Goal: Answer question/provide support: Share knowledge or assist other users

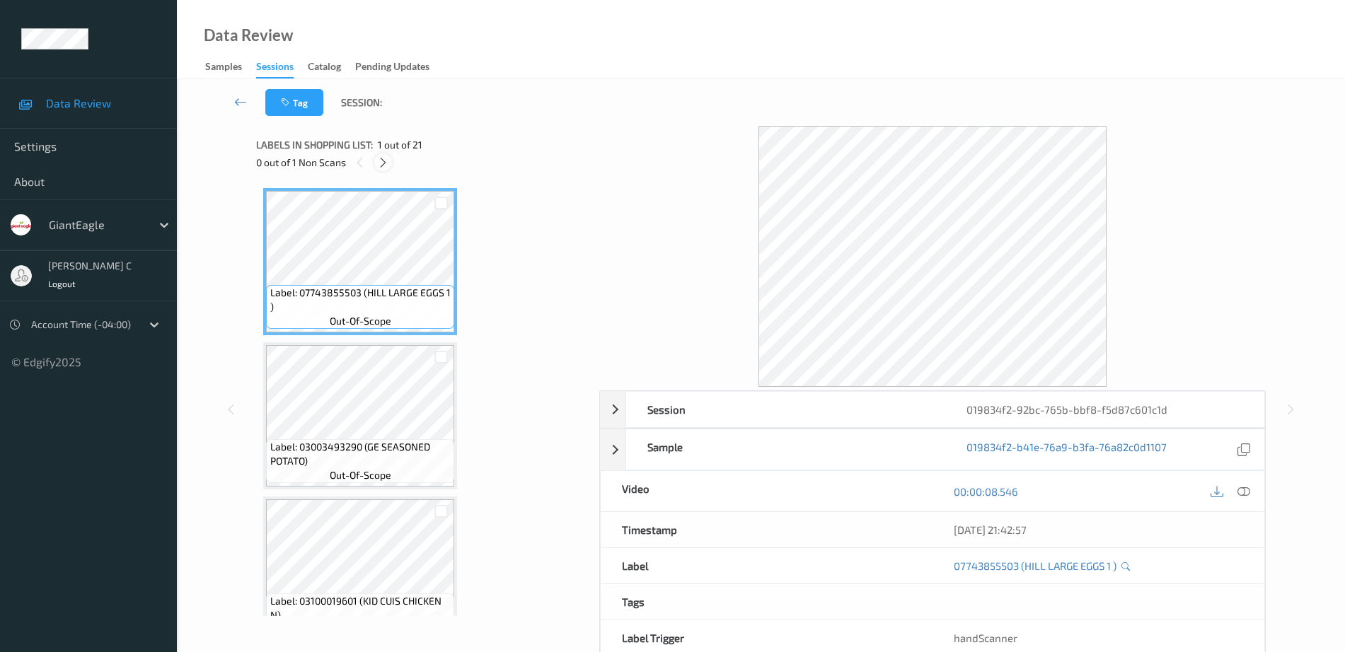
click at [380, 165] on icon at bounding box center [383, 162] width 12 height 13
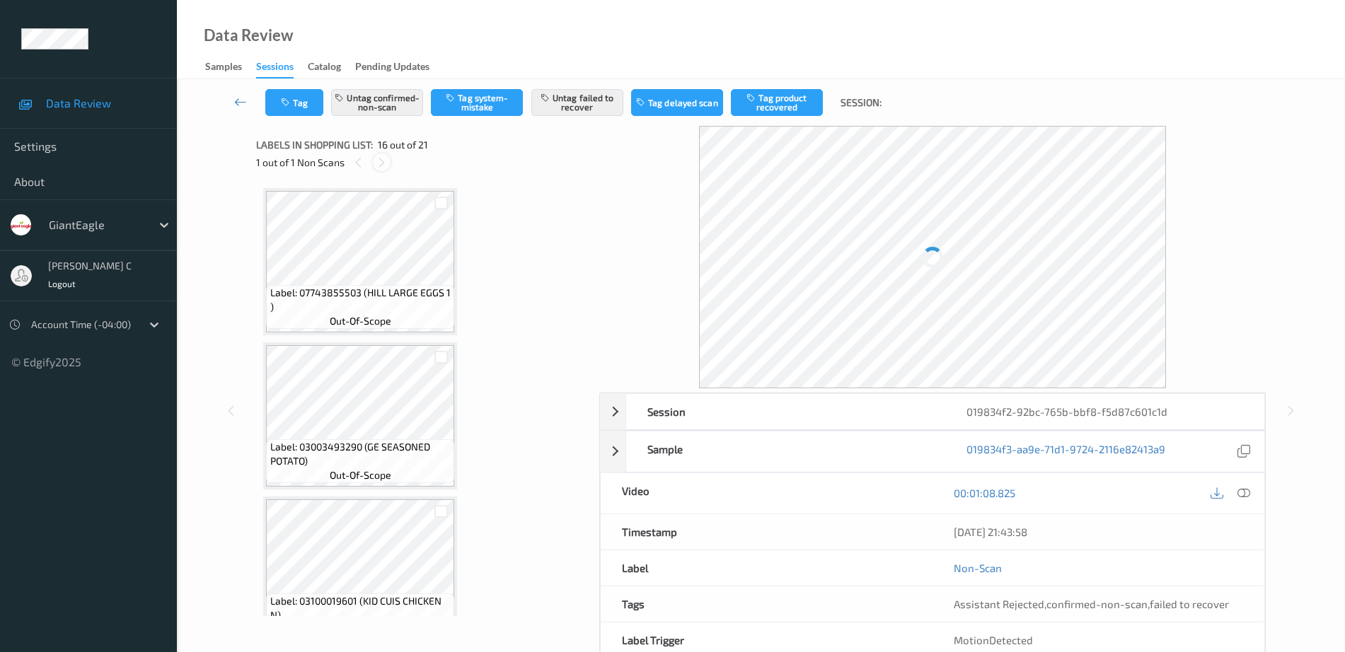
scroll to position [2166, 0]
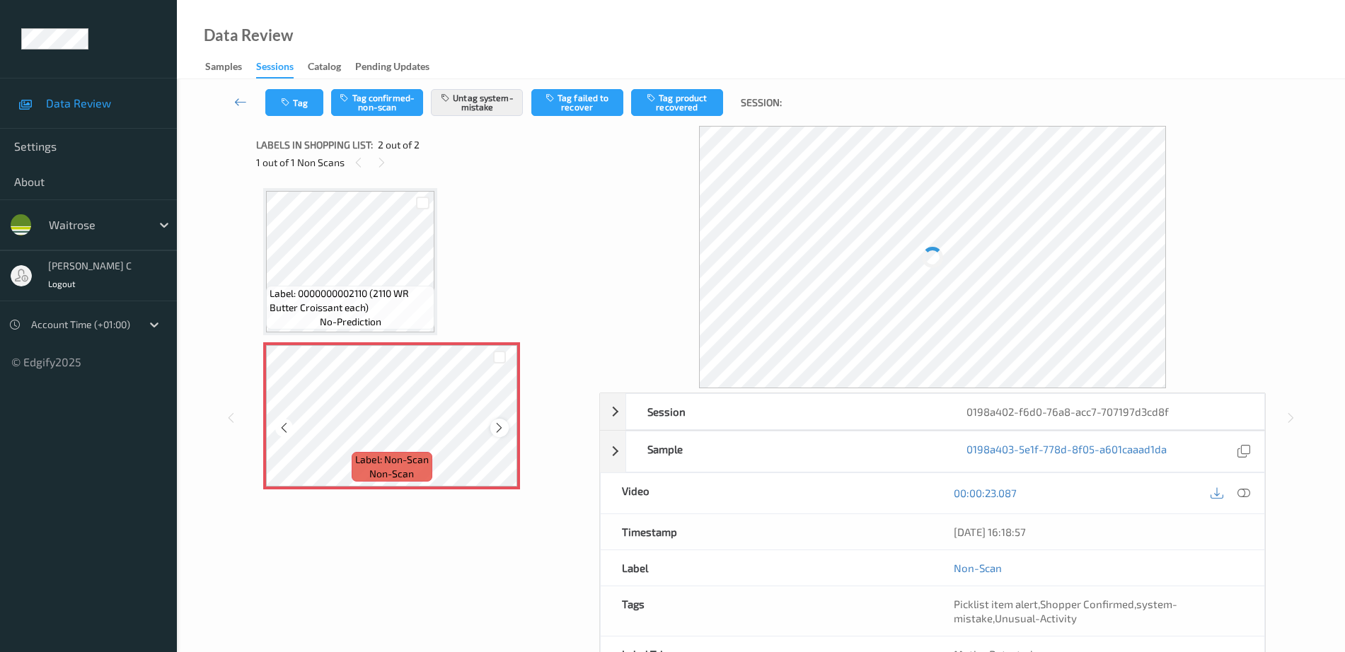
click at [492, 424] on div at bounding box center [499, 428] width 18 height 18
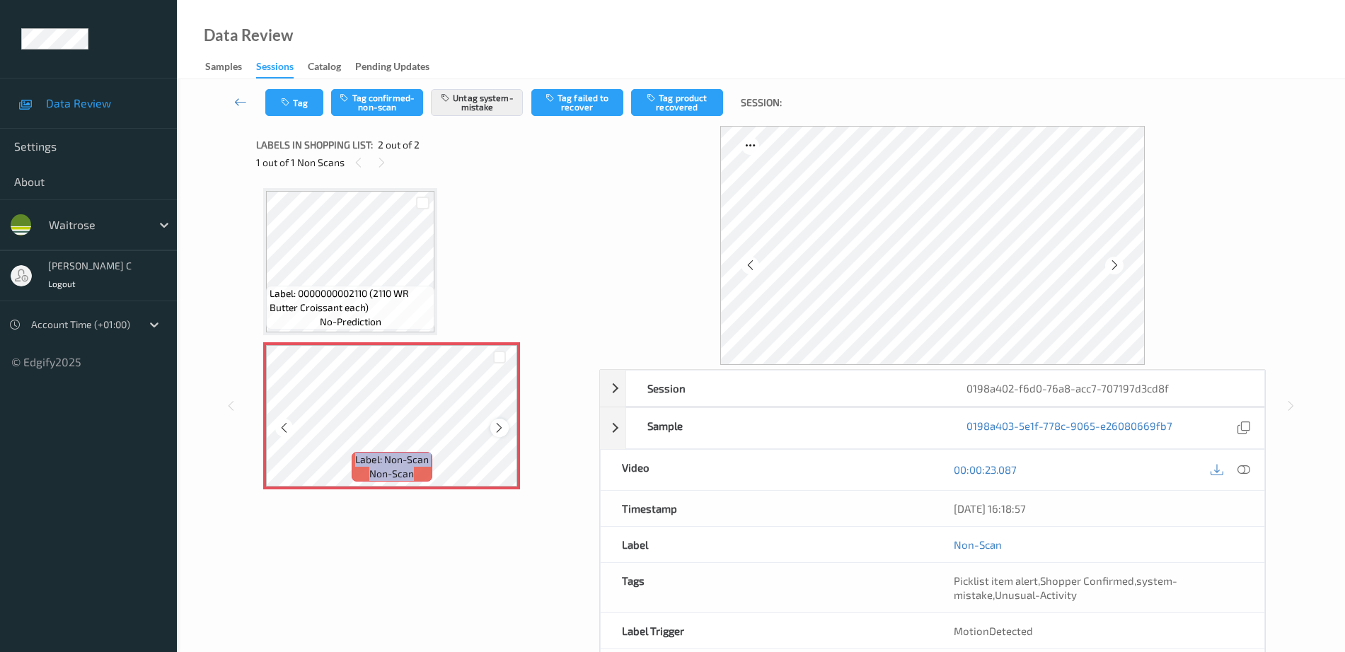
click at [492, 424] on div at bounding box center [499, 428] width 18 height 18
click at [493, 424] on icon at bounding box center [499, 428] width 12 height 13
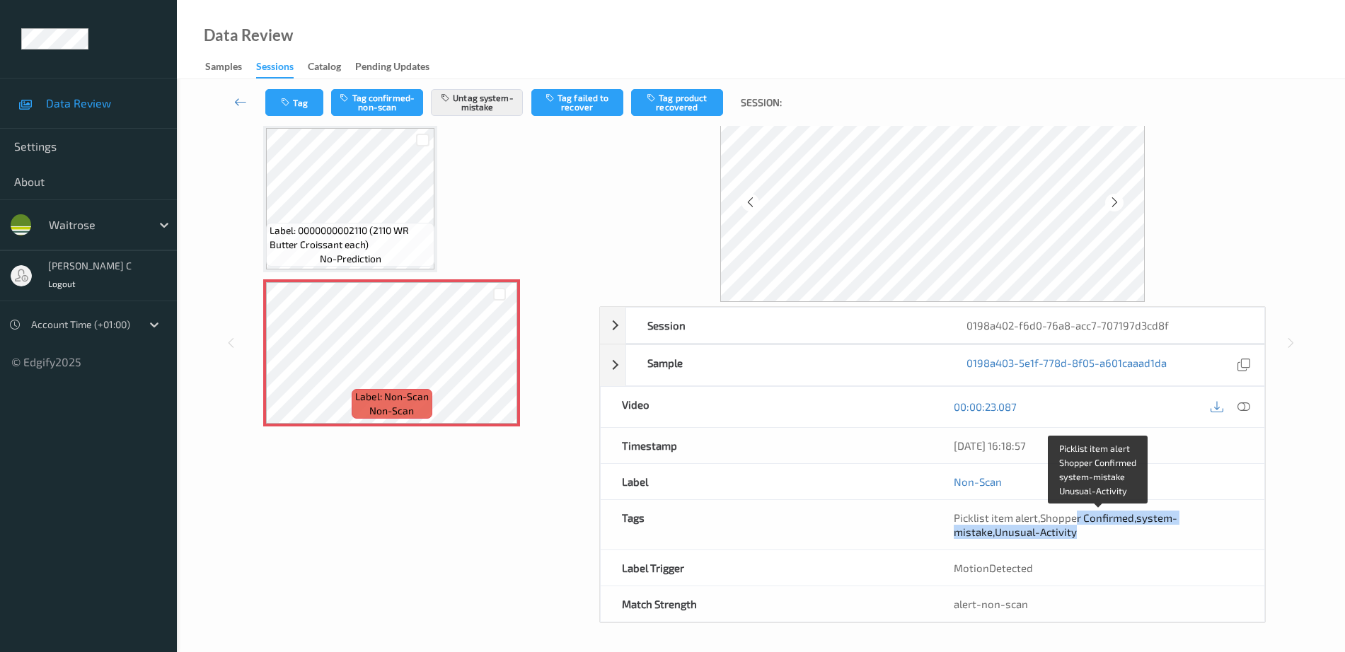
drag, startPoint x: 1077, startPoint y: 514, endPoint x: 1215, endPoint y: 538, distance: 140.7
click at [1217, 533] on div "Picklist item alert , Shopper Confirmed , system-mistake , Unusual-Activity" at bounding box center [1098, 525] width 289 height 28
click at [975, 528] on span "system-mistake" at bounding box center [1066, 524] width 224 height 27
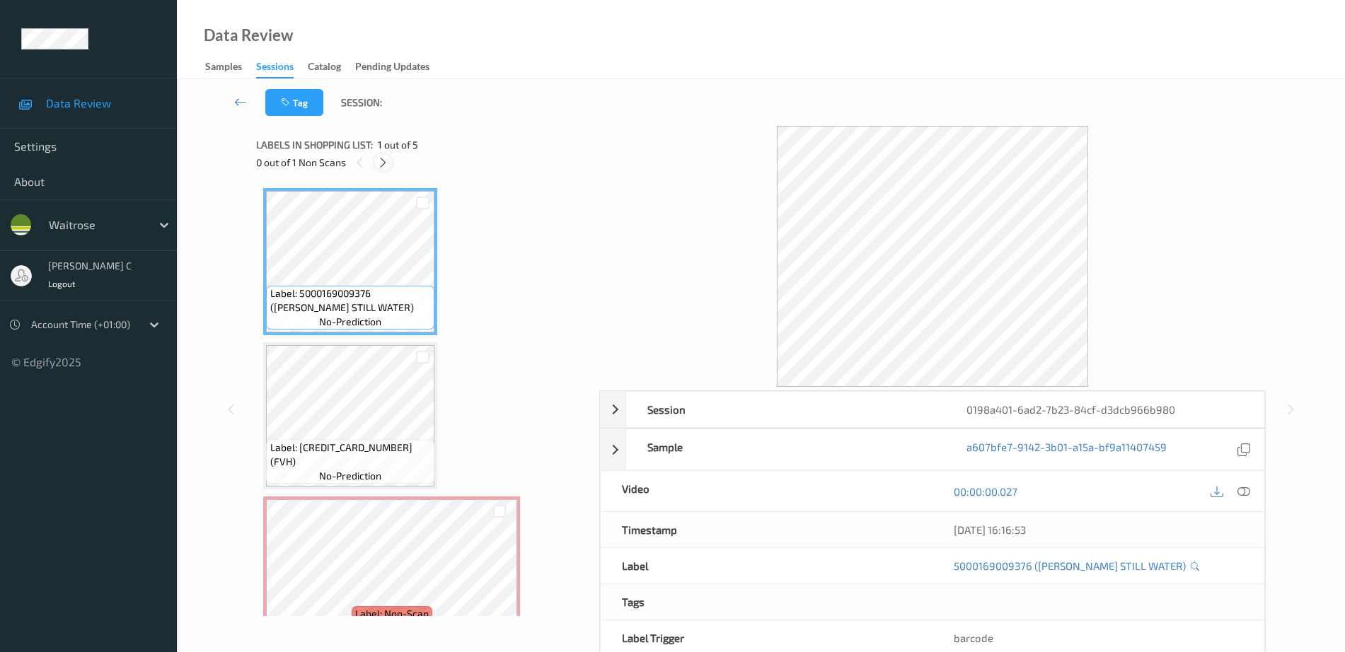
click at [382, 157] on icon at bounding box center [383, 162] width 12 height 13
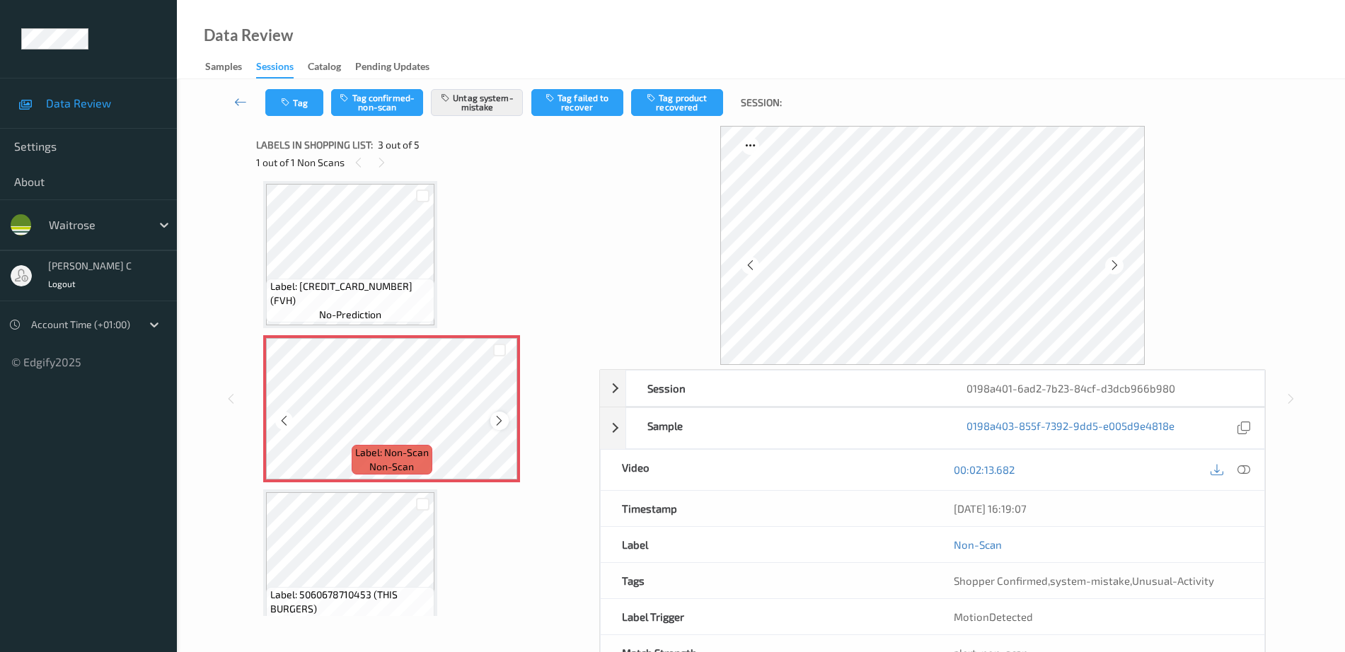
click at [496, 416] on icon at bounding box center [499, 421] width 12 height 13
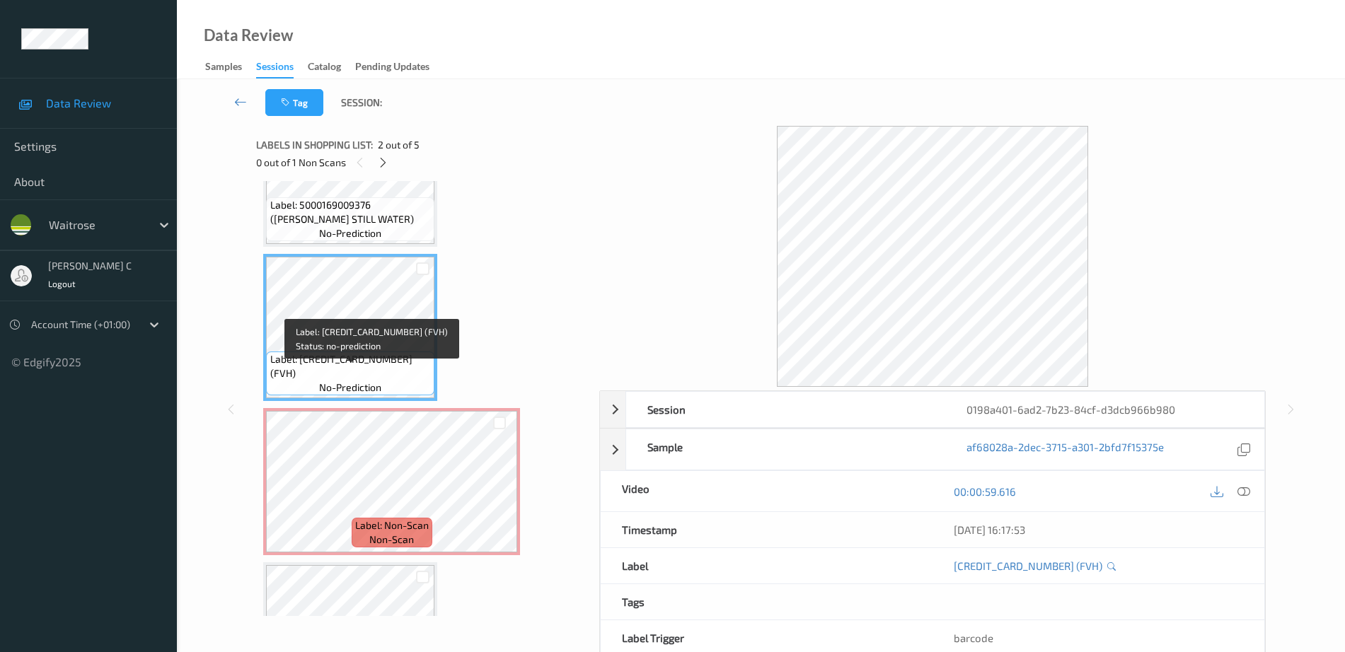
scroll to position [177, 0]
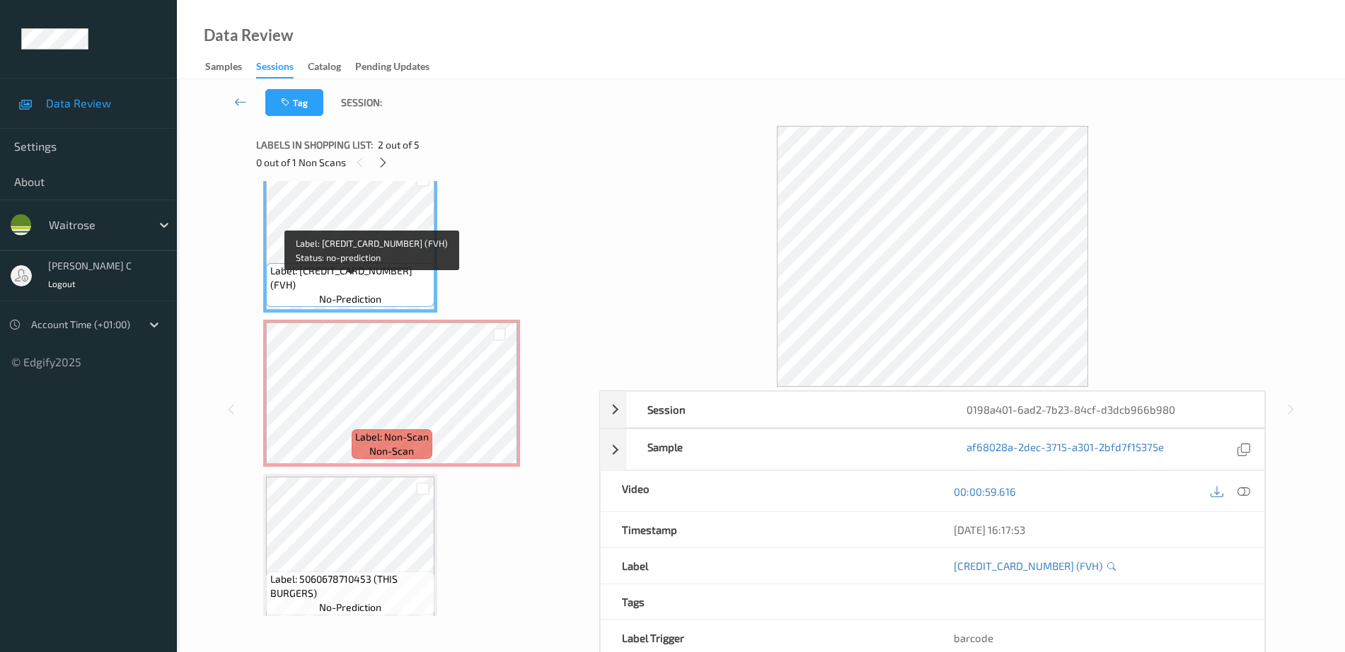
click at [359, 284] on span "Label: 500016978453 (FVH)" at bounding box center [350, 278] width 161 height 28
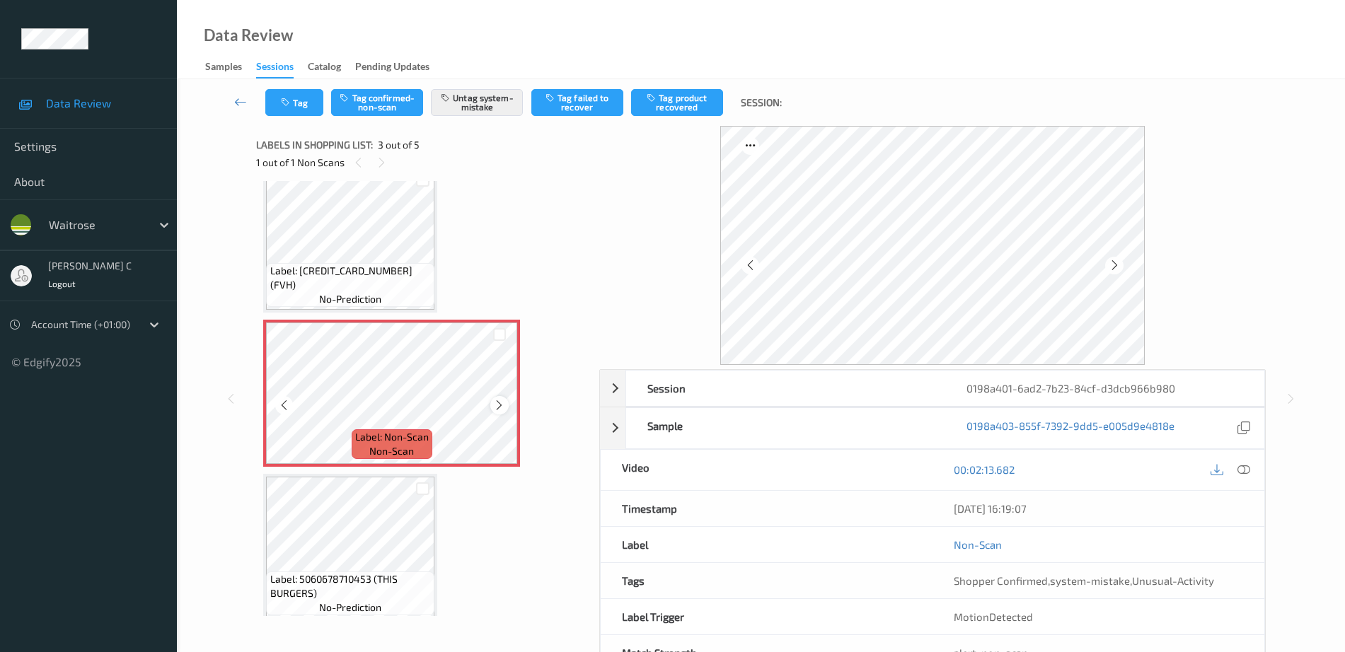
click at [504, 402] on icon at bounding box center [499, 405] width 12 height 13
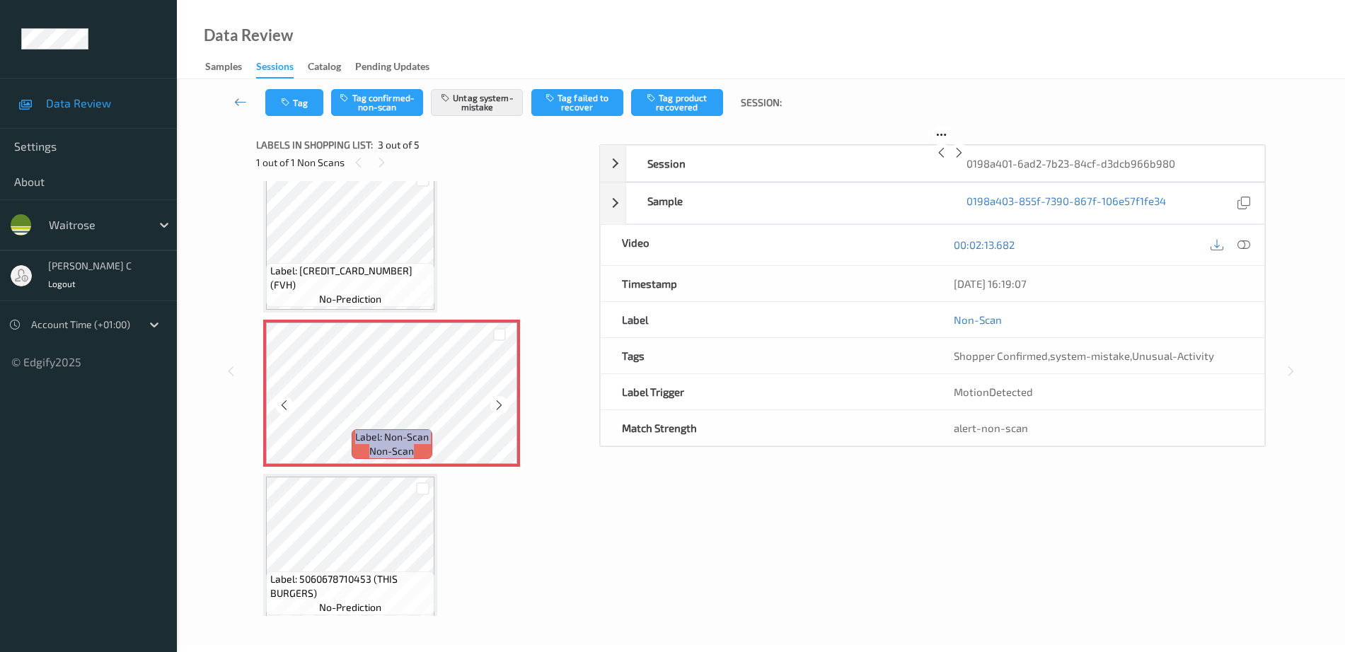
click at [504, 402] on icon at bounding box center [499, 405] width 12 height 13
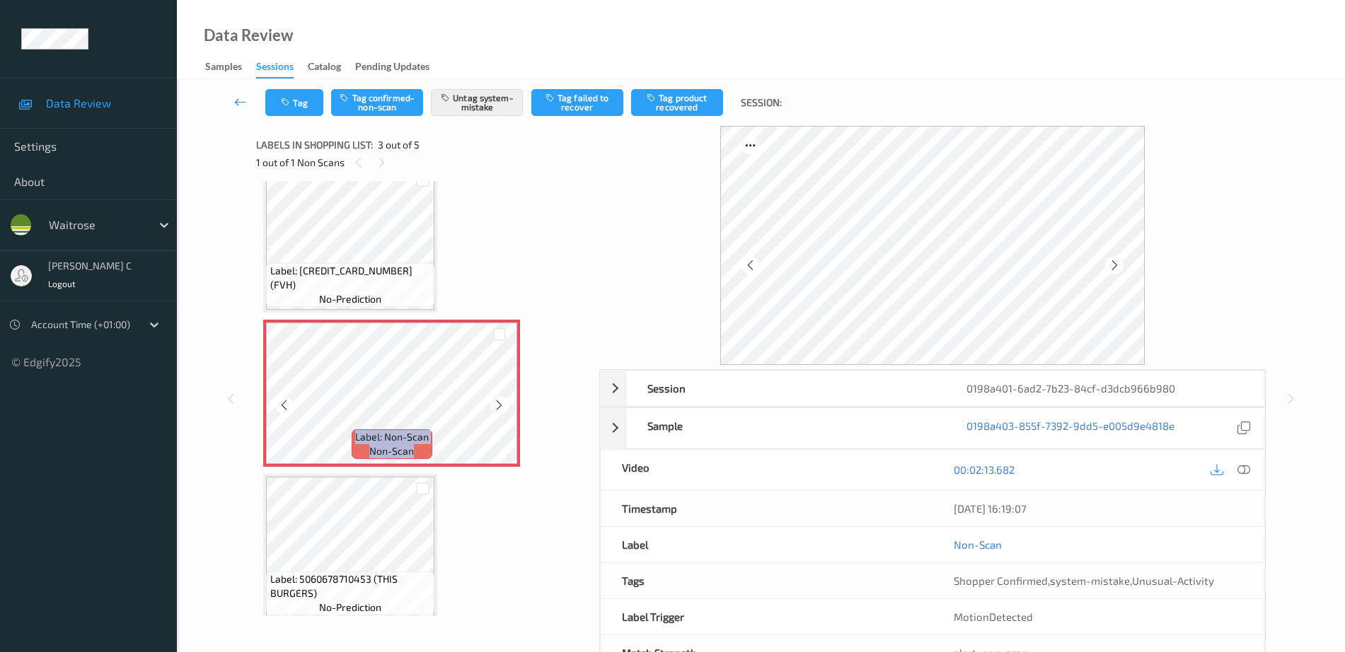
click at [504, 402] on icon at bounding box center [499, 405] width 12 height 13
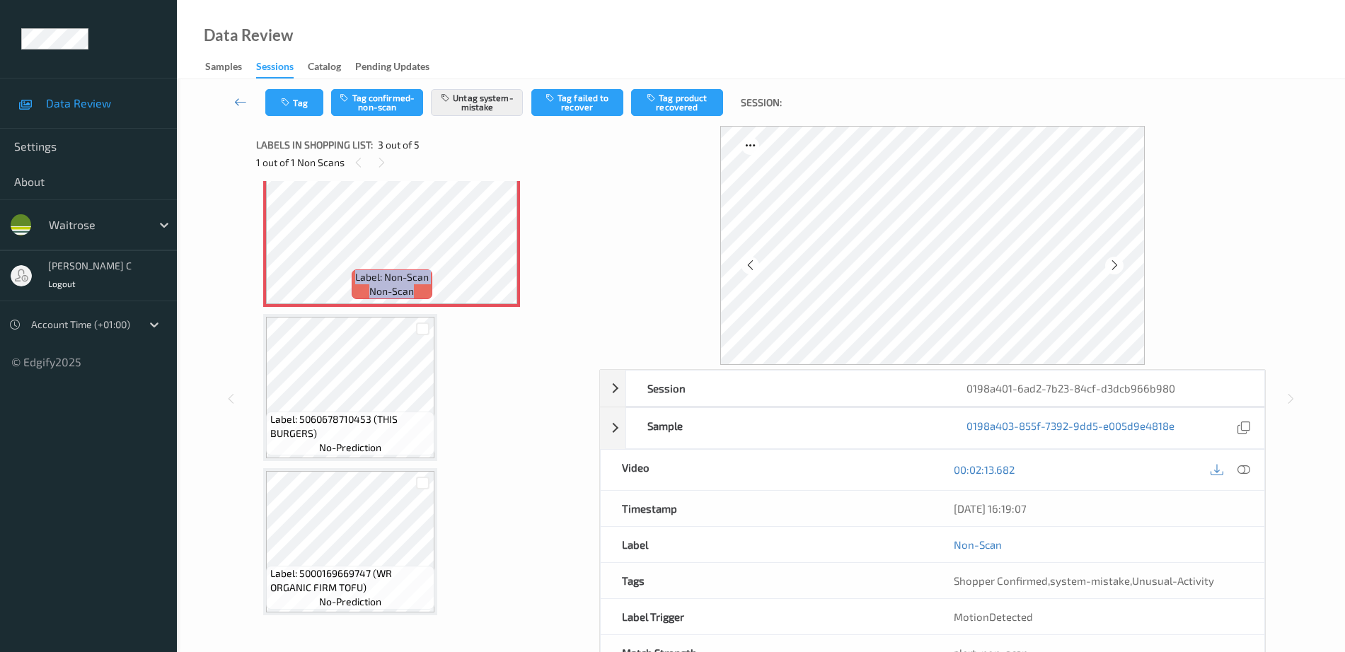
scroll to position [343, 0]
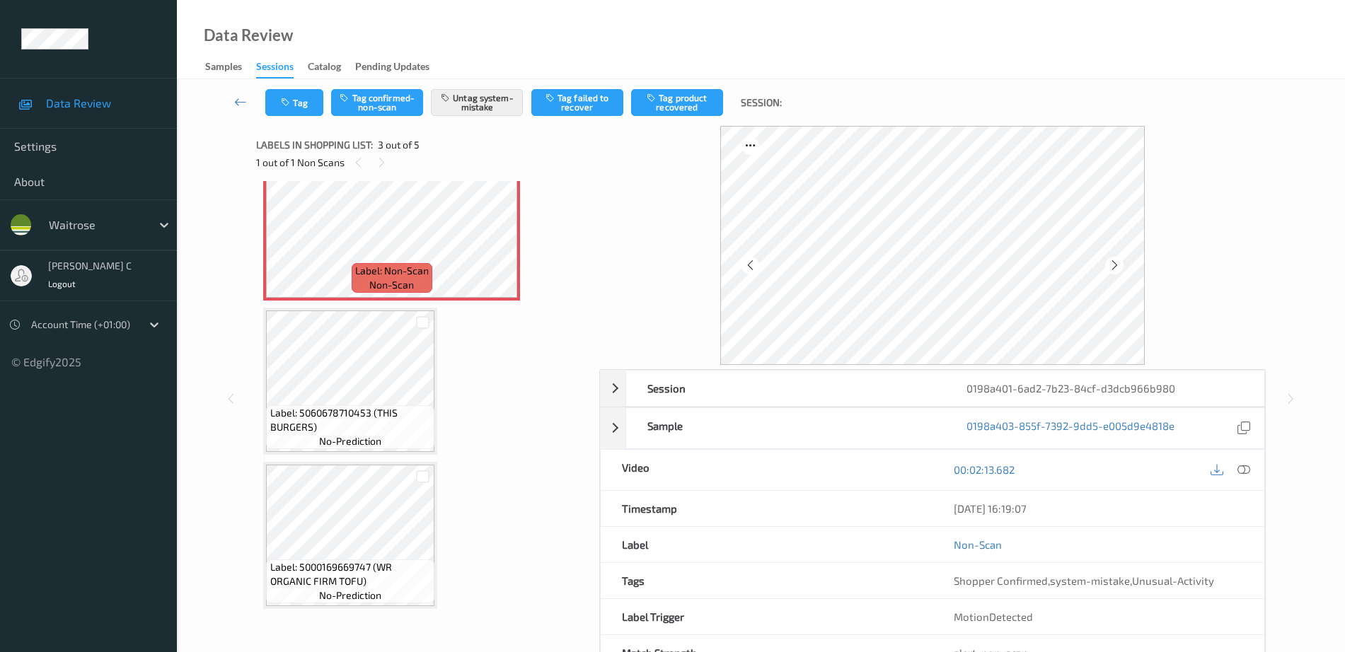
click at [368, 441] on span "no-prediction" at bounding box center [350, 441] width 62 height 14
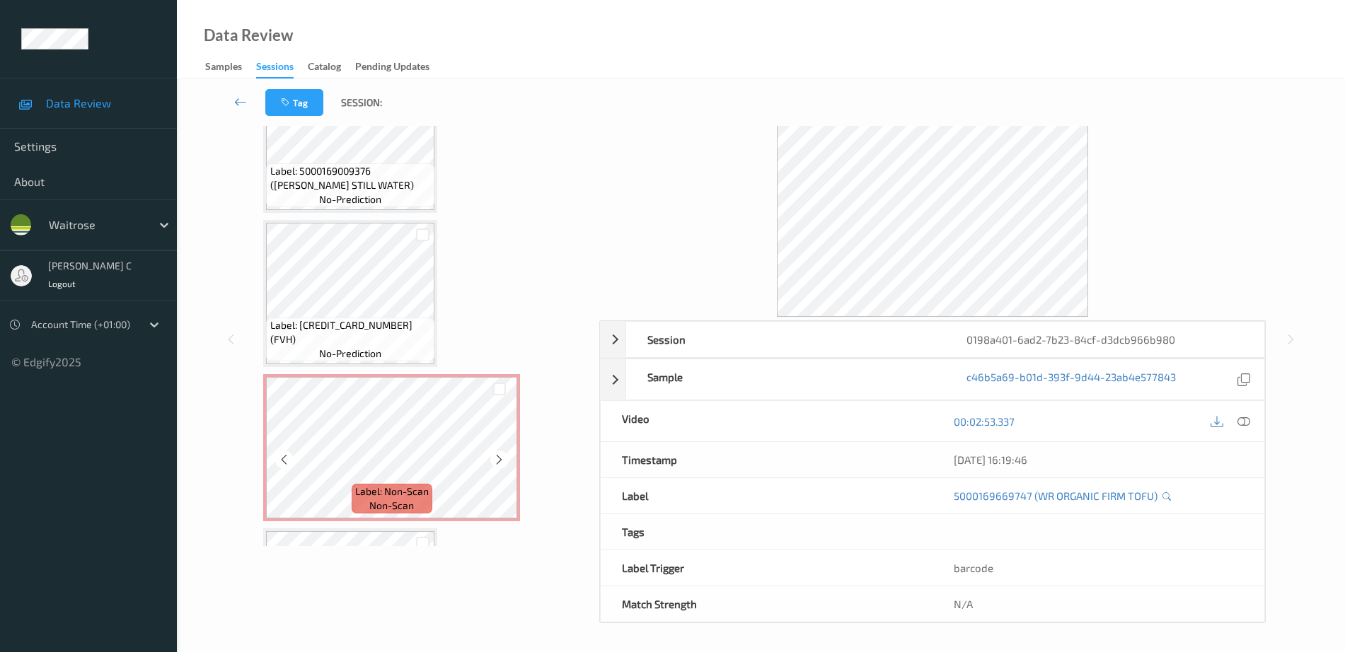
scroll to position [0, 0]
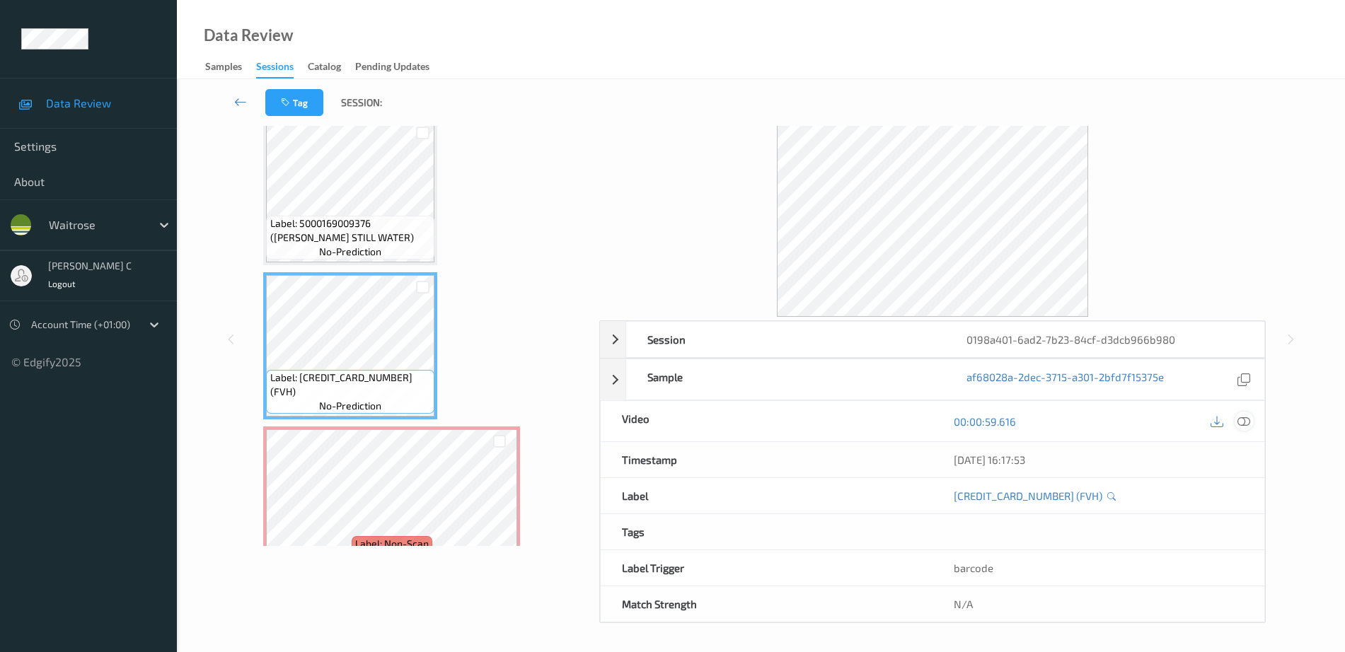
click at [1243, 422] on icon at bounding box center [1243, 421] width 13 height 13
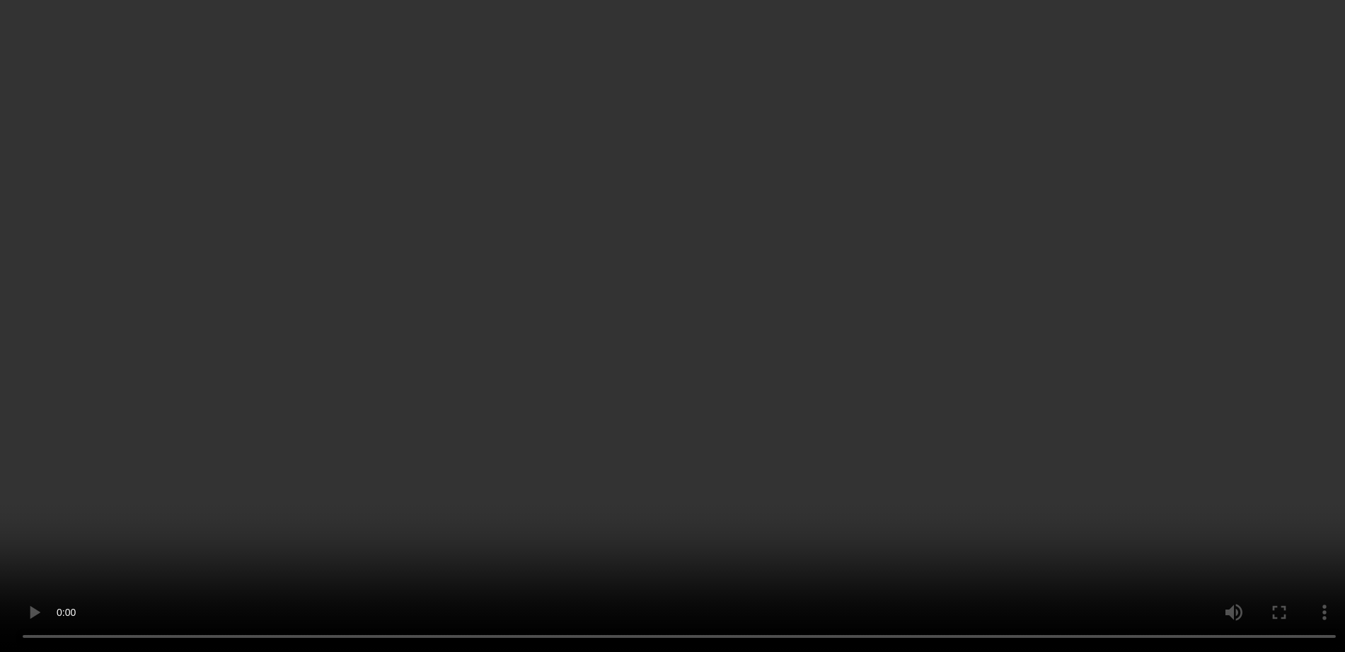
scroll to position [177, 0]
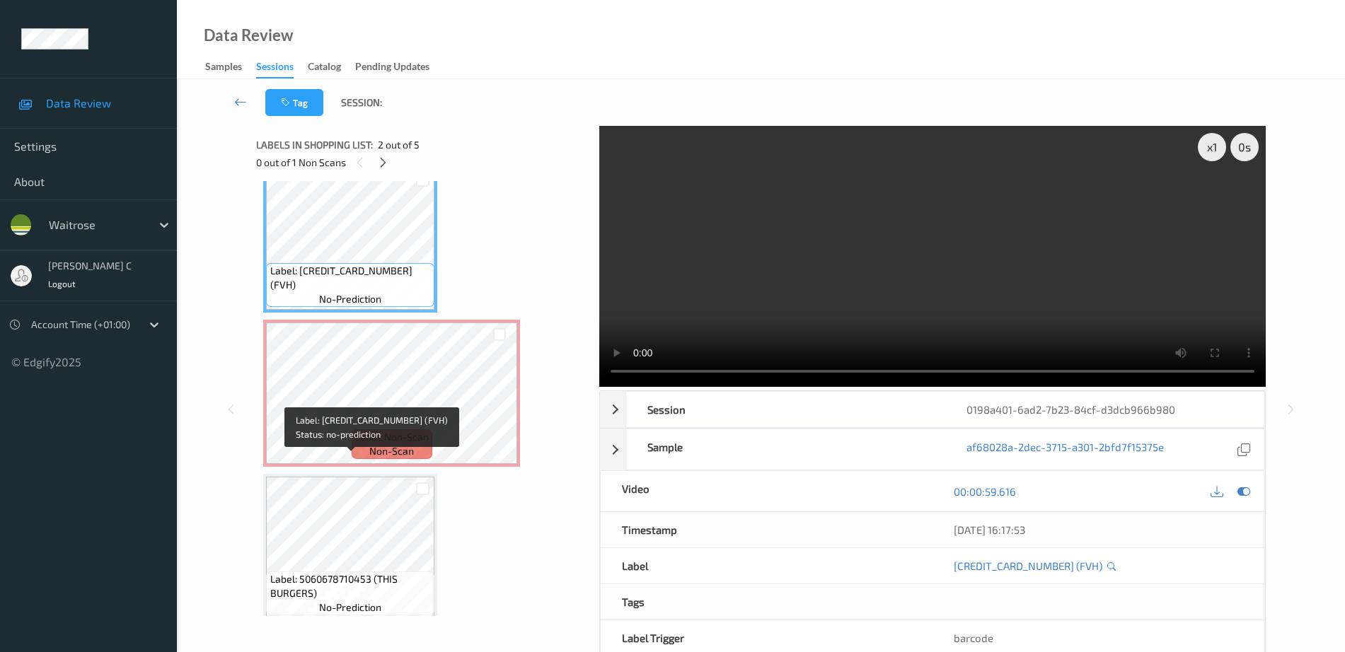
click at [368, 439] on span "Label: Non-Scan" at bounding box center [392, 437] width 74 height 14
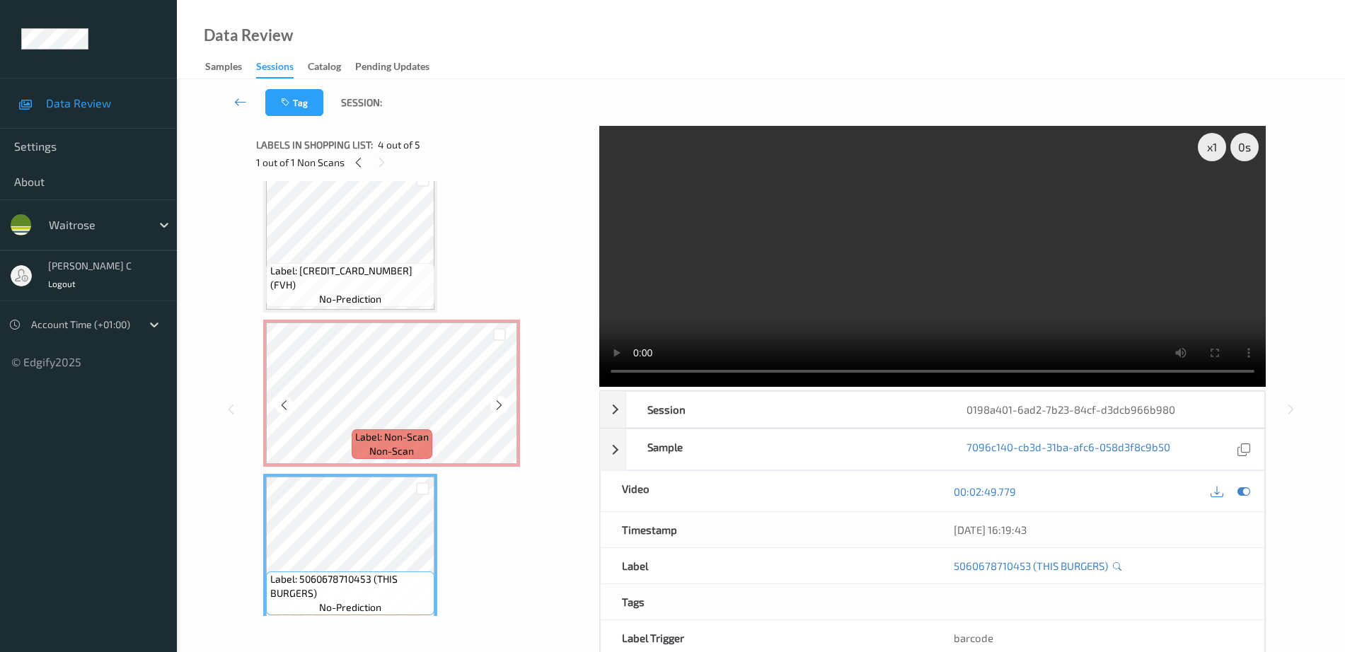
scroll to position [343, 0]
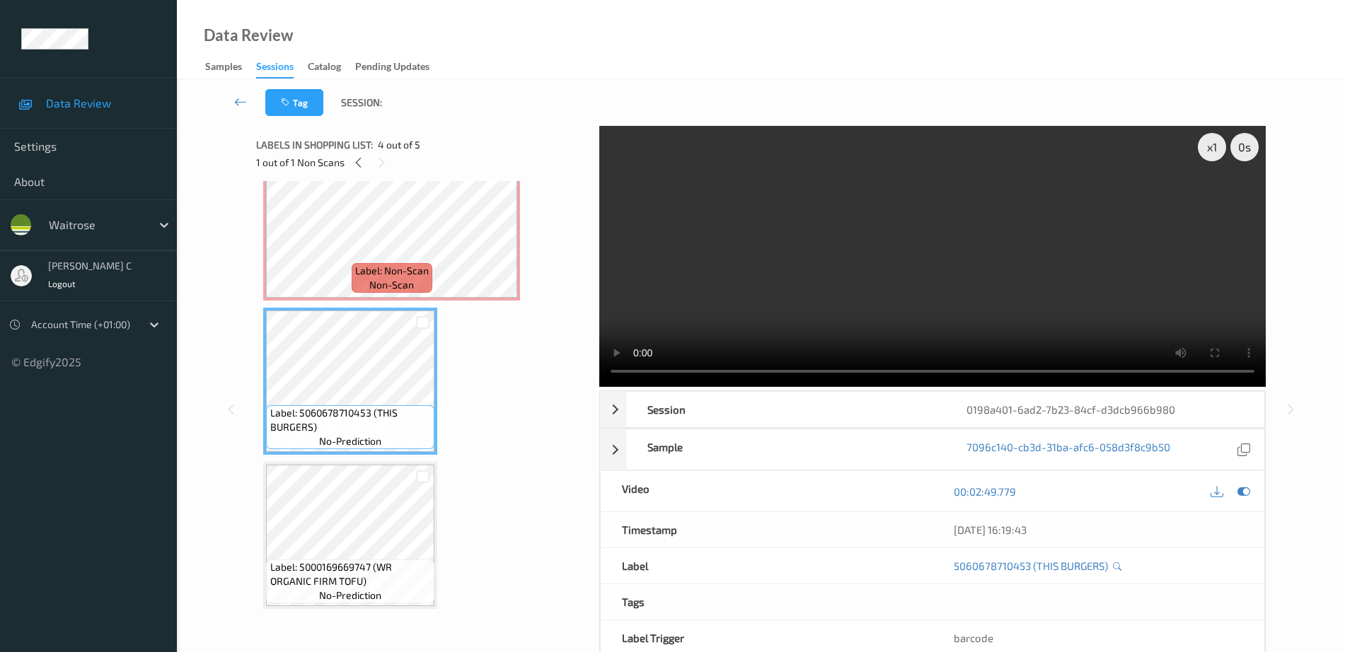
click at [366, 433] on span "Label: 5060678710453 (THIS BURGERS)" at bounding box center [350, 420] width 161 height 28
click at [1246, 491] on icon at bounding box center [1243, 491] width 13 height 13
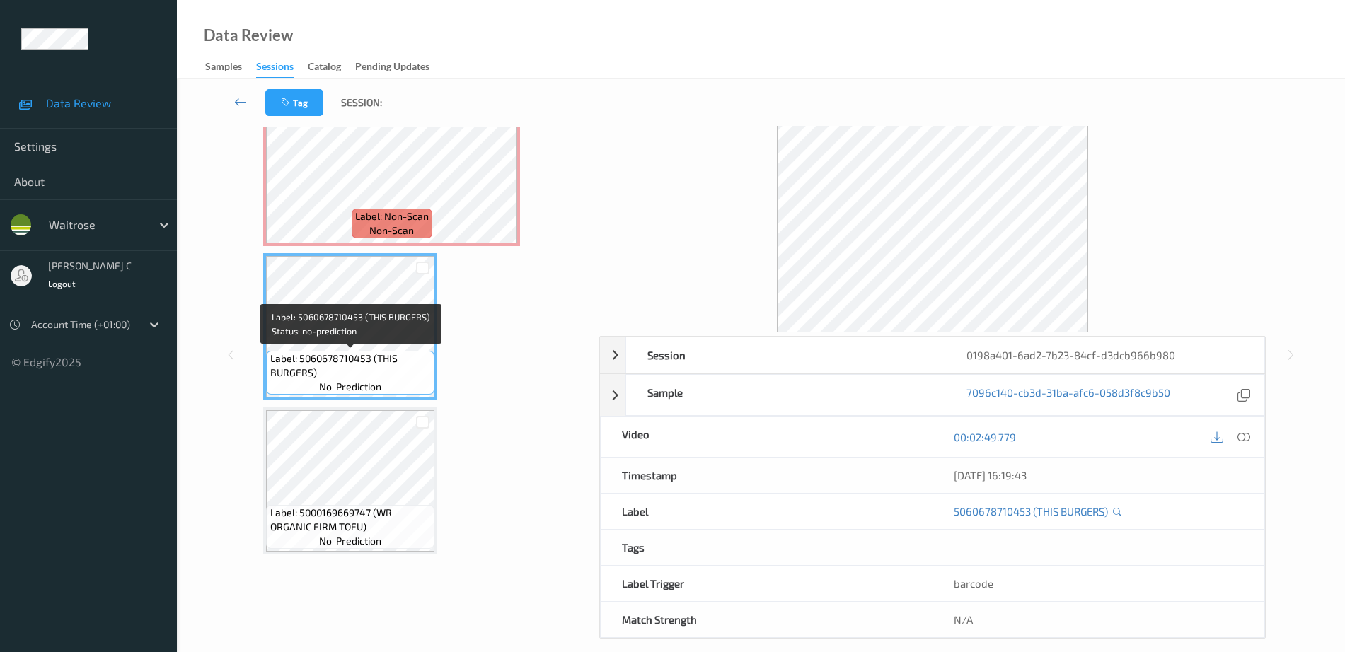
scroll to position [70, 0]
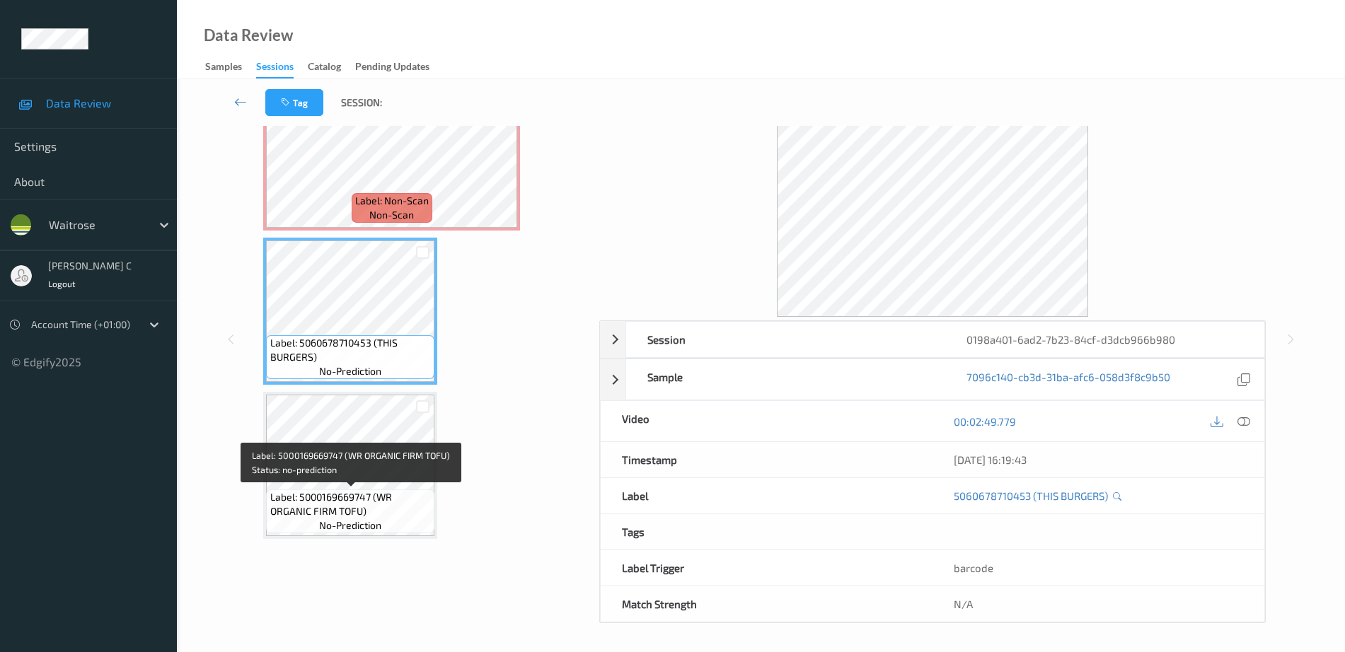
click at [345, 517] on span "Label: 5000169669747 (WR ORGANIC FIRM TOFU)" at bounding box center [350, 504] width 161 height 28
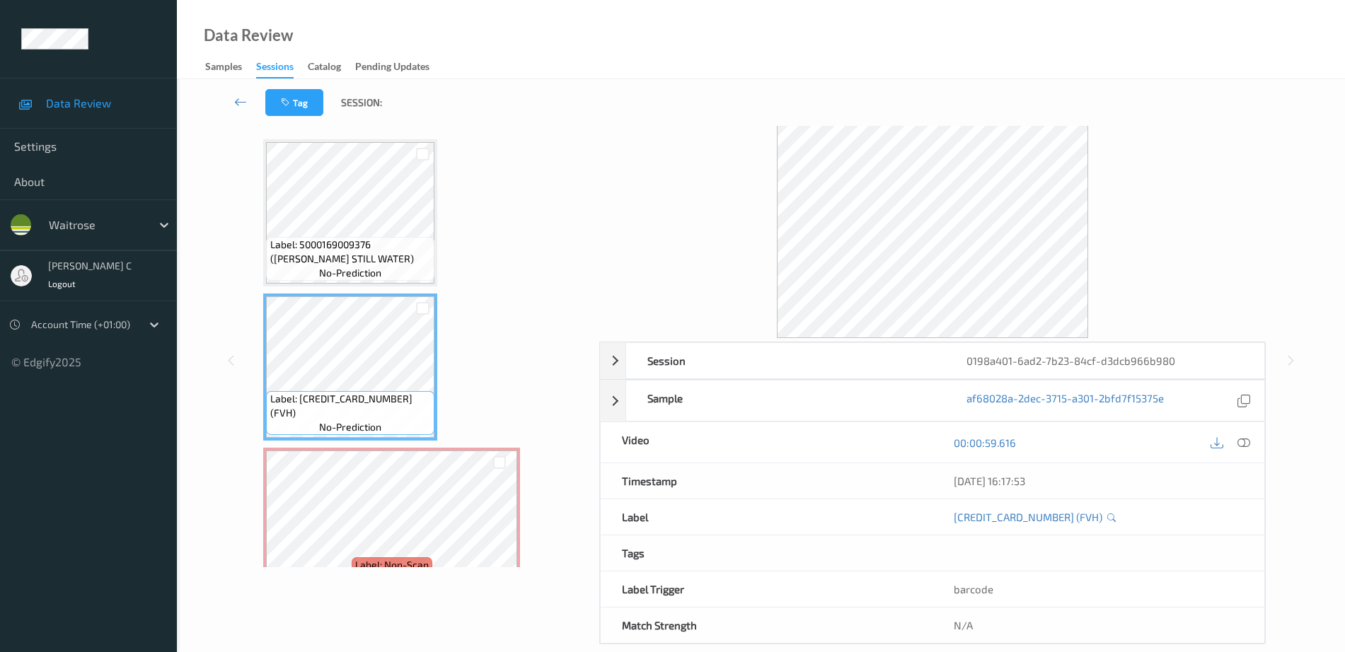
scroll to position [177, 0]
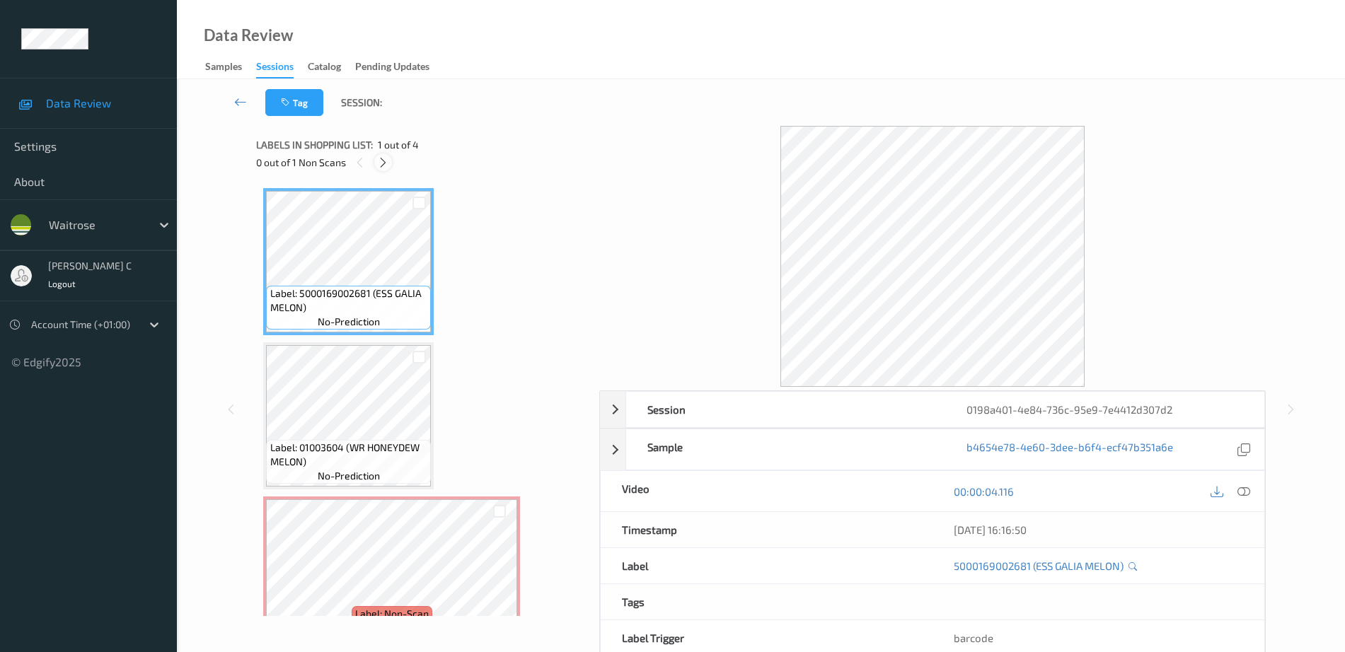
click at [384, 161] on icon at bounding box center [383, 162] width 12 height 13
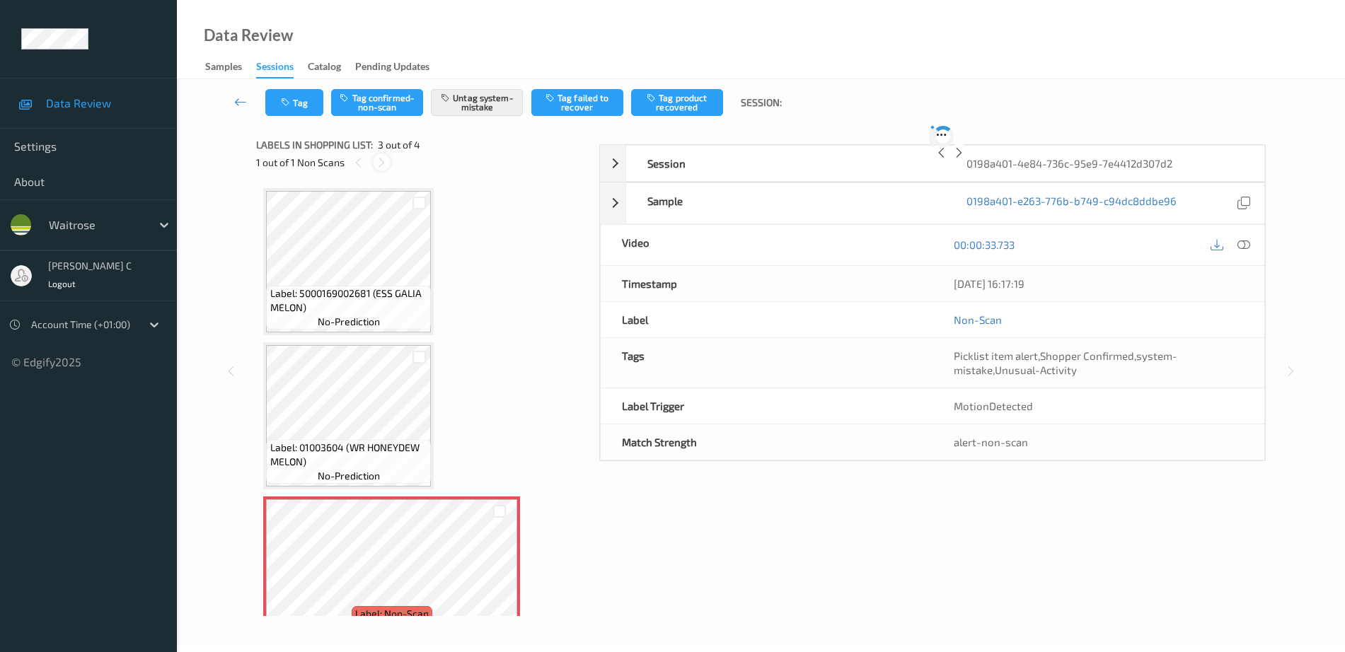
scroll to position [161, 0]
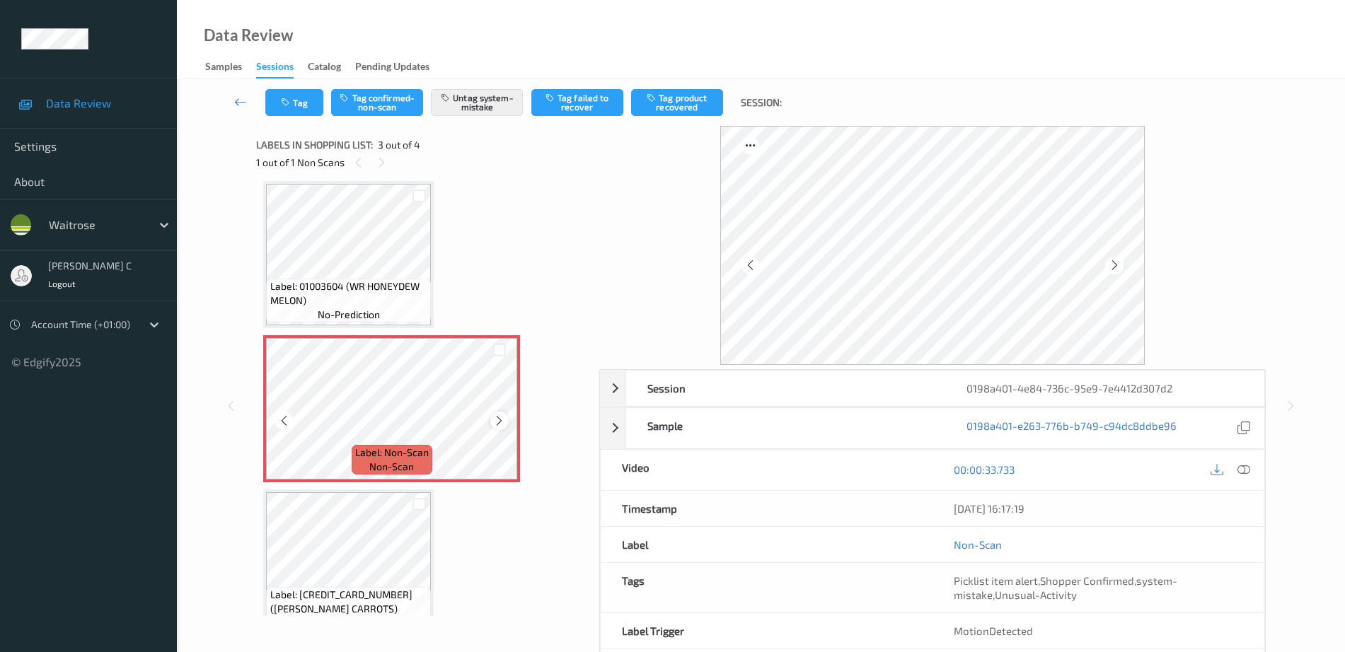
click at [502, 423] on icon at bounding box center [499, 421] width 12 height 13
click at [502, 422] on icon at bounding box center [499, 421] width 12 height 13
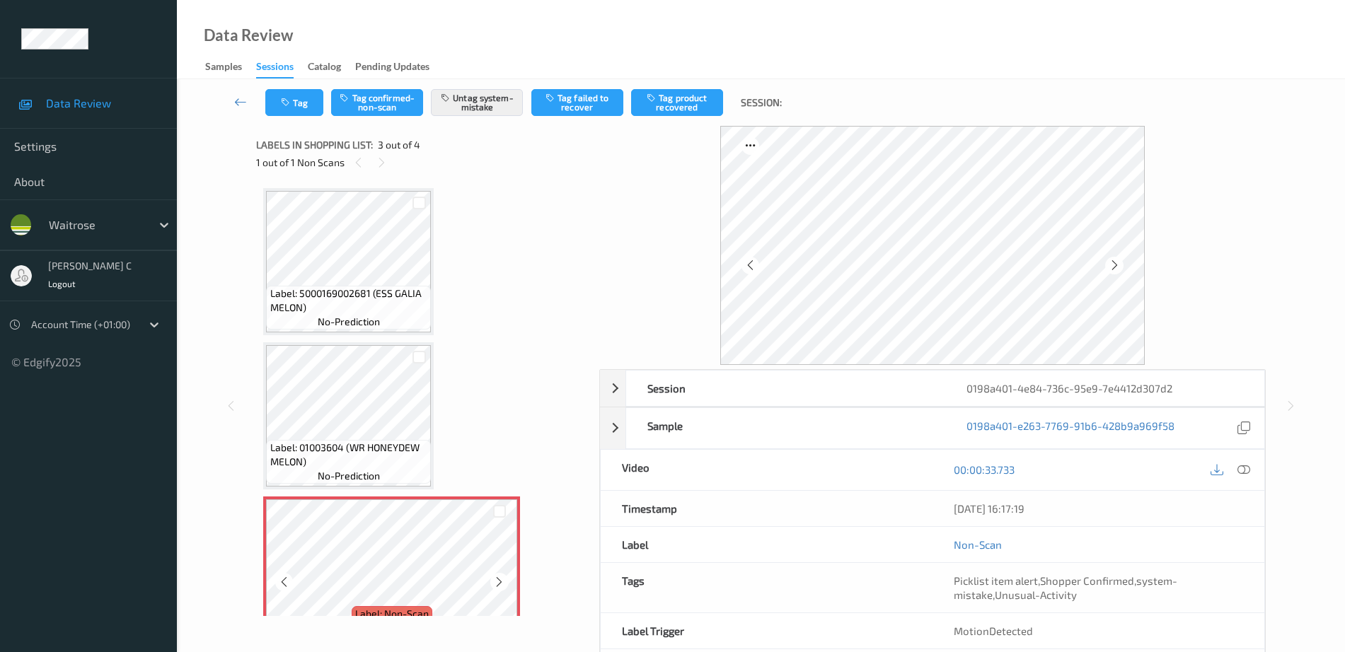
click at [377, 340] on div "Label: 5000169002681 (ESS GALIA MELON) no-prediction Label: 01003604 (WR HONEYD…" at bounding box center [422, 493] width 319 height 610
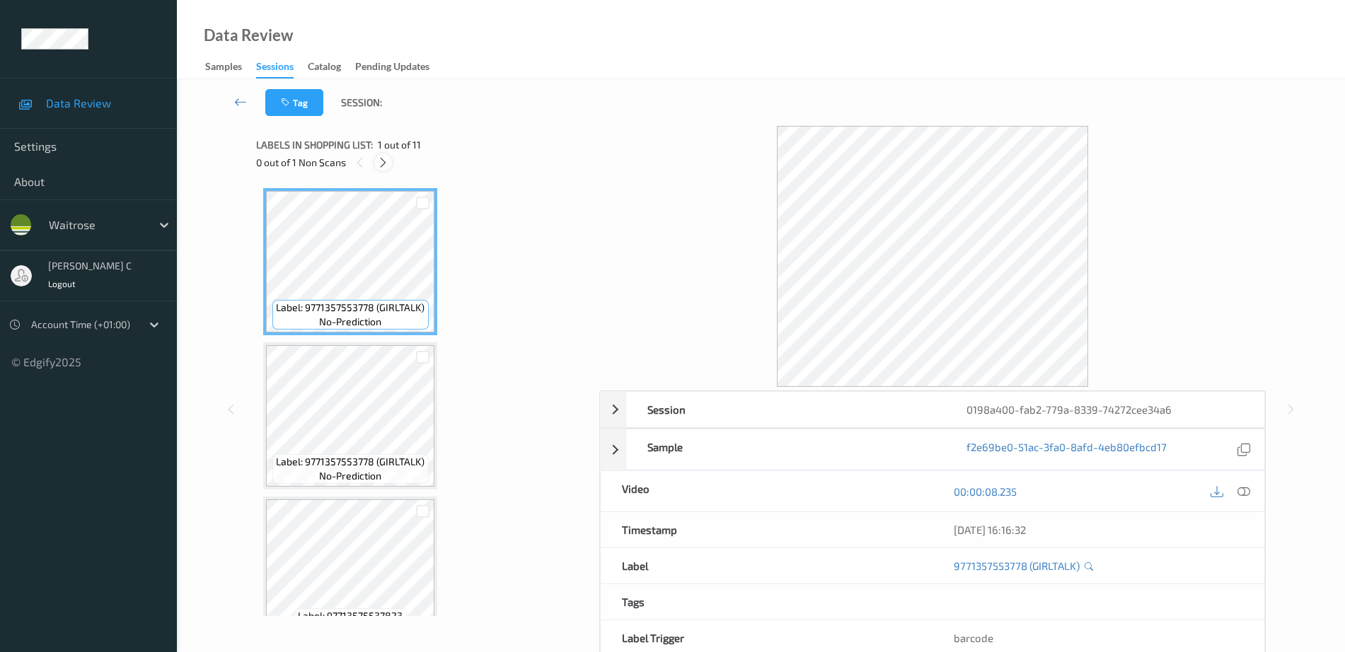
click at [385, 163] on icon at bounding box center [383, 162] width 12 height 13
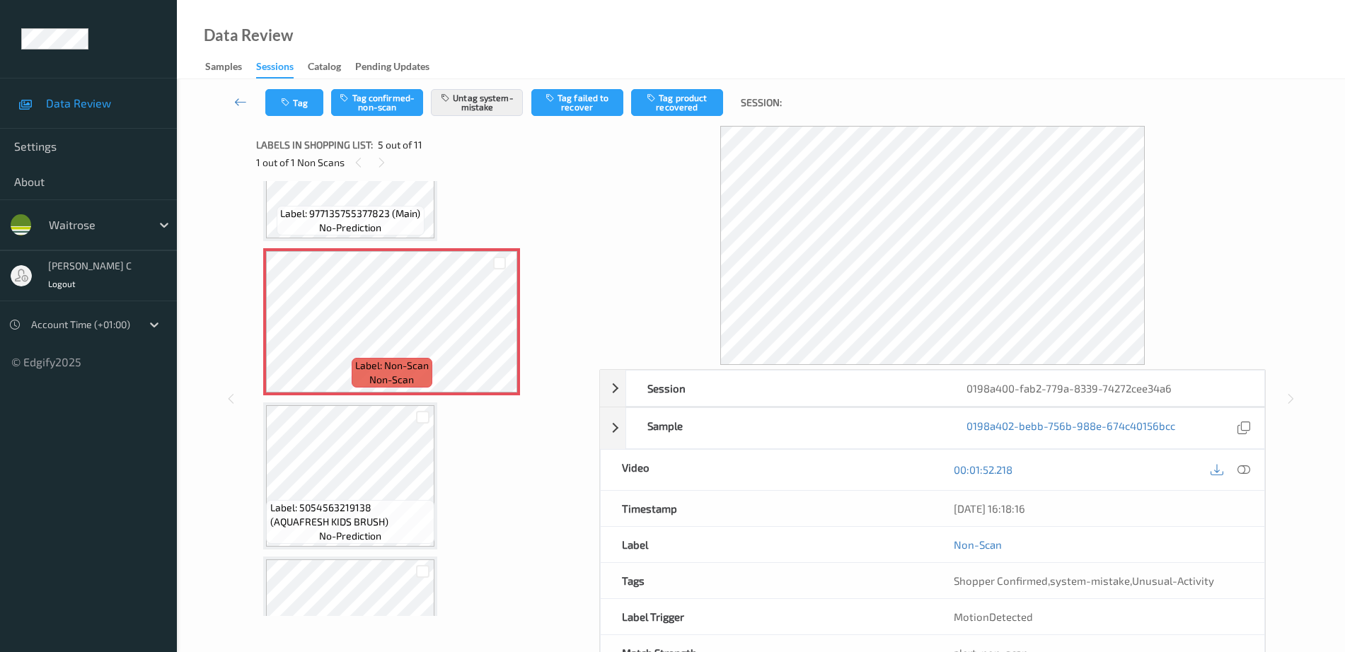
scroll to position [619, 0]
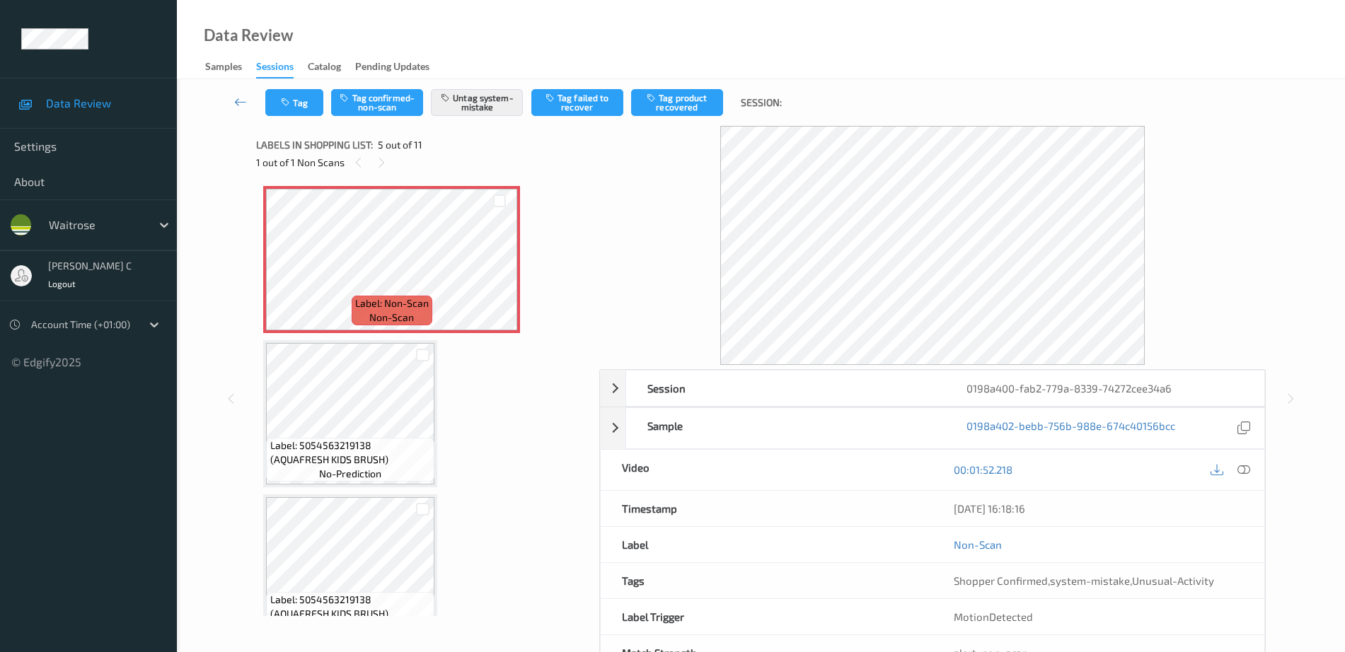
click at [372, 439] on span "Label: 5054563219138 (AQUAFRESH KIDS BRUSH)" at bounding box center [350, 453] width 161 height 28
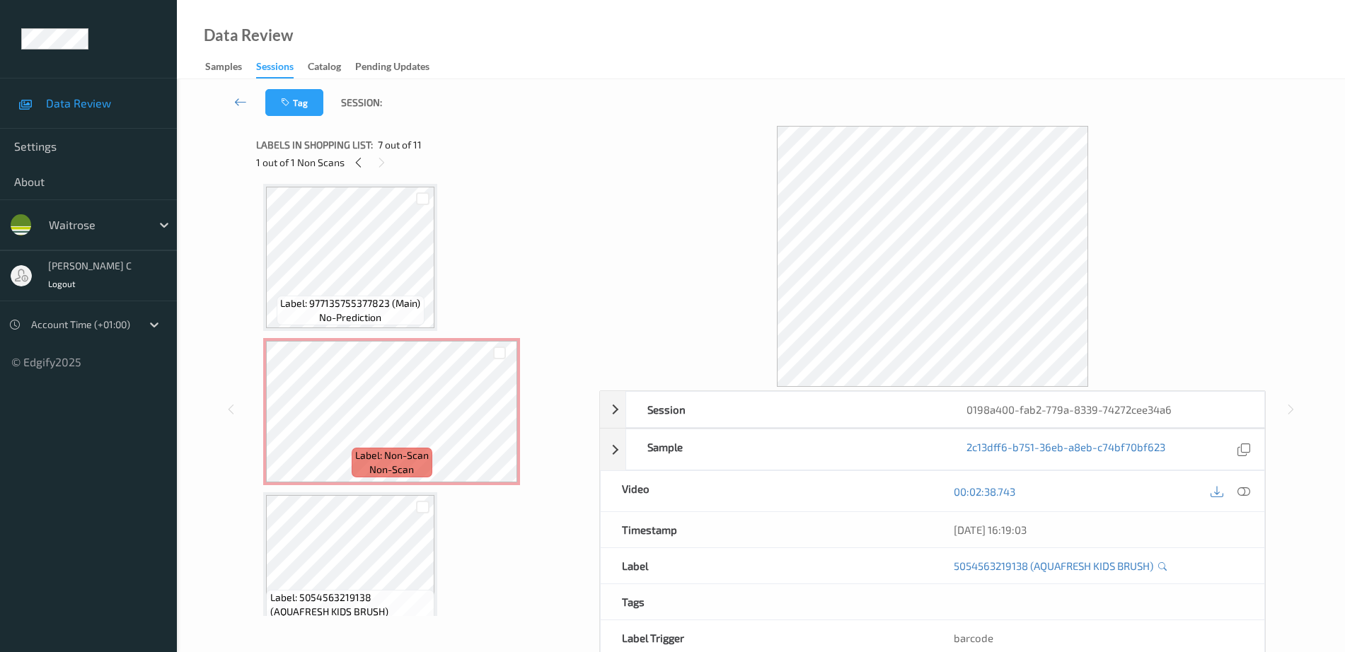
scroll to position [442, 0]
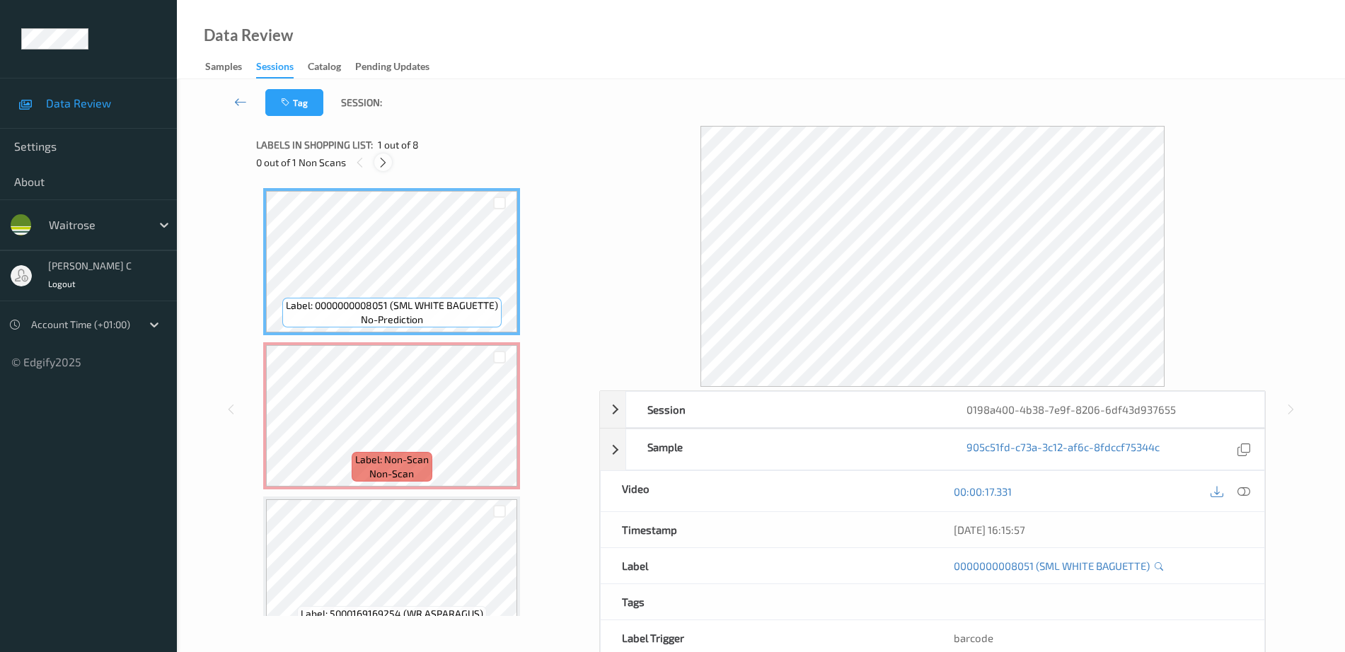
click at [385, 165] on icon at bounding box center [383, 162] width 12 height 13
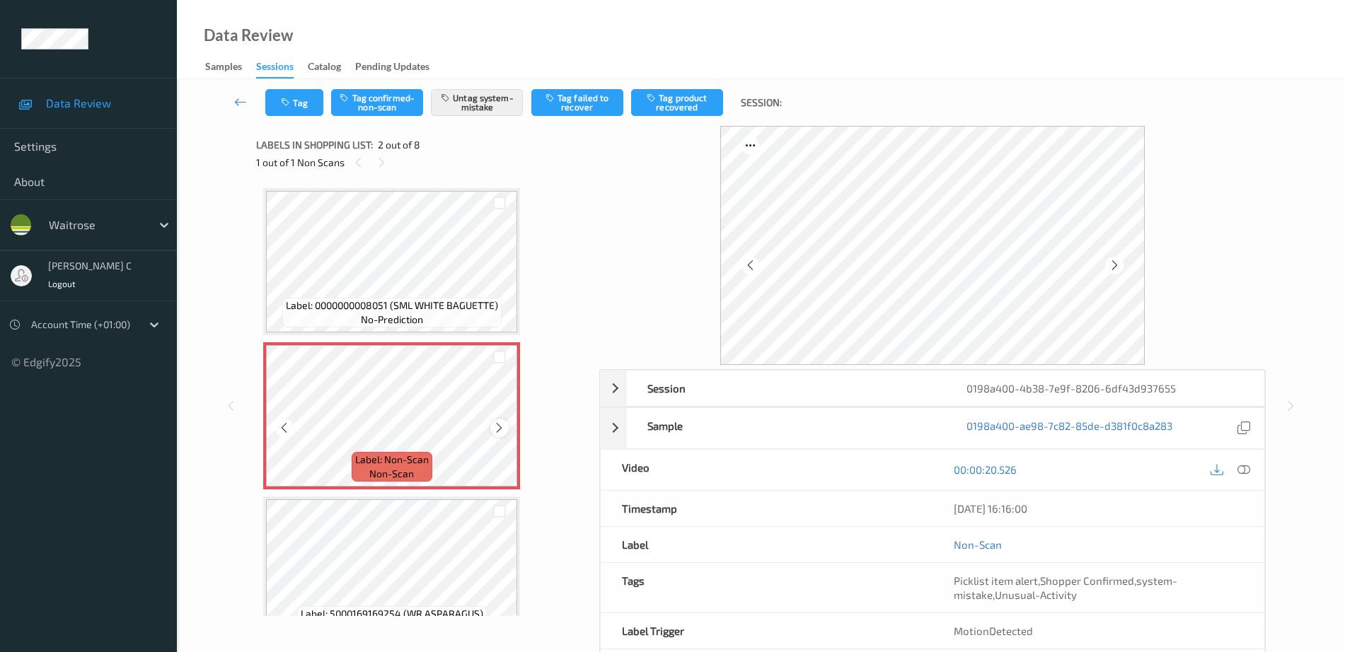
click at [497, 423] on icon at bounding box center [499, 428] width 12 height 13
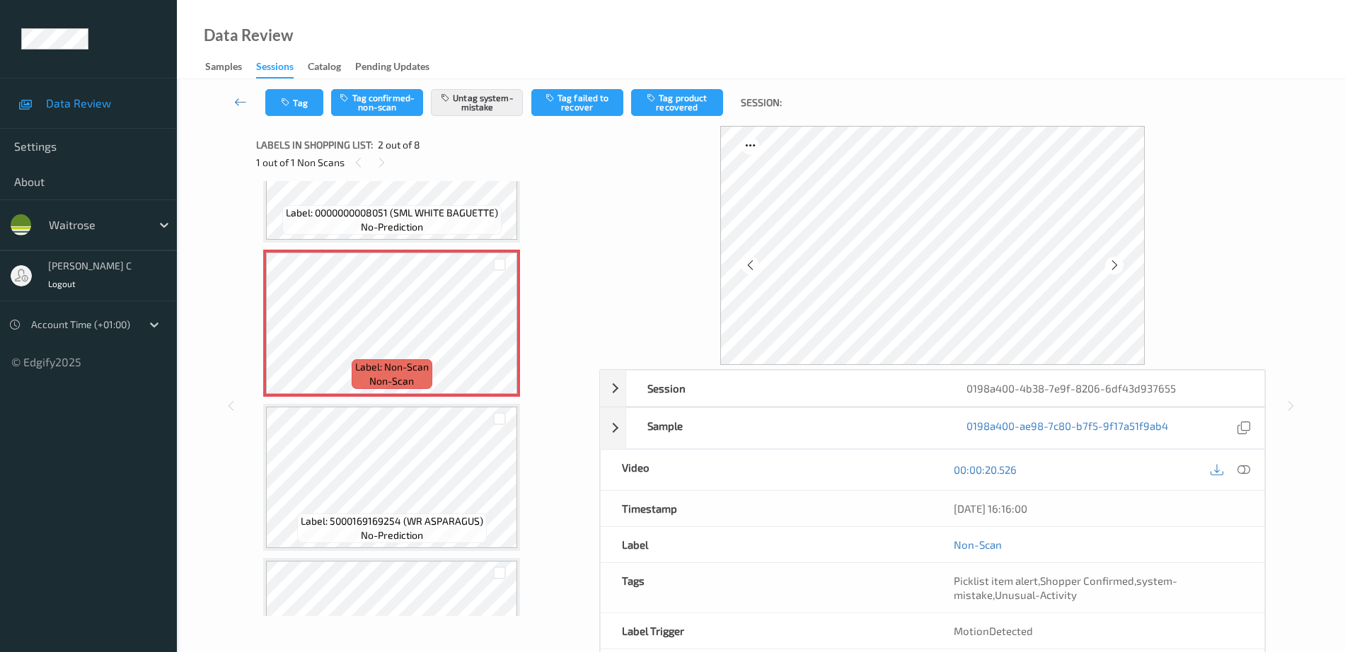
scroll to position [177, 0]
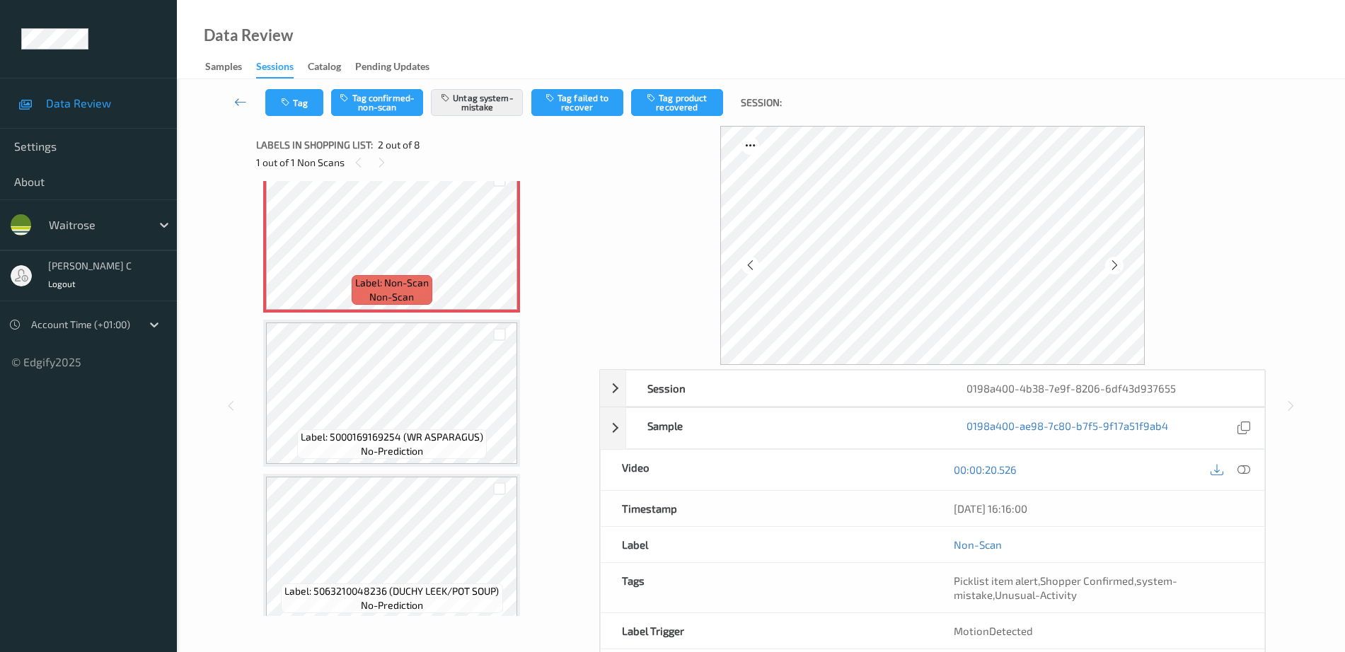
click at [424, 447] on div "Label: 5000169169254 (WR ASPARAGUS) no-prediction" at bounding box center [392, 444] width 190 height 30
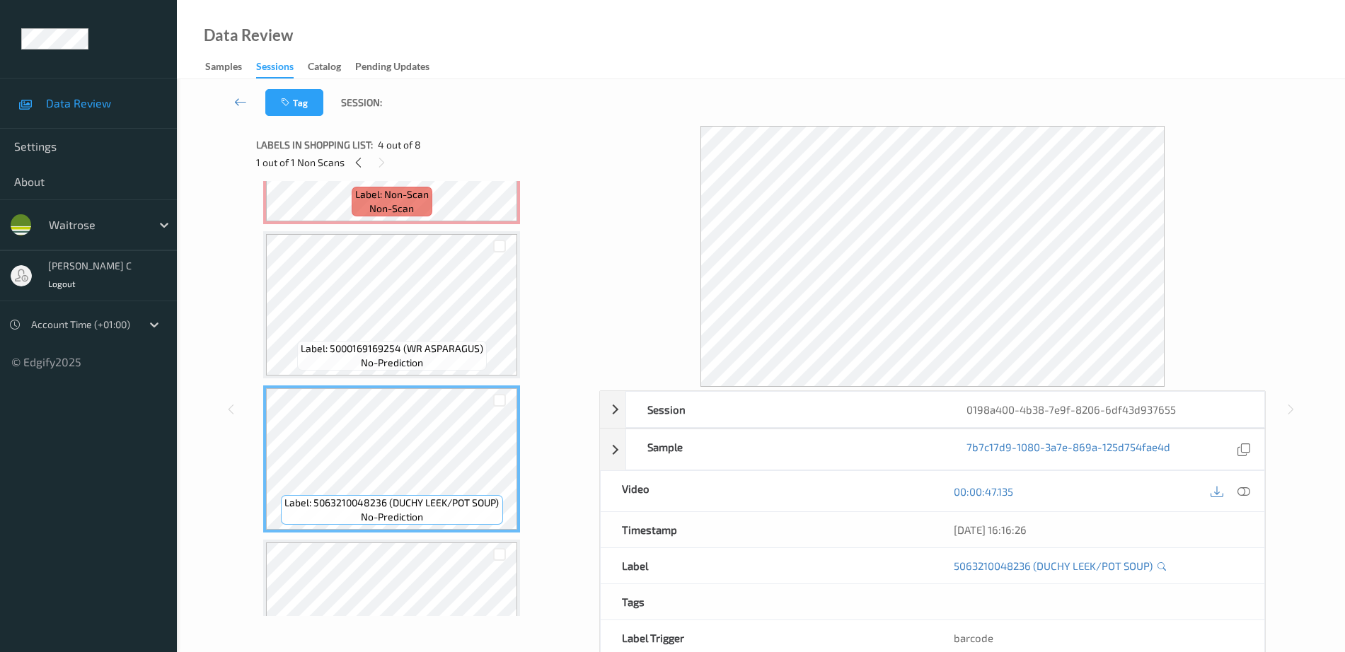
scroll to position [0, 0]
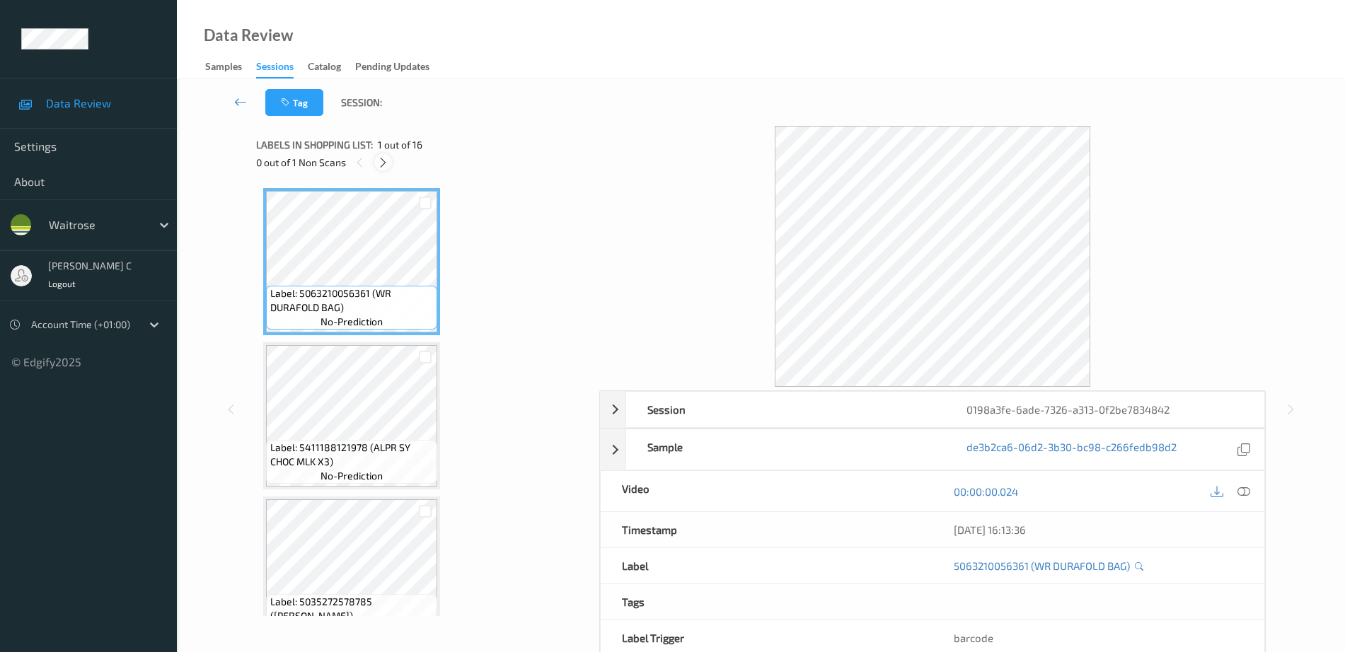
click at [386, 166] on icon at bounding box center [383, 162] width 12 height 13
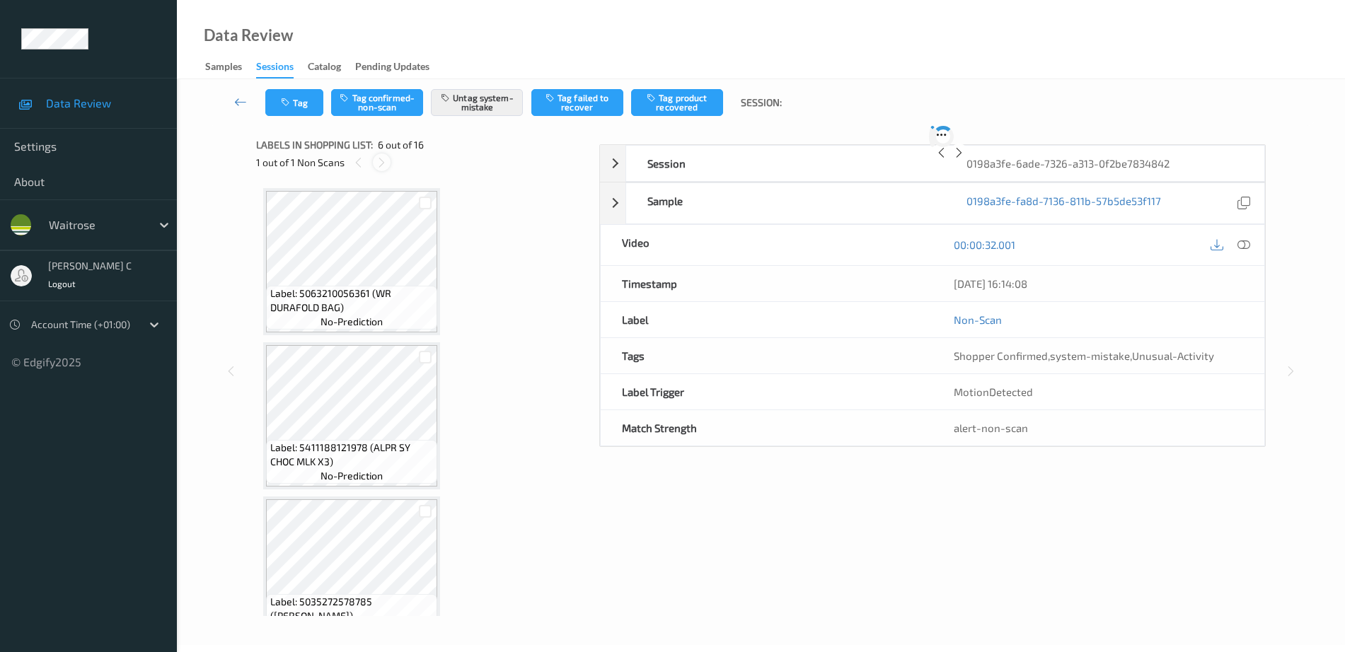
scroll to position [624, 0]
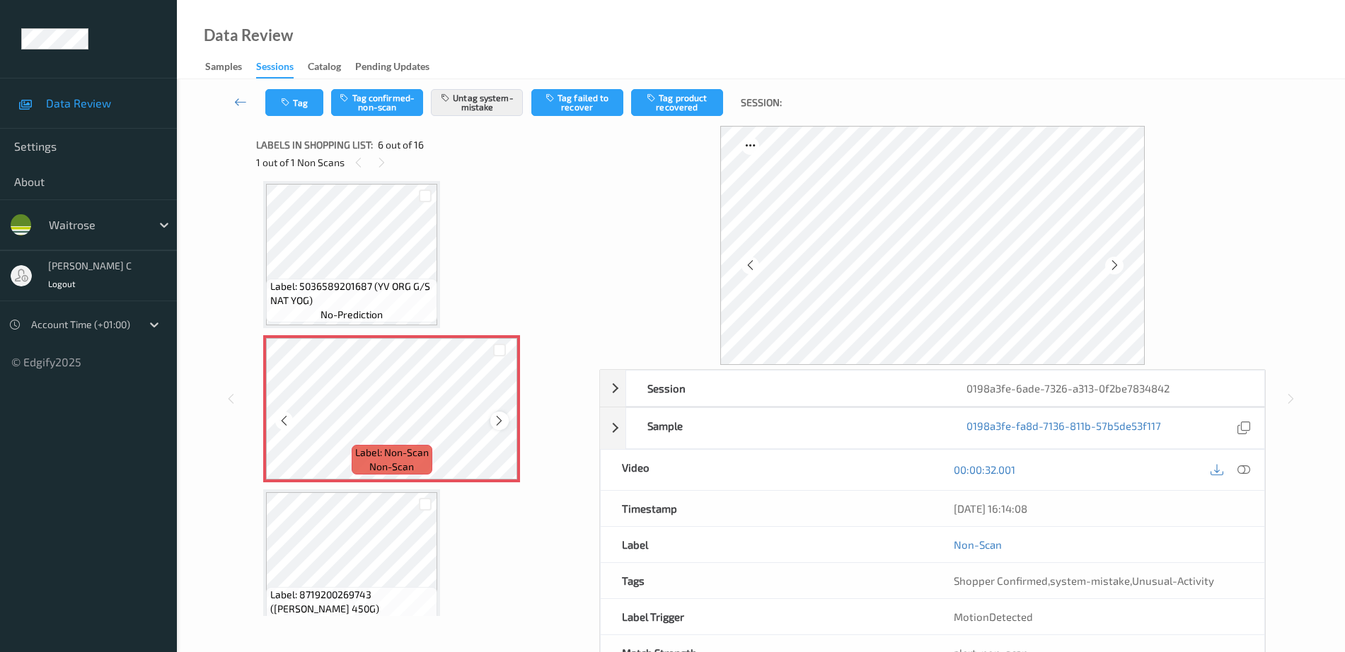
click at [492, 425] on div at bounding box center [499, 421] width 18 height 18
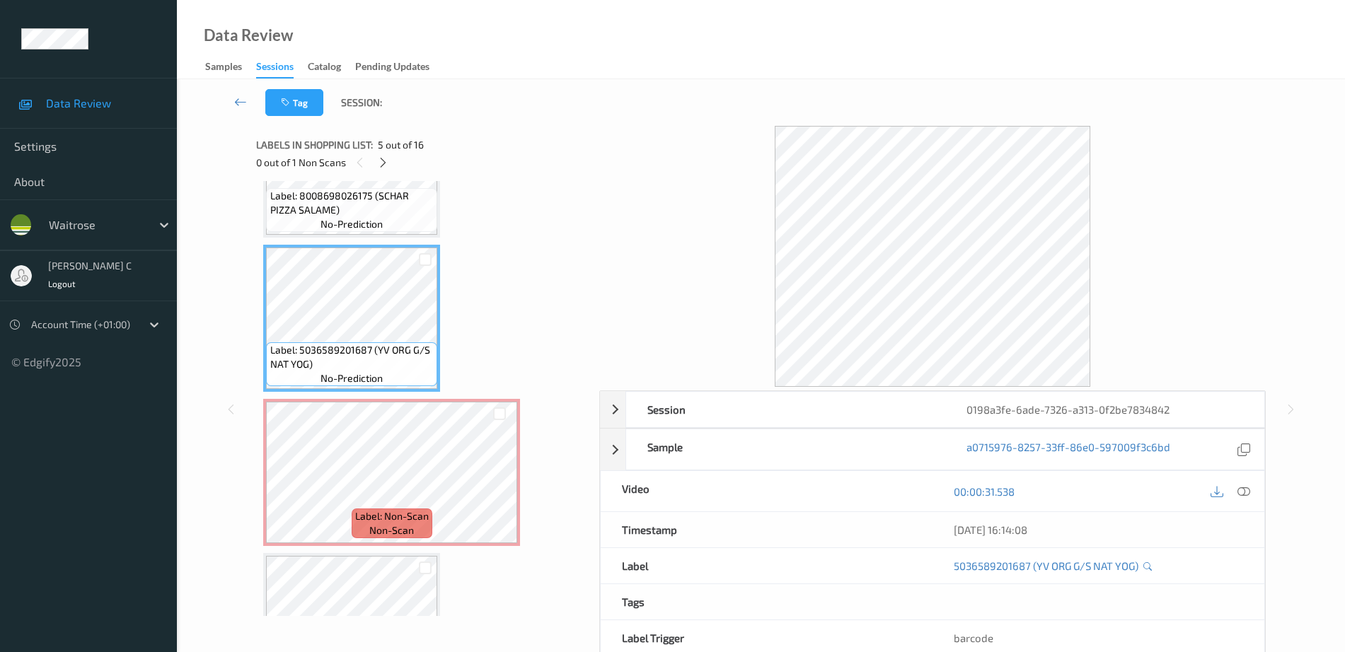
scroll to position [535, 0]
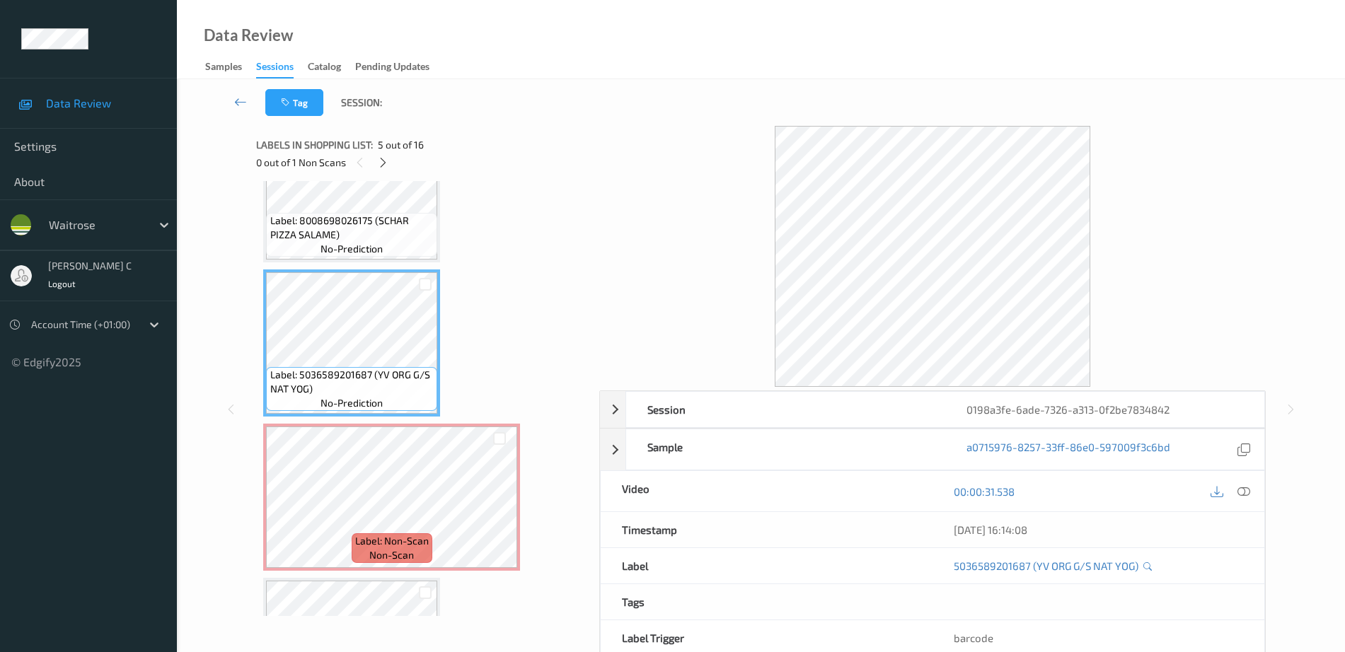
click at [344, 233] on span "Label: 8008698026175 (SCHAR PIZZA SALAME)" at bounding box center [352, 228] width 164 height 28
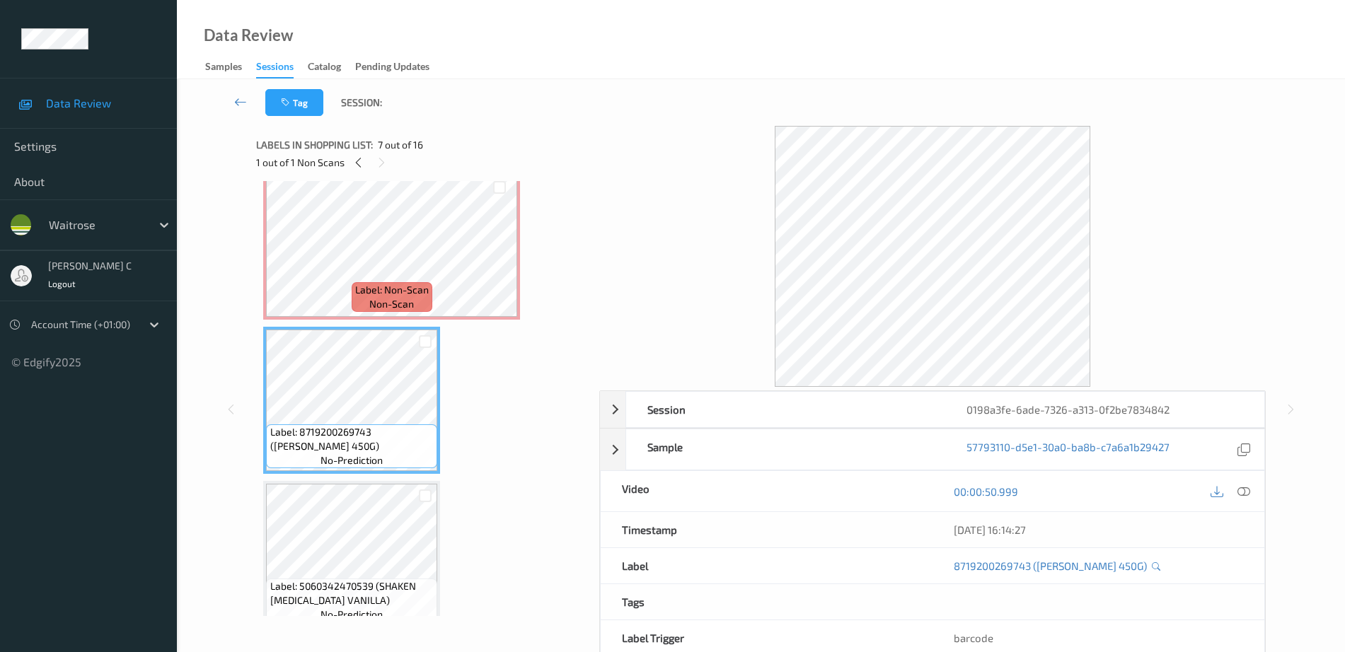
scroll to position [889, 0]
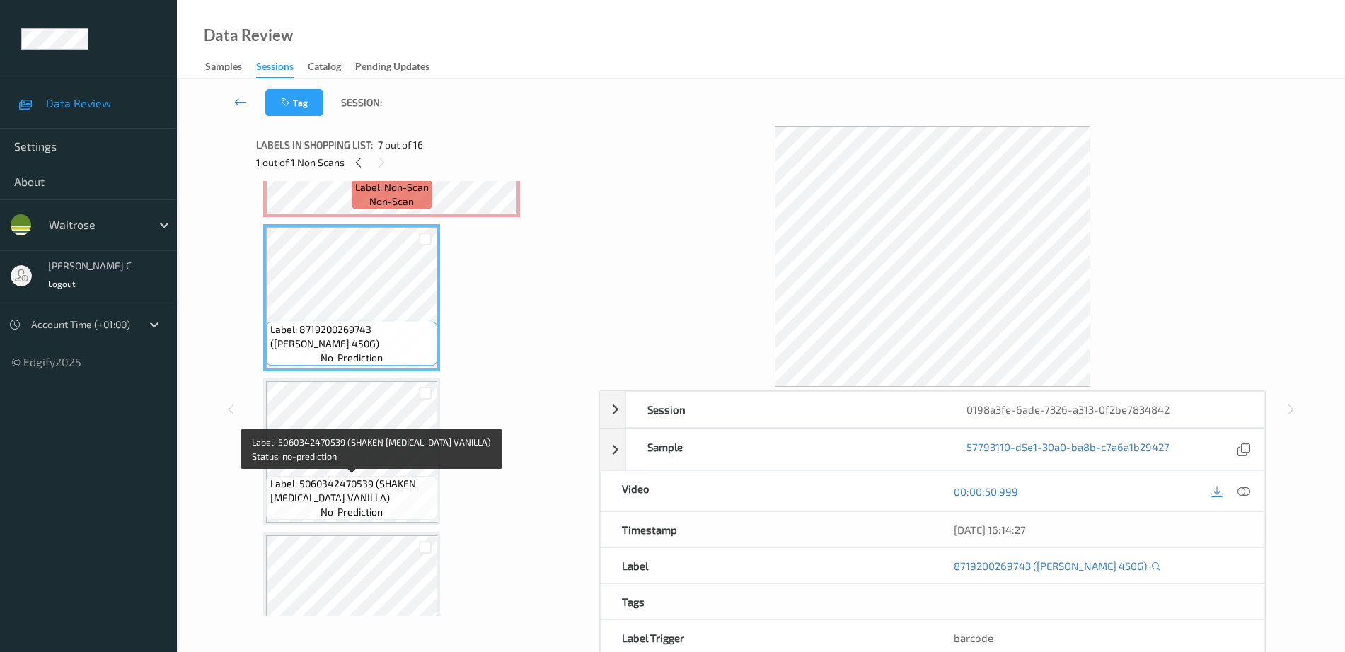
click at [370, 501] on span "Label: 5060342470539 (SHAKEN [MEDICAL_DATA] VANILLA)" at bounding box center [352, 491] width 164 height 28
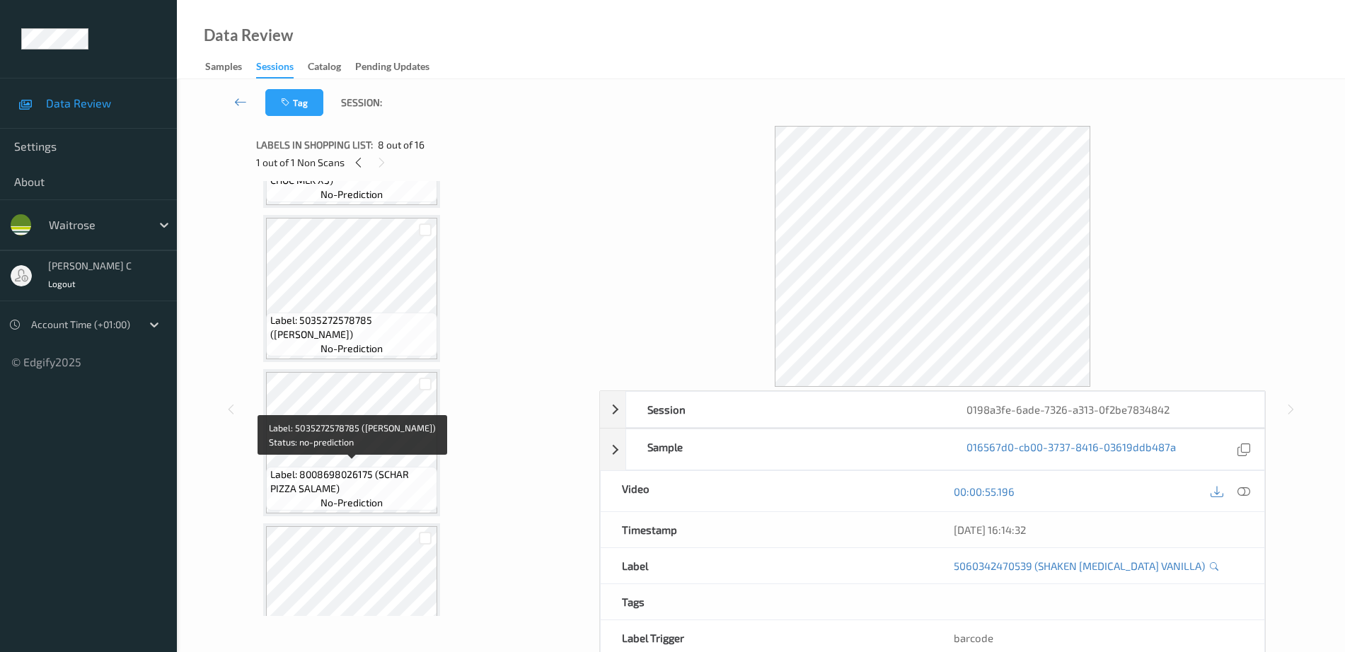
scroll to position [93, 0]
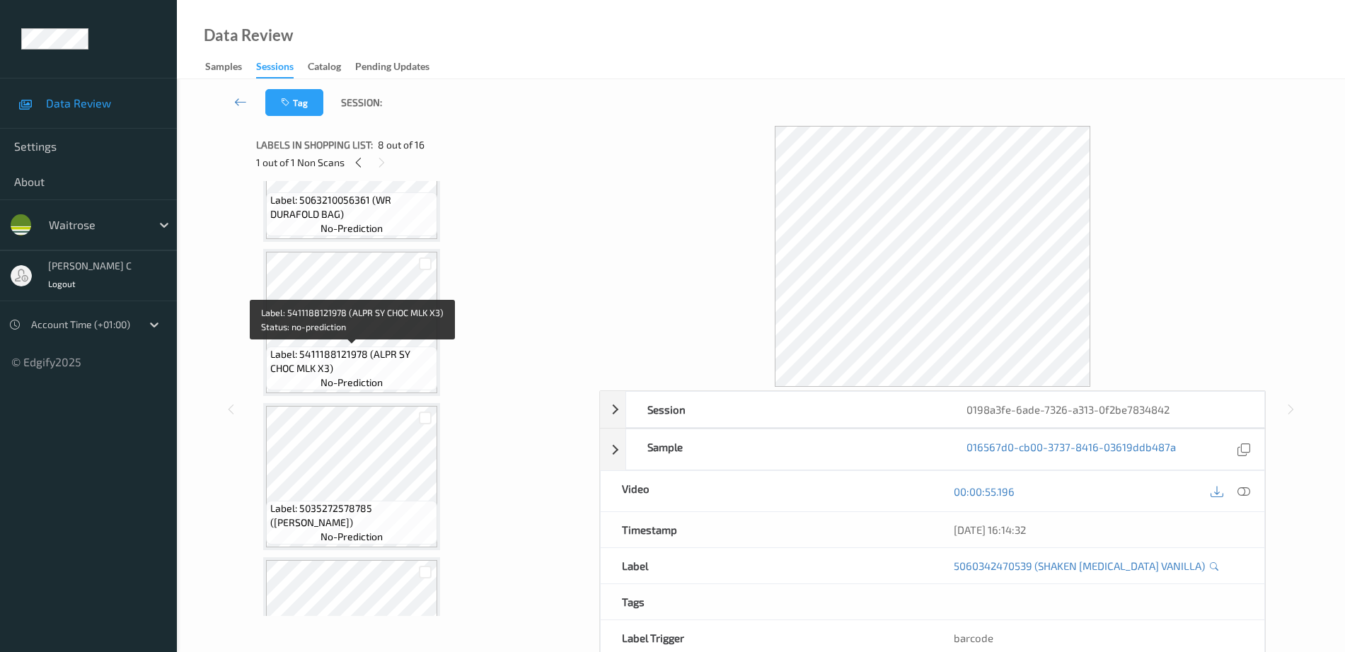
click at [381, 356] on span "Label: 5411188121978 (ALPR SY CHOC MLK X3)" at bounding box center [352, 361] width 164 height 28
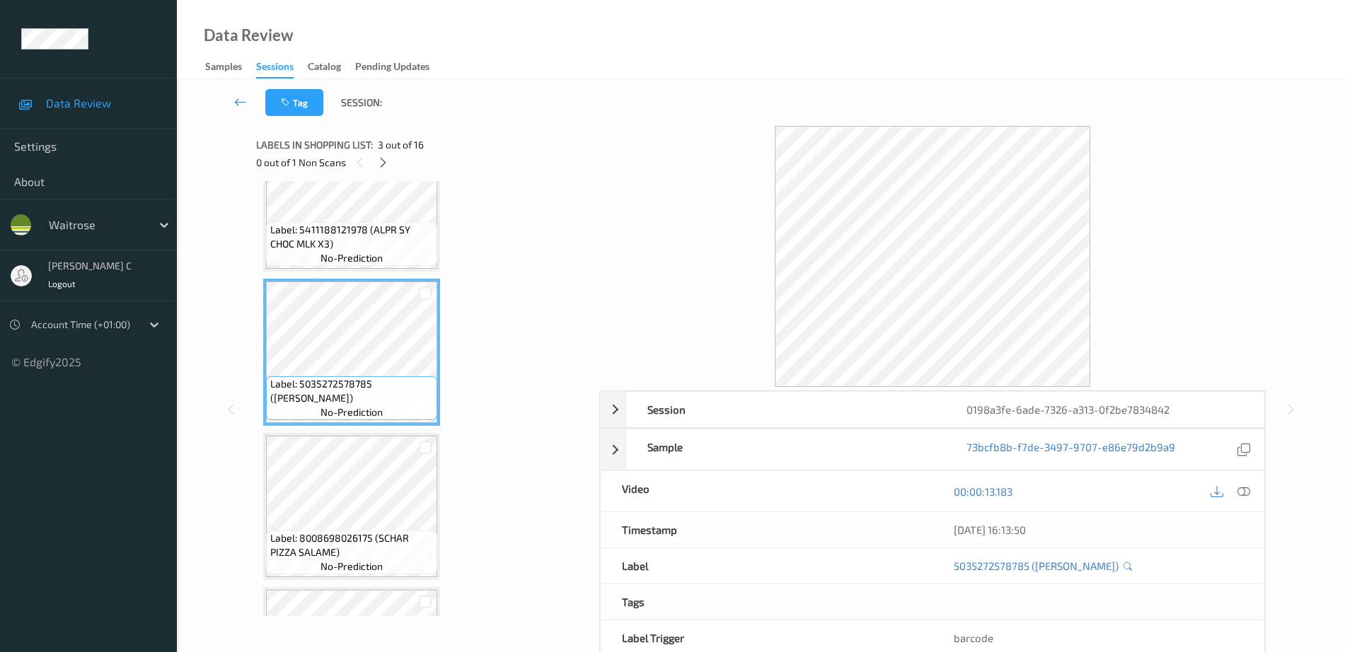
scroll to position [270, 0]
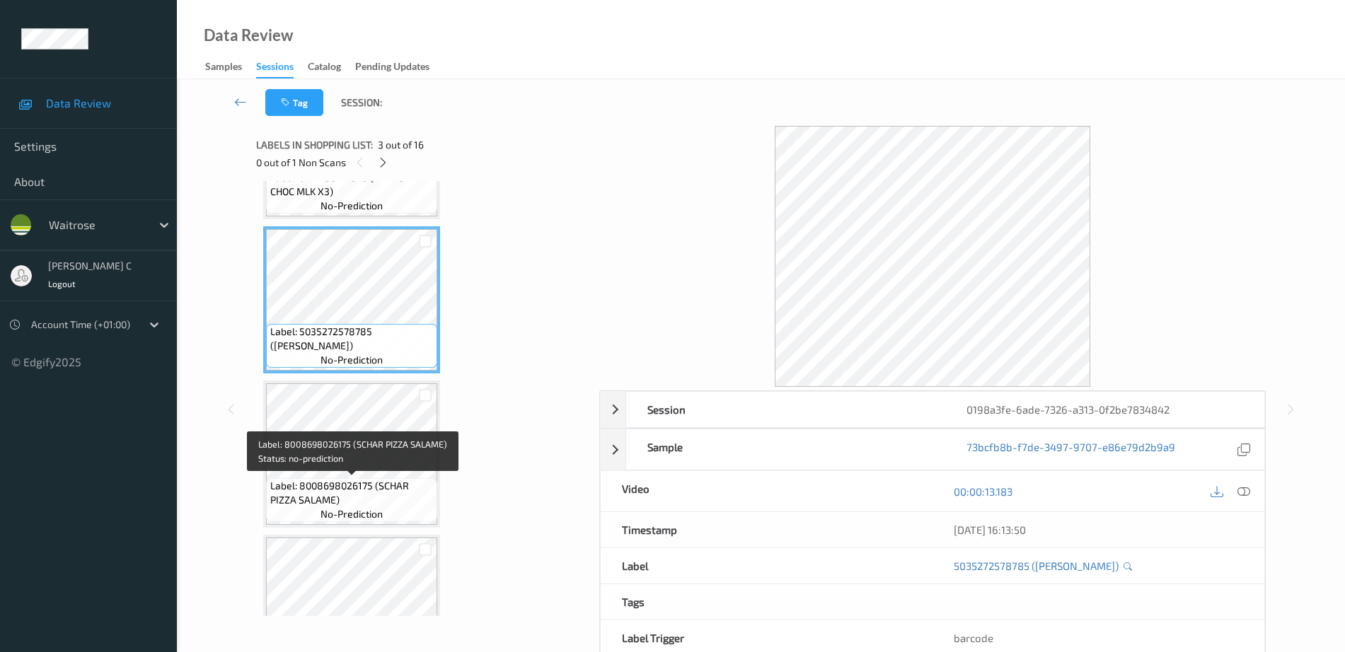
click at [374, 482] on span "Label: 8008698026175 (SCHAR PIZZA SALAME)" at bounding box center [352, 493] width 164 height 28
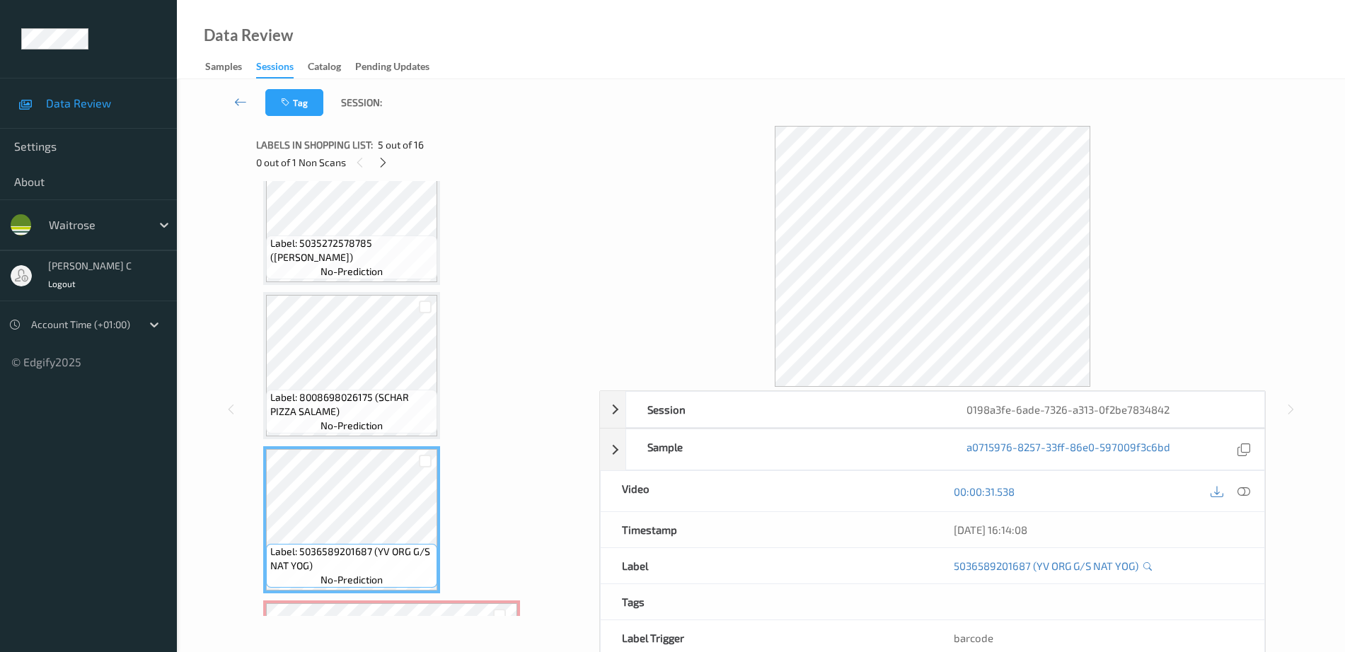
scroll to position [535, 0]
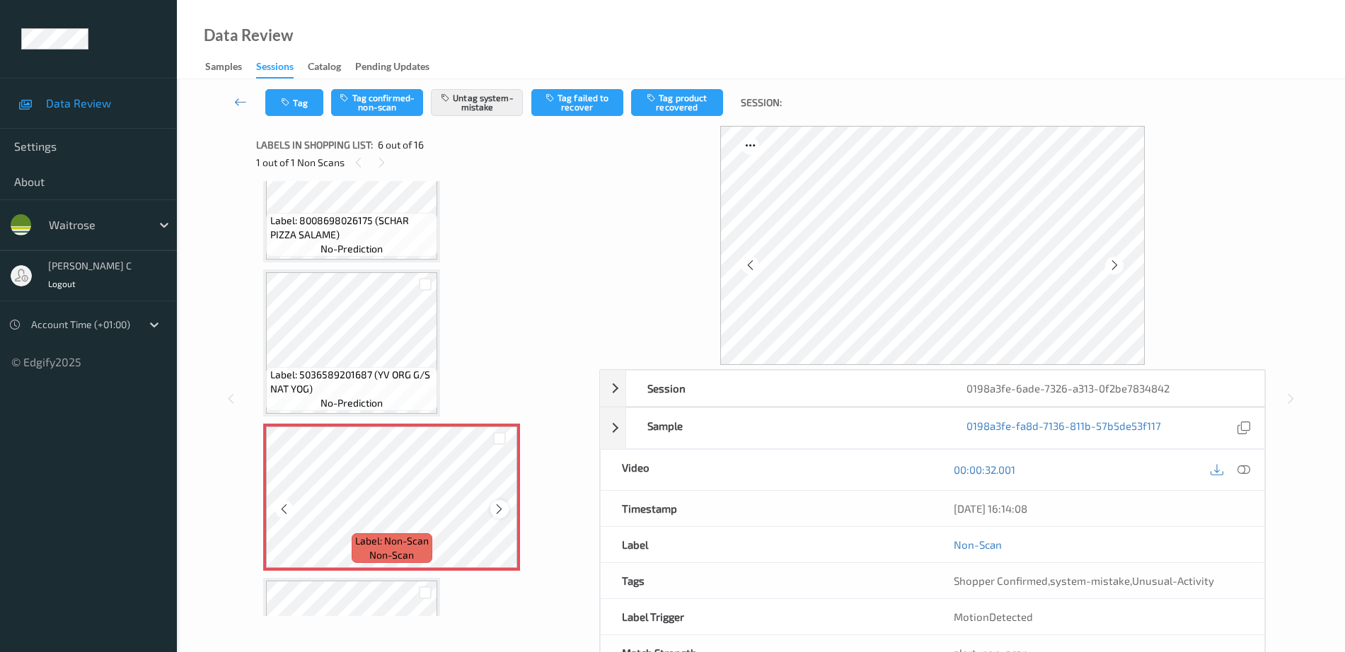
click at [503, 513] on icon at bounding box center [499, 509] width 12 height 13
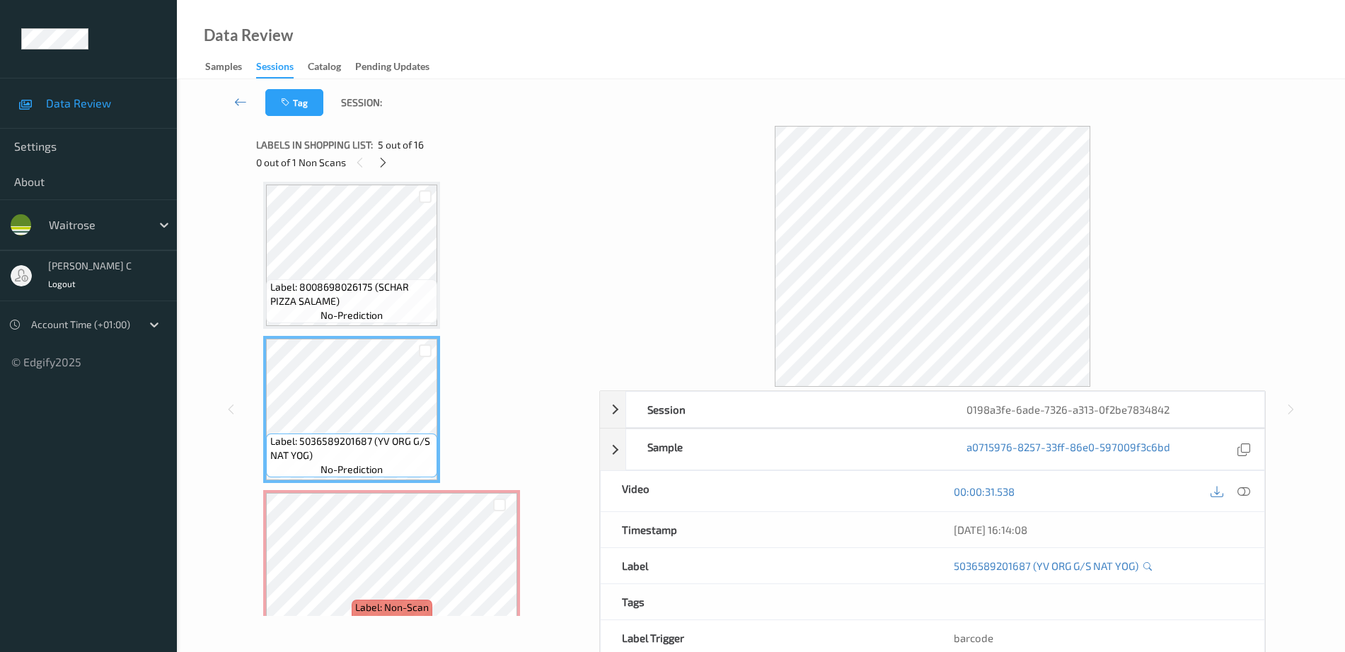
scroll to position [447, 0]
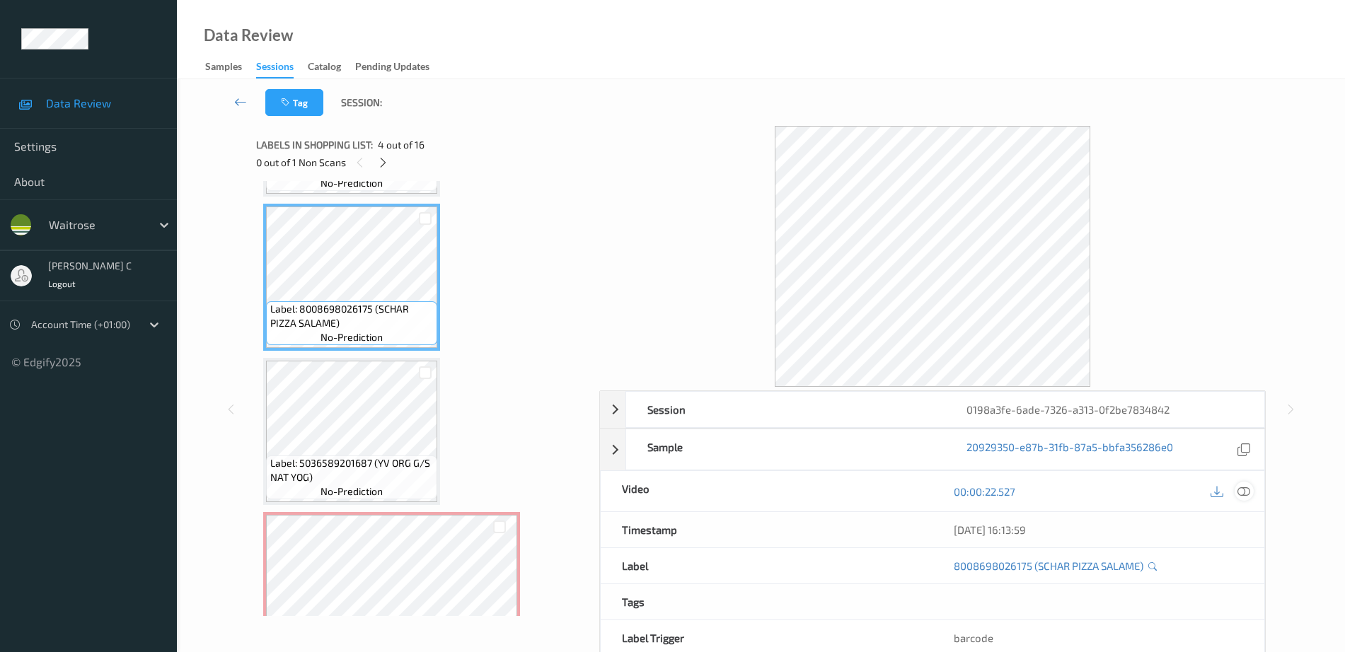
click at [1241, 494] on icon at bounding box center [1243, 491] width 13 height 13
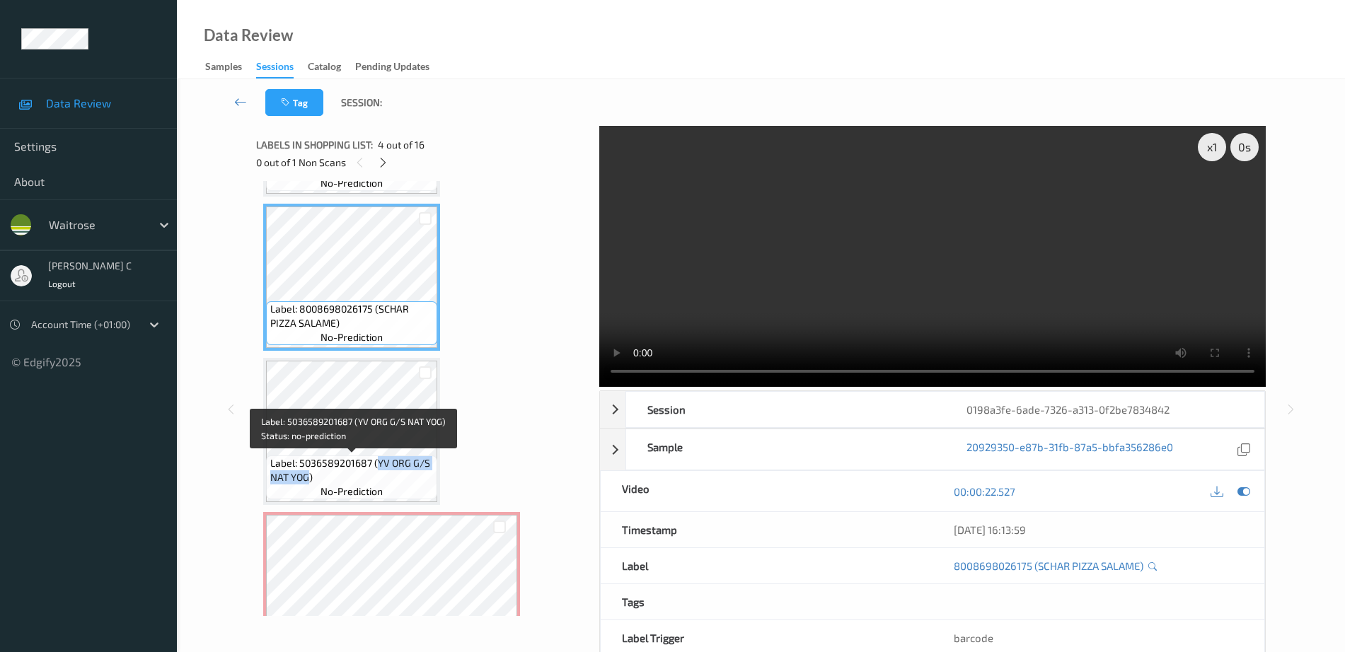
drag, startPoint x: 375, startPoint y: 462, endPoint x: 307, endPoint y: 475, distance: 69.2
click at [307, 475] on span "Label: 5036589201687 (YV ORG G/S NAT YOG)" at bounding box center [352, 470] width 164 height 28
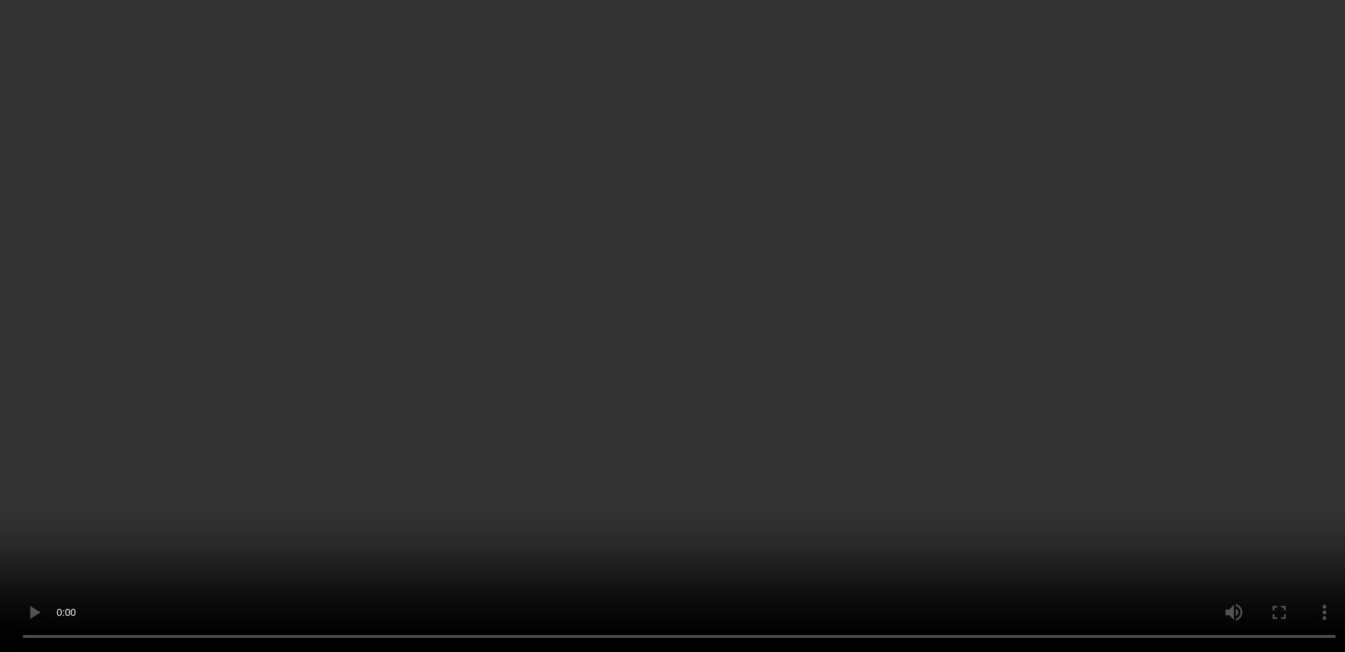
scroll to position [535, 0]
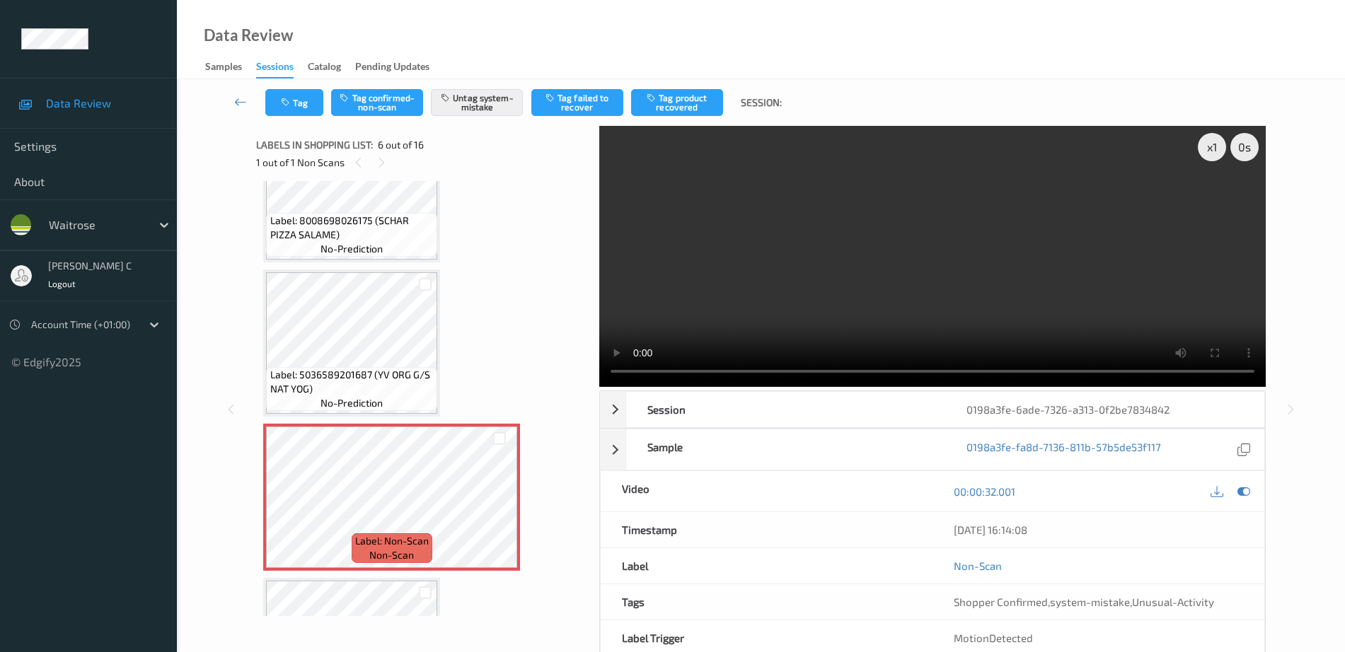
click at [352, 244] on span "no-prediction" at bounding box center [351, 249] width 62 height 14
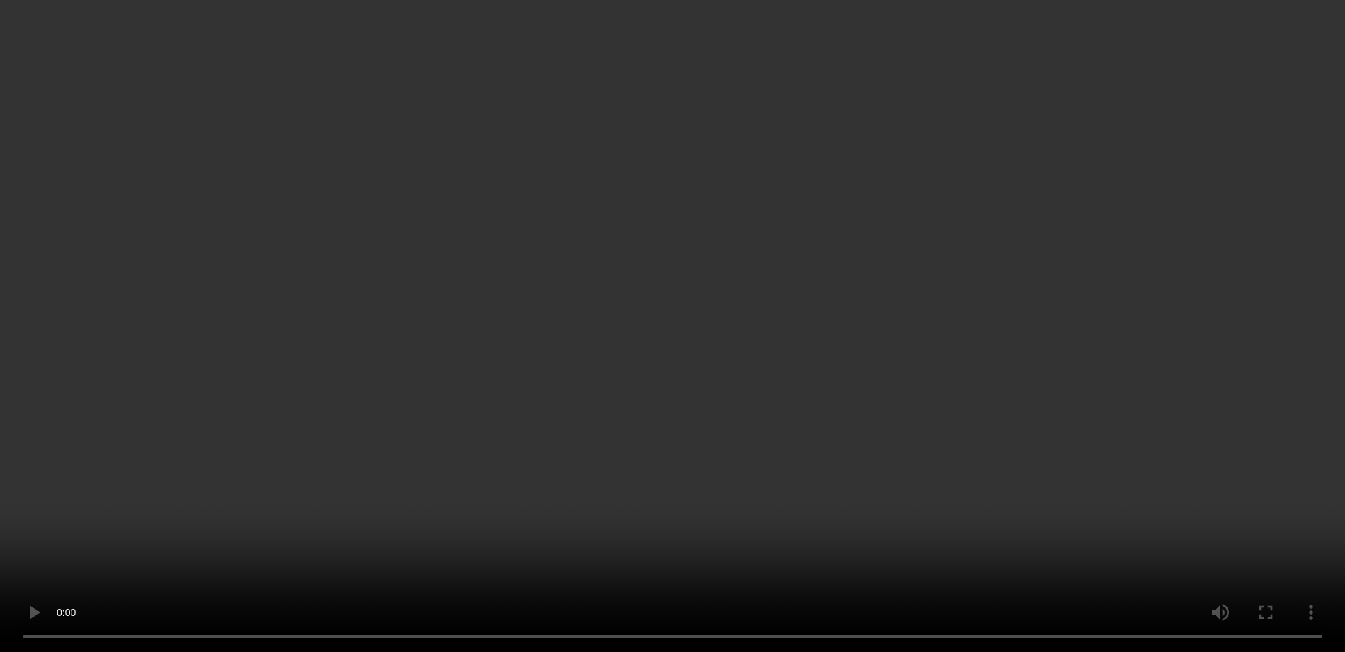
scroll to position [359, 0]
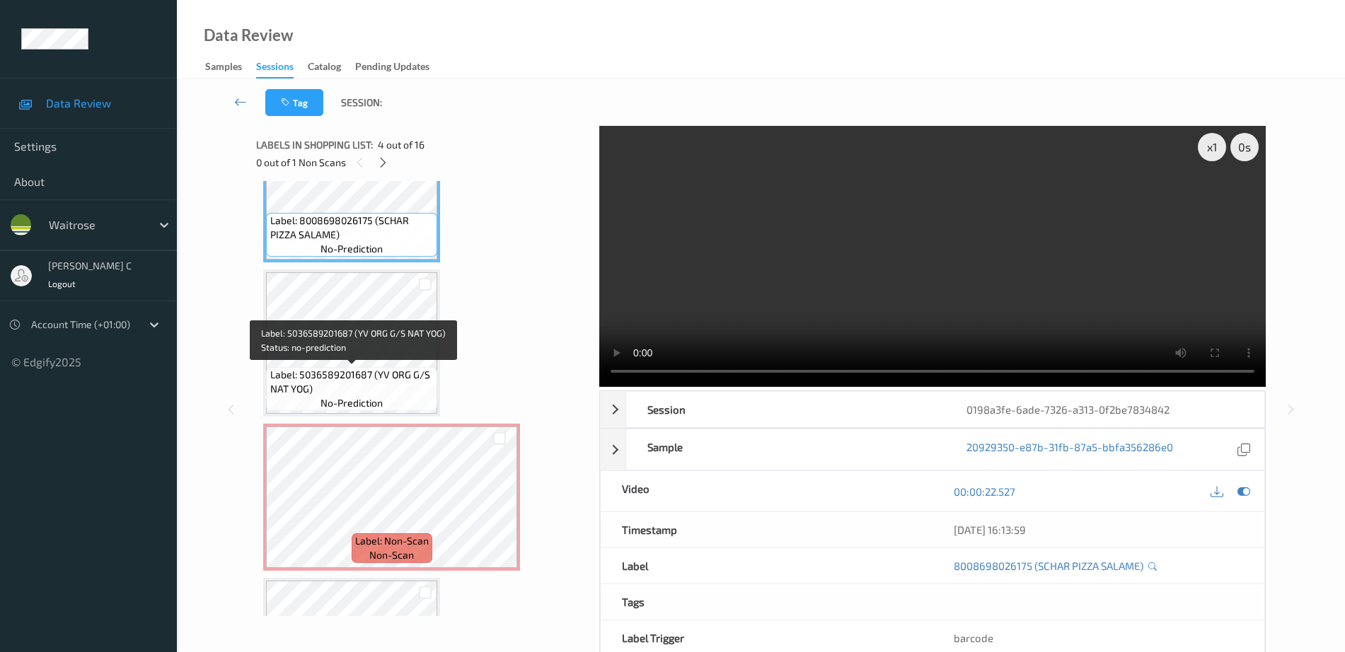
click at [366, 390] on span "Label: 5036589201687 (YV ORG G/S NAT YOG)" at bounding box center [352, 382] width 164 height 28
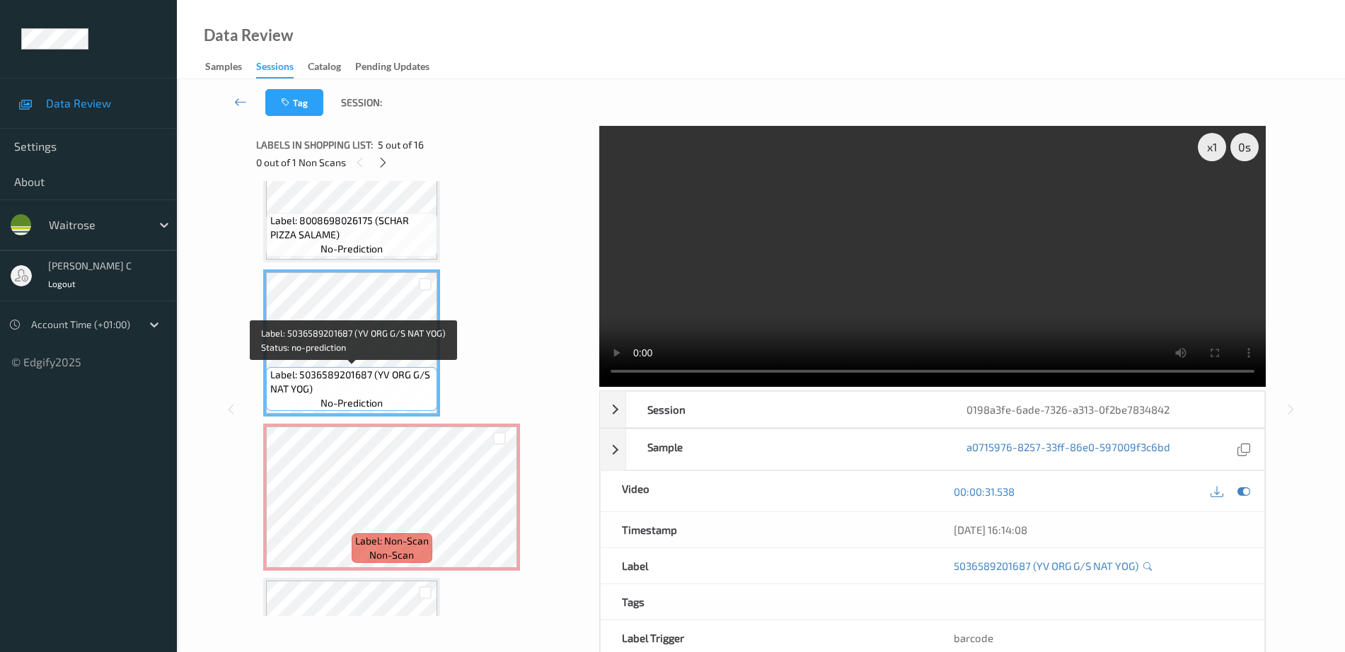
scroll to position [624, 0]
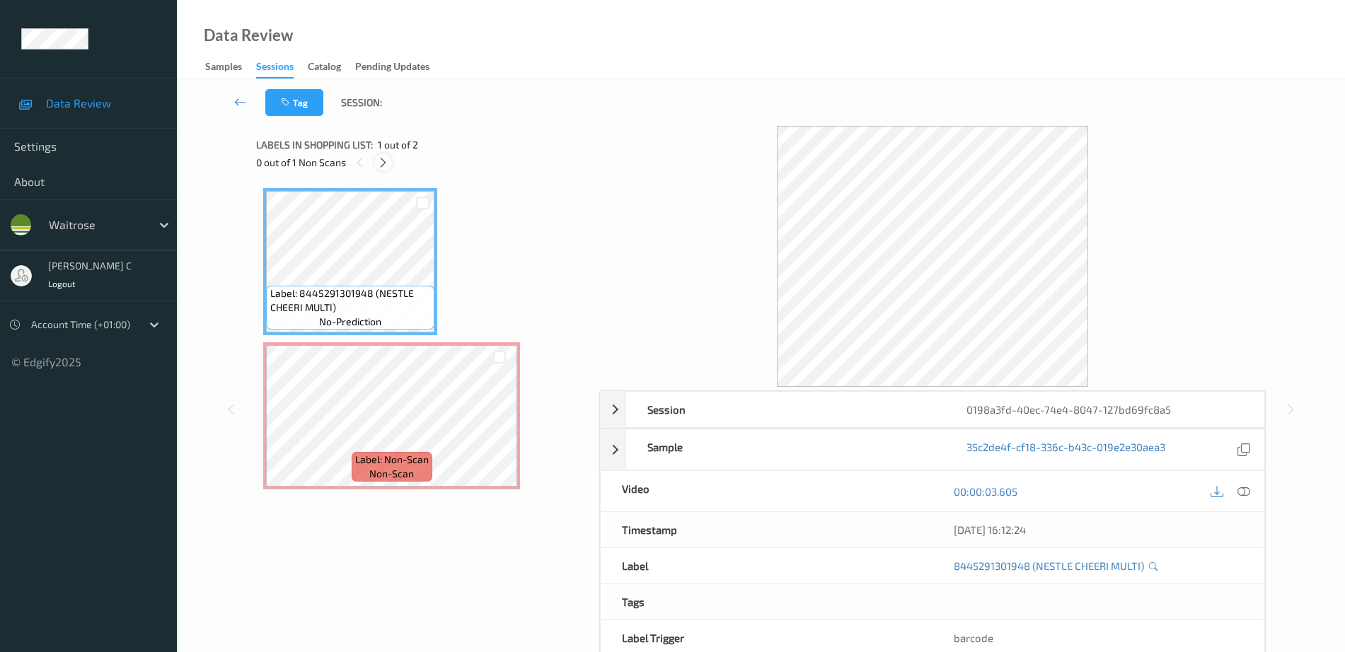
click at [386, 168] on icon at bounding box center [383, 162] width 12 height 13
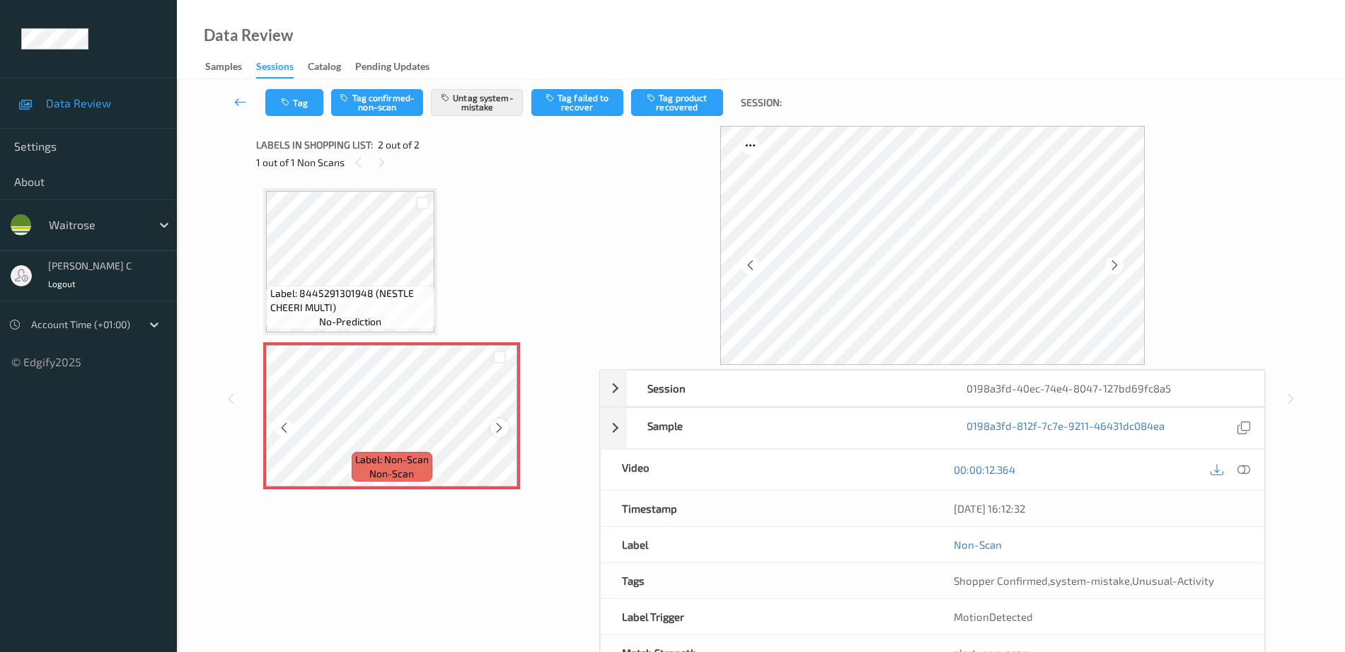
click at [496, 425] on icon at bounding box center [499, 428] width 12 height 13
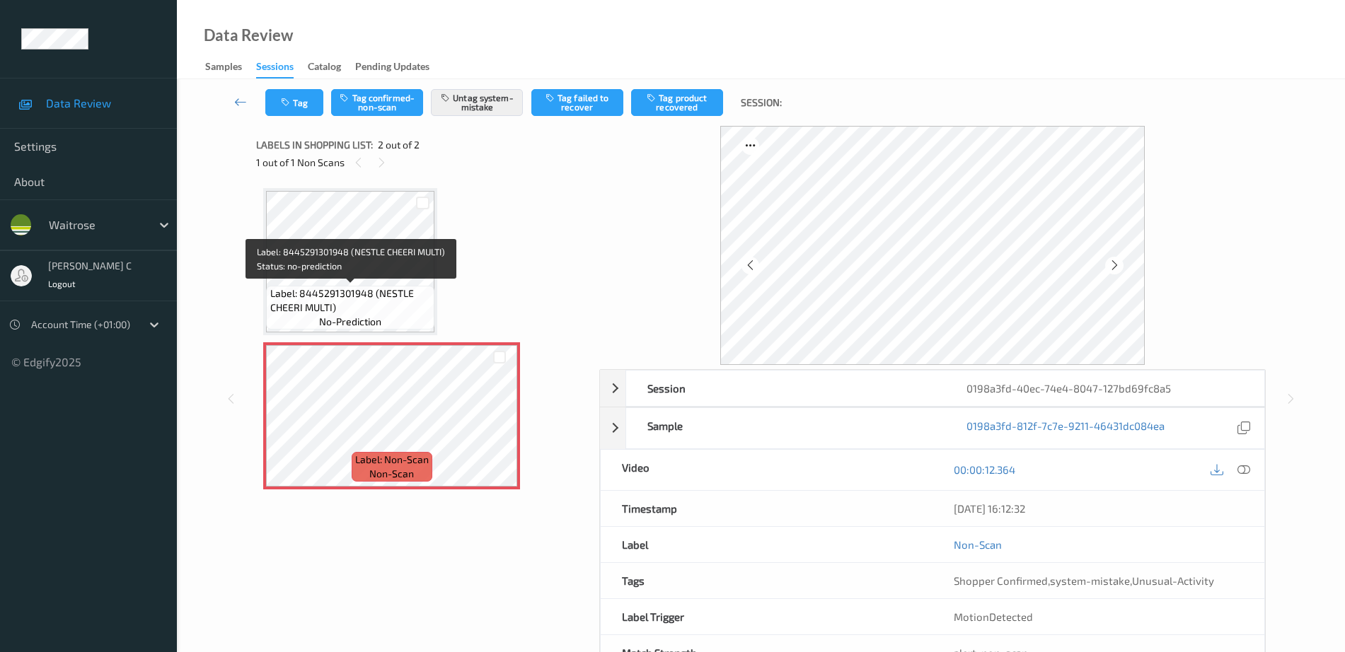
click at [387, 307] on span "Label: 8445291301948 (NESTLE CHEERI MULTI)" at bounding box center [350, 300] width 161 height 28
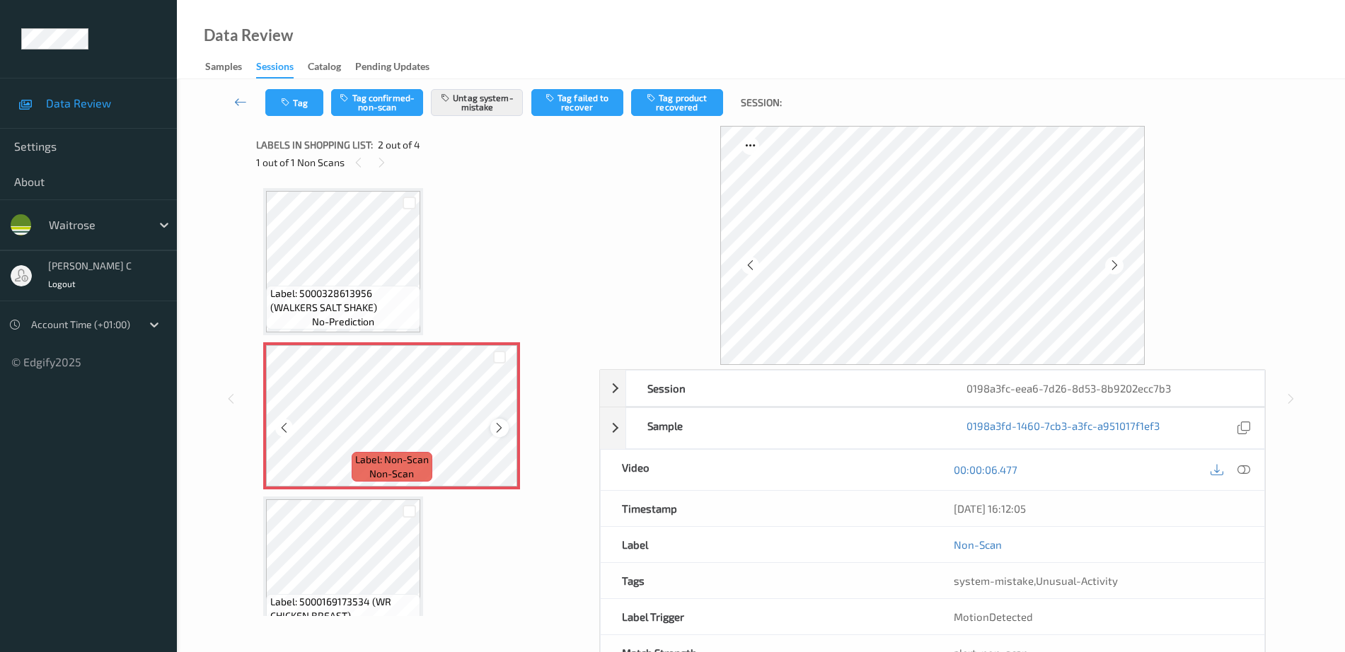
click at [494, 423] on icon at bounding box center [499, 428] width 12 height 13
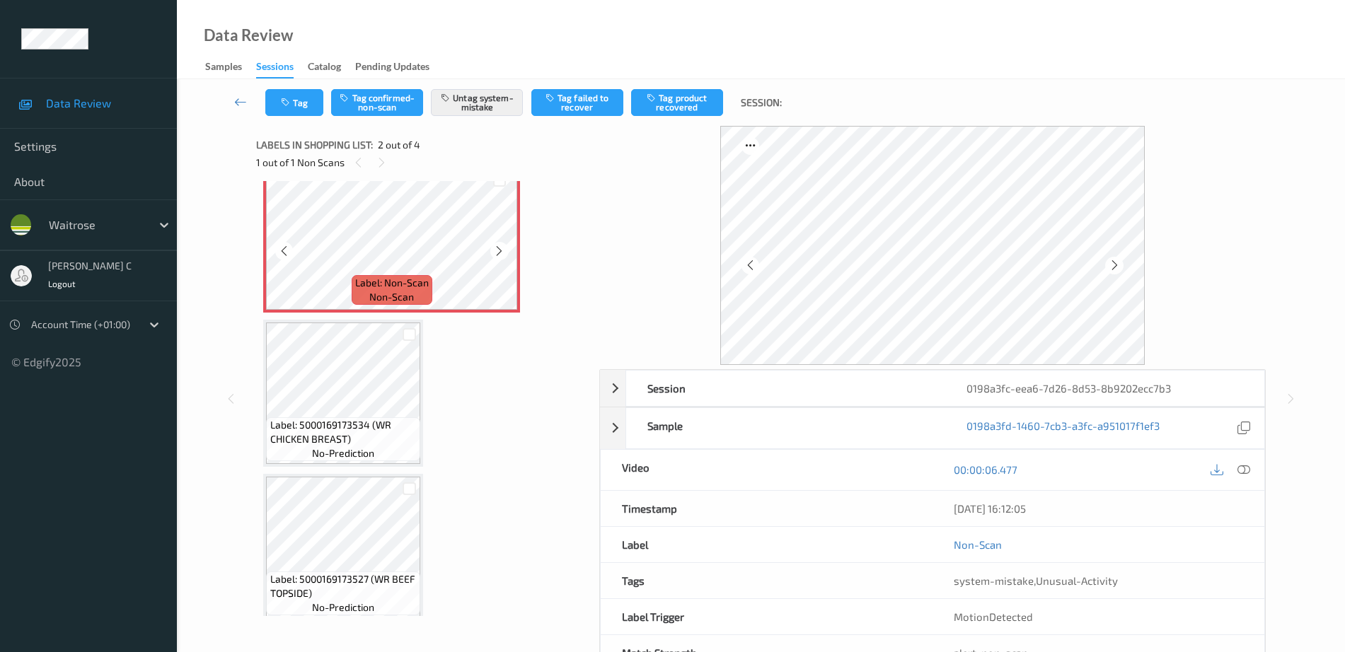
click at [329, 457] on span "no-prediction" at bounding box center [343, 453] width 62 height 14
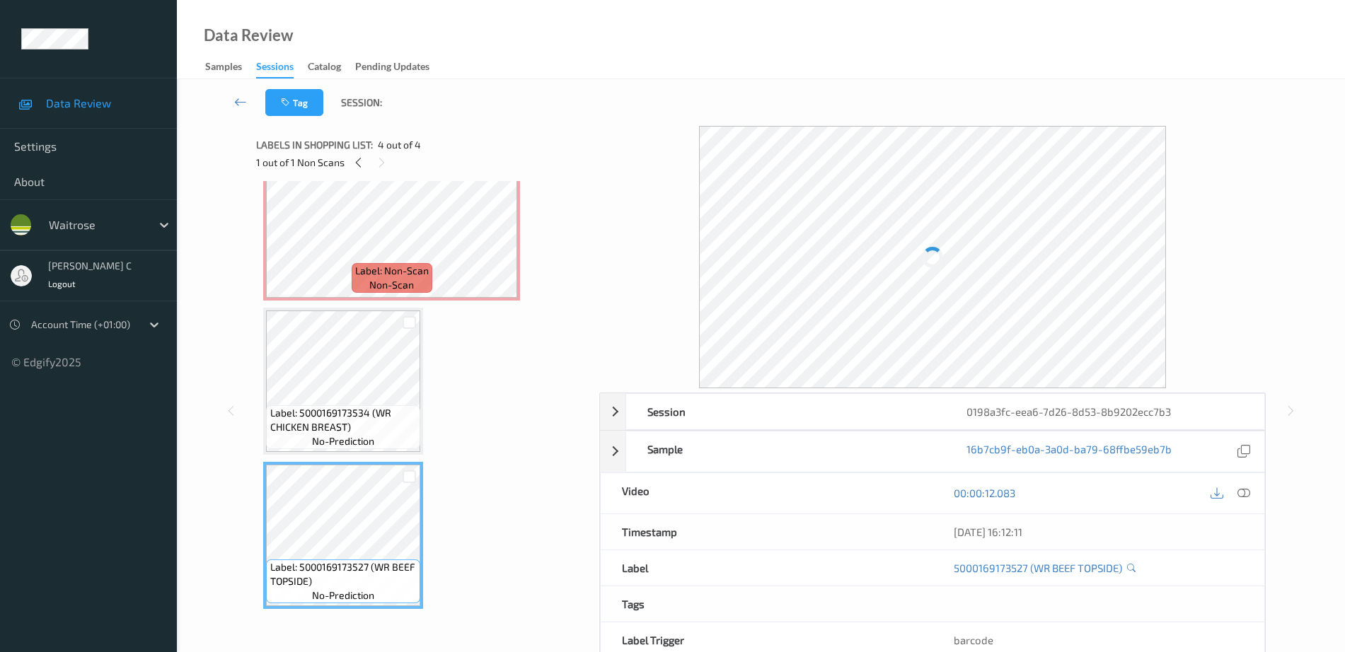
scroll to position [0, 0]
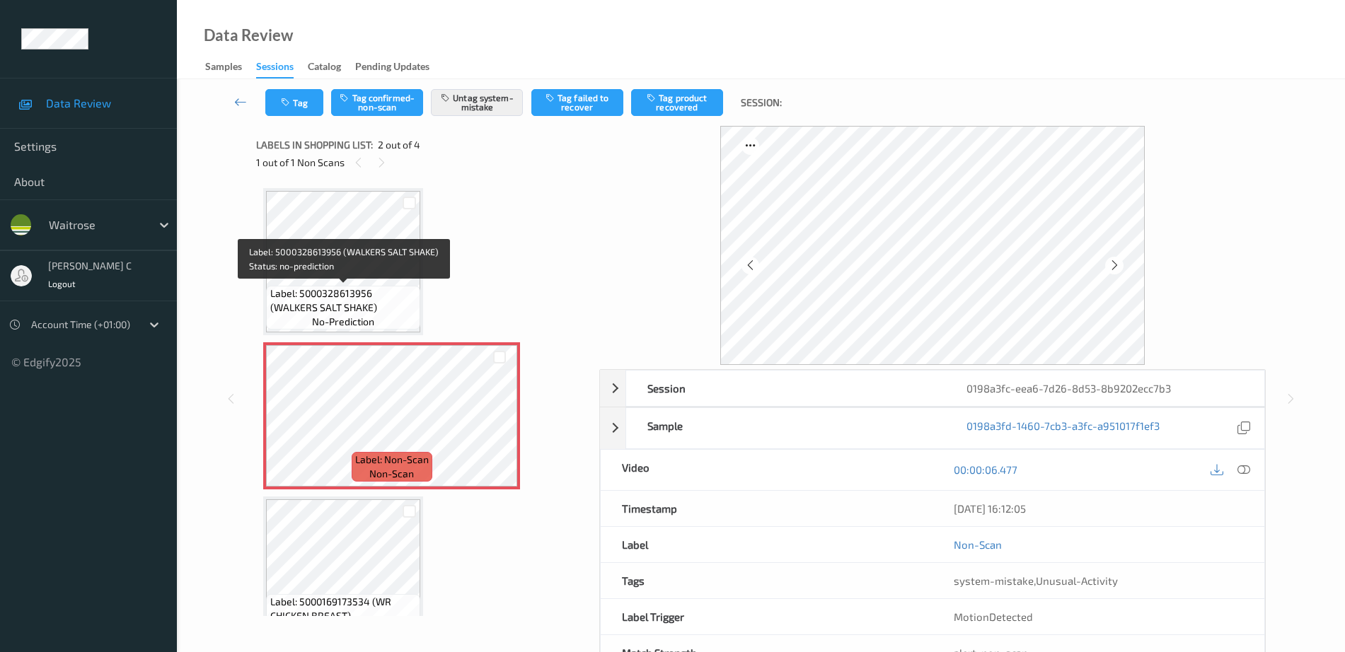
click at [330, 299] on span "Label: 5000328613956 (WALKERS SALT SHAKE)" at bounding box center [343, 300] width 147 height 28
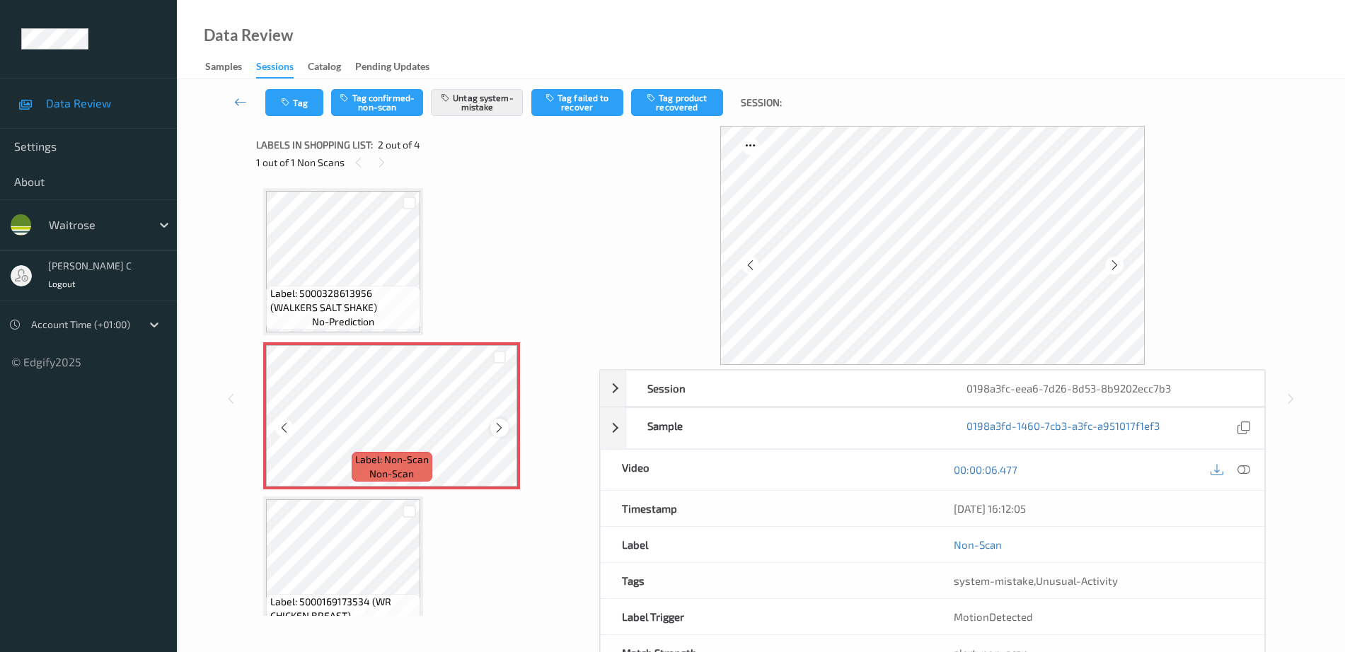
click at [492, 424] on div at bounding box center [499, 428] width 18 height 18
click at [427, 499] on div "Label: 5000328613956 (WALKERS SALT SHAKE) no-prediction Label: Non-Scan non-sca…" at bounding box center [422, 493] width 319 height 610
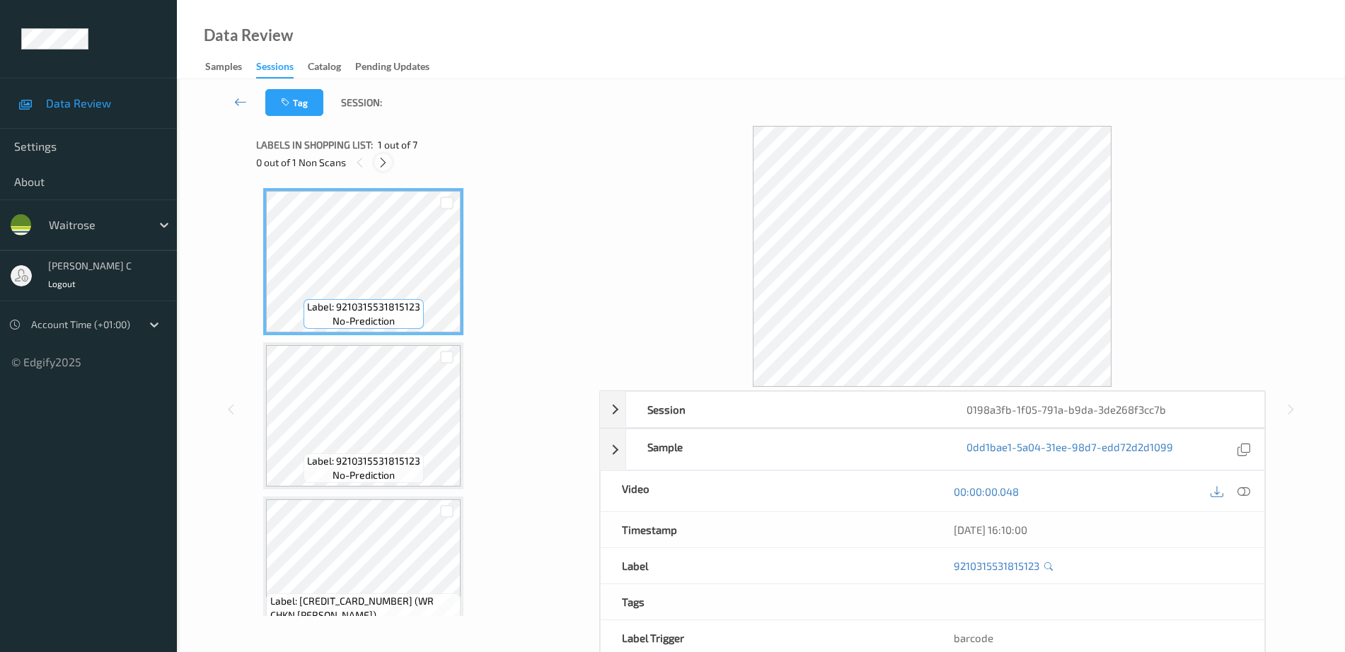
click at [389, 156] on div at bounding box center [383, 163] width 18 height 18
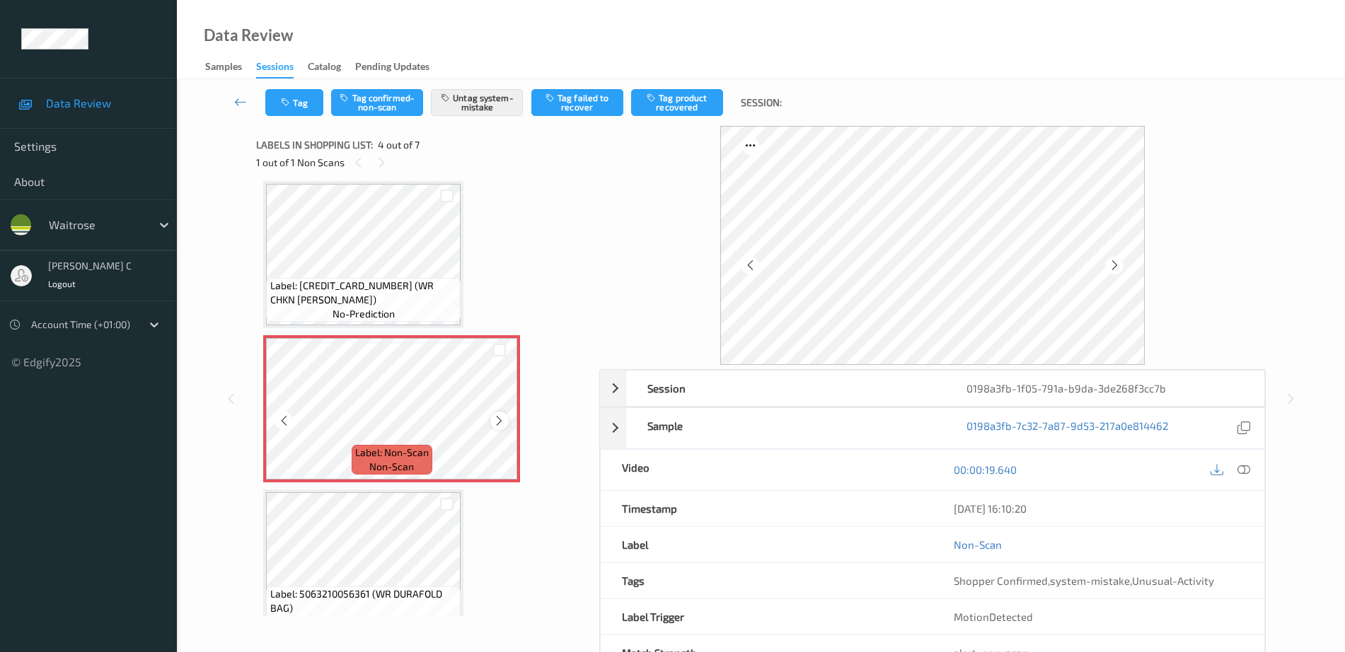
click at [494, 422] on icon at bounding box center [499, 421] width 12 height 13
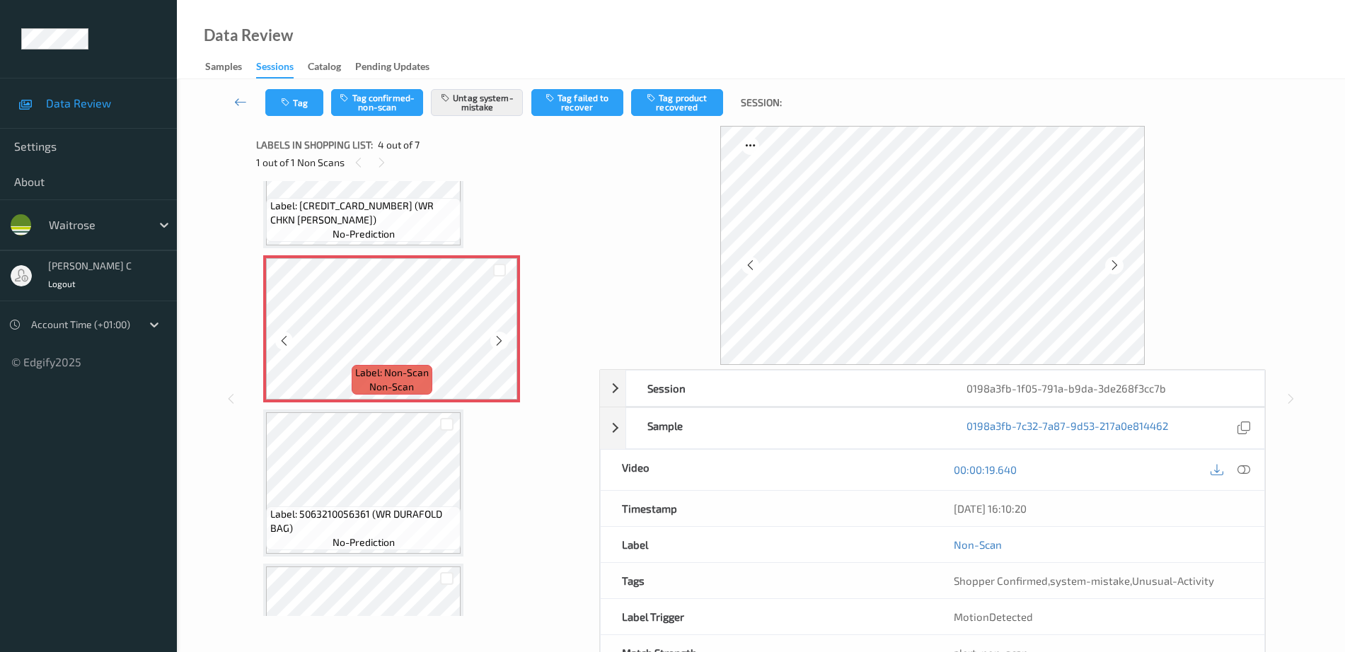
scroll to position [492, 0]
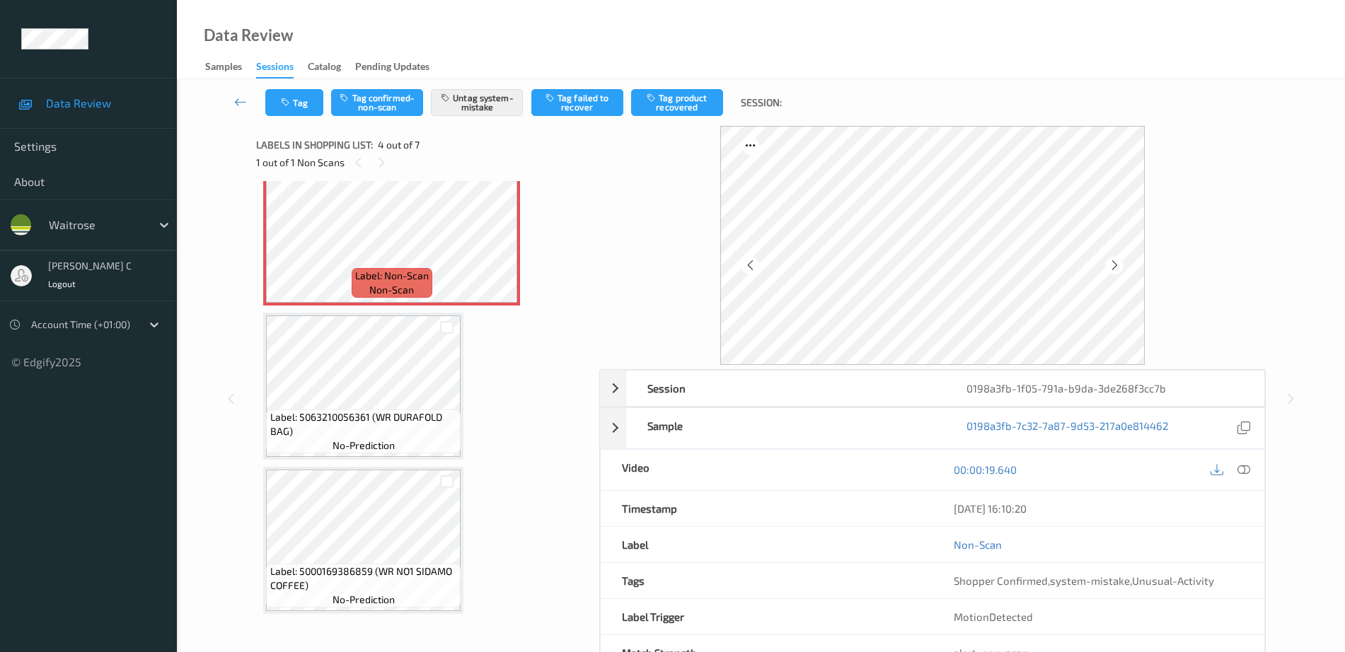
click at [376, 461] on div "Label: 9210315531815123 no-prediction Label: 9210315531815123 no-prediction Lab…" at bounding box center [422, 232] width 319 height 1072
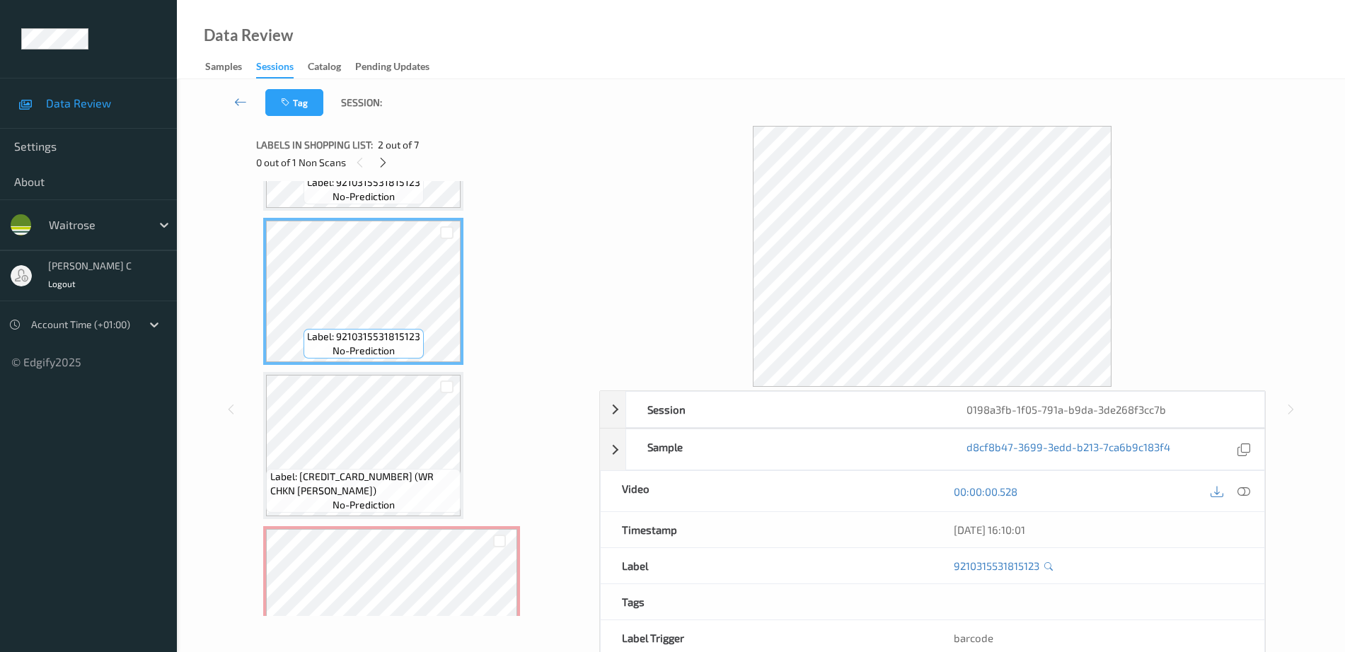
scroll to position [177, 0]
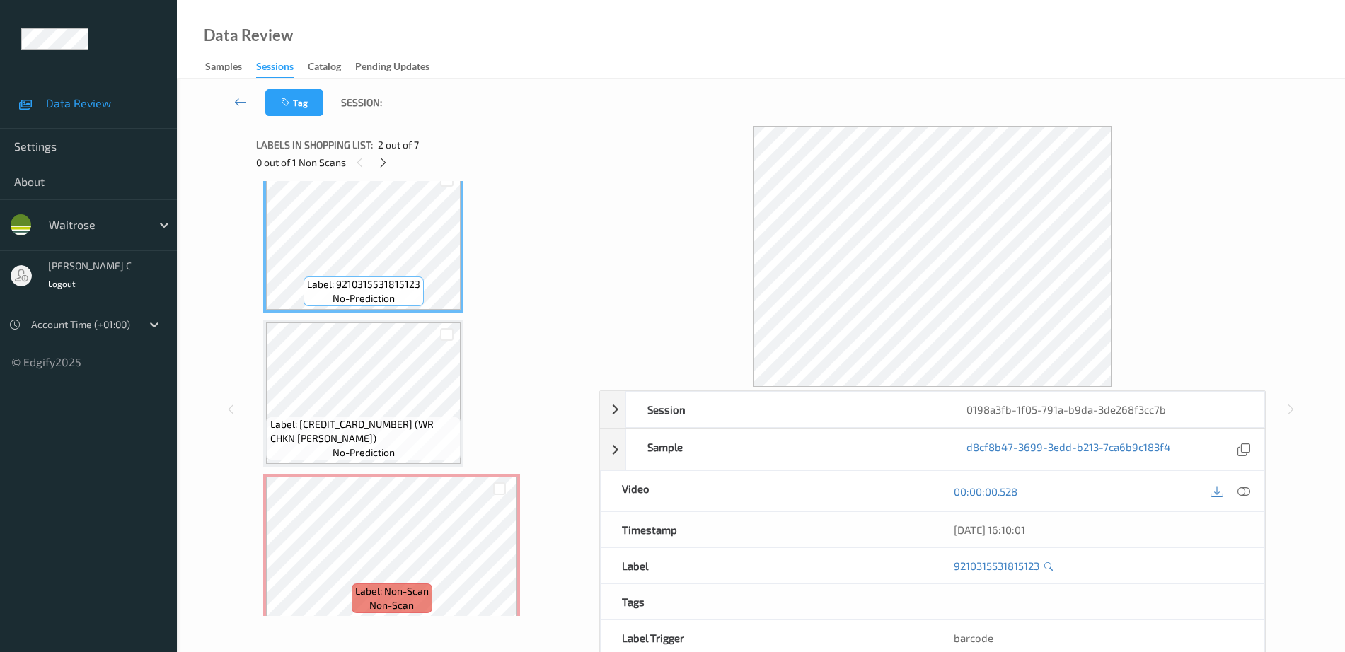
click at [356, 436] on span "Label: [CREDIT_CARD_NUMBER] (WR CHKN [PERSON_NAME])" at bounding box center [363, 431] width 187 height 28
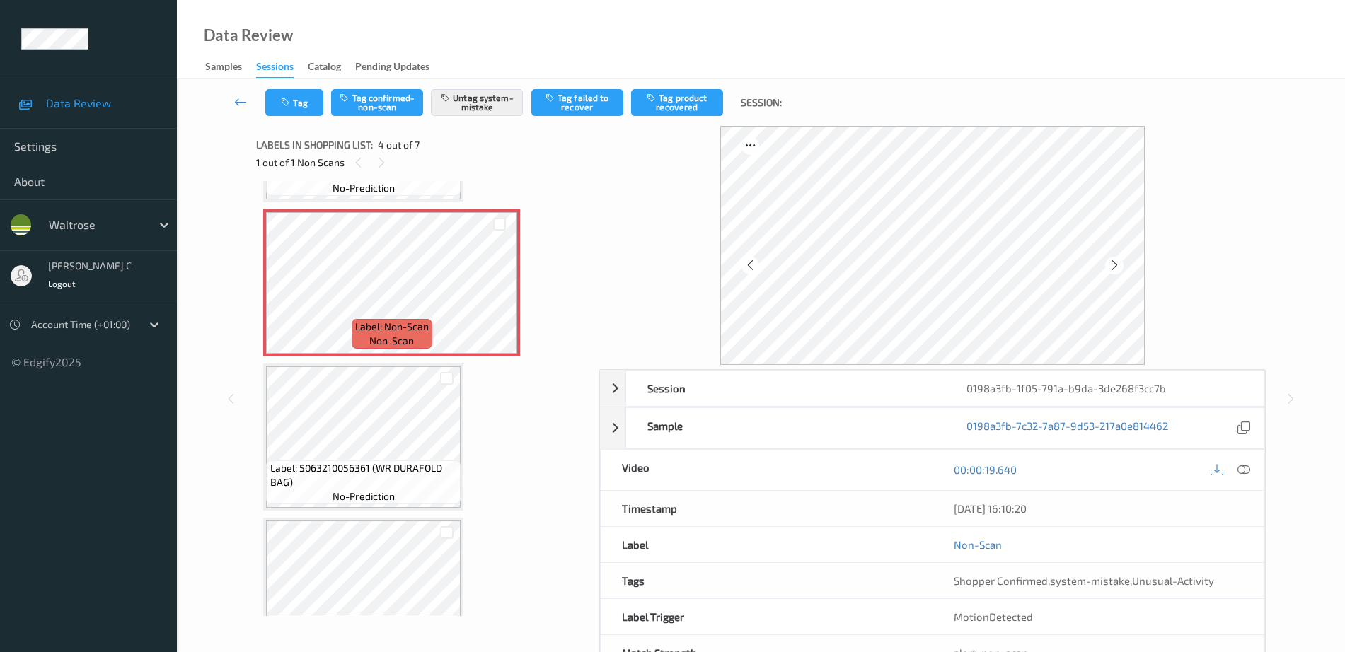
scroll to position [442, 0]
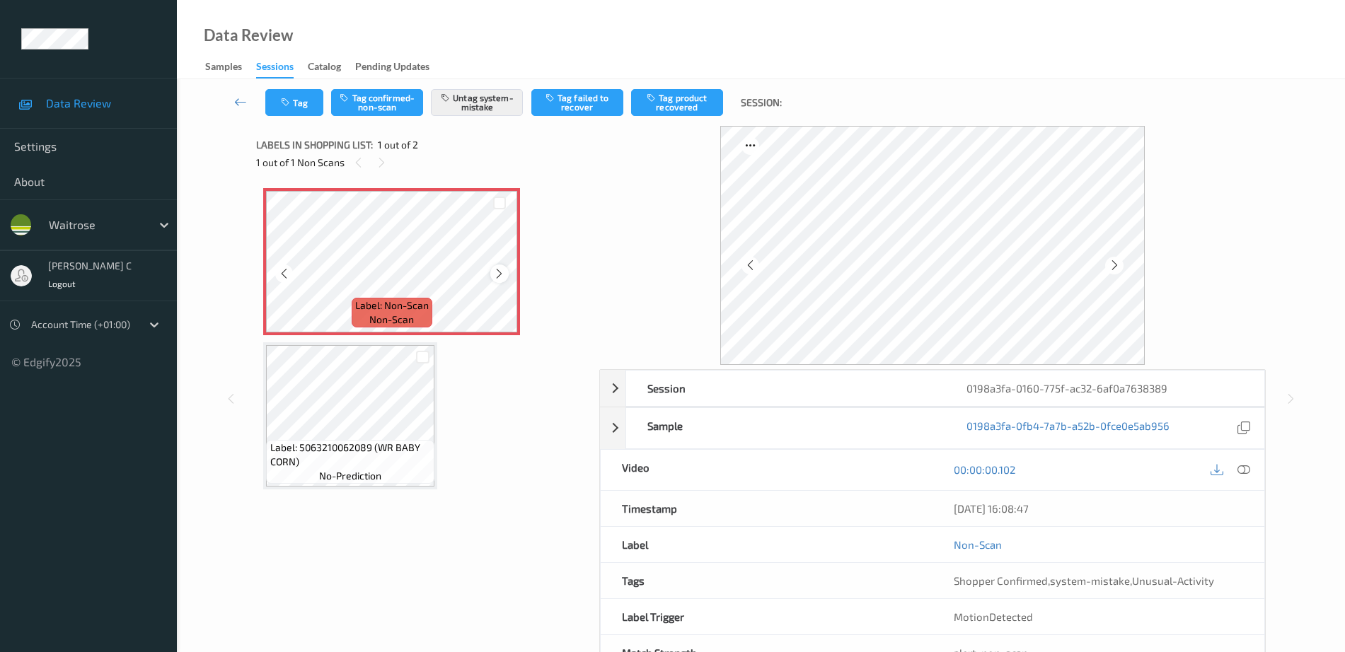
click at [499, 272] on icon at bounding box center [499, 273] width 12 height 13
click at [1242, 473] on icon at bounding box center [1243, 469] width 13 height 13
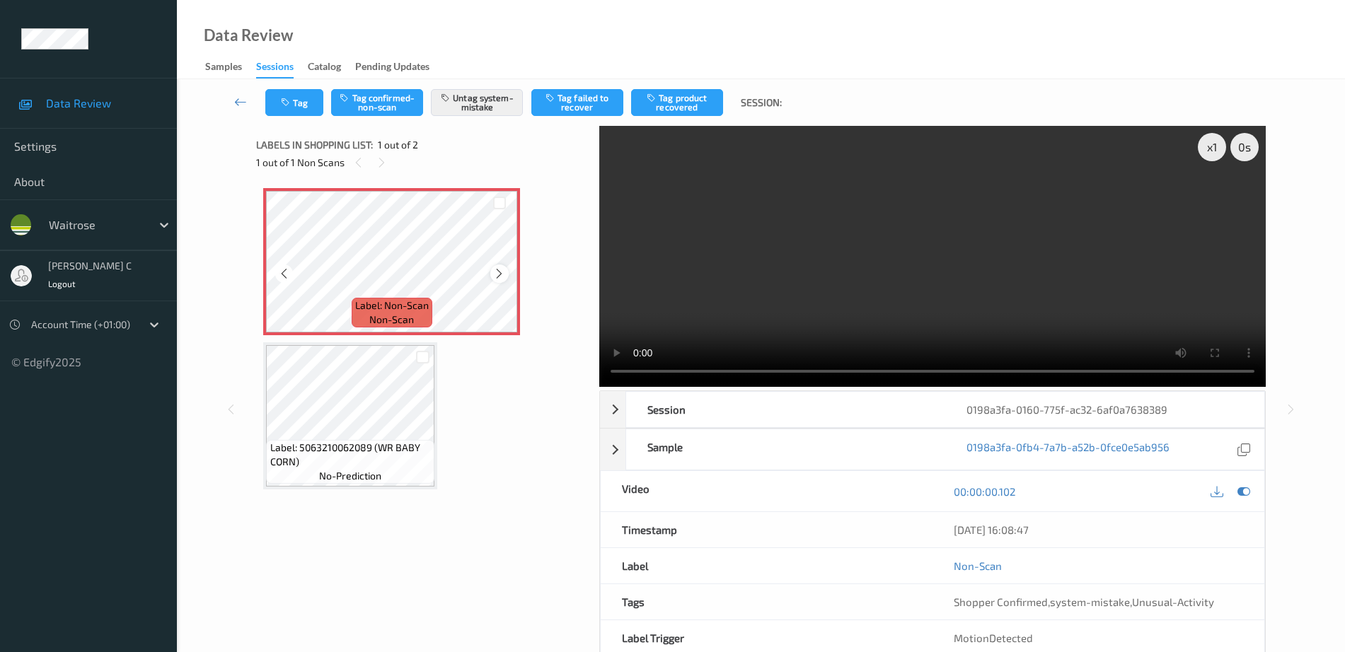
click at [494, 274] on icon at bounding box center [499, 273] width 12 height 13
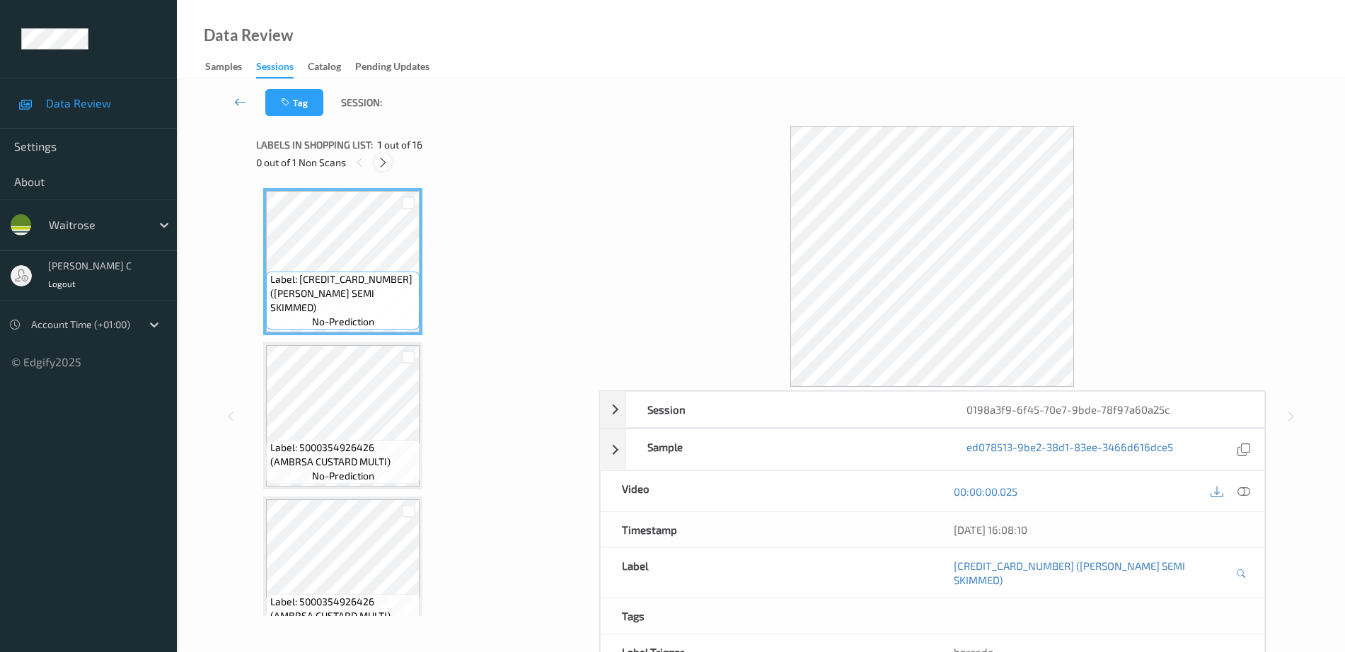
click at [384, 166] on icon at bounding box center [383, 162] width 12 height 13
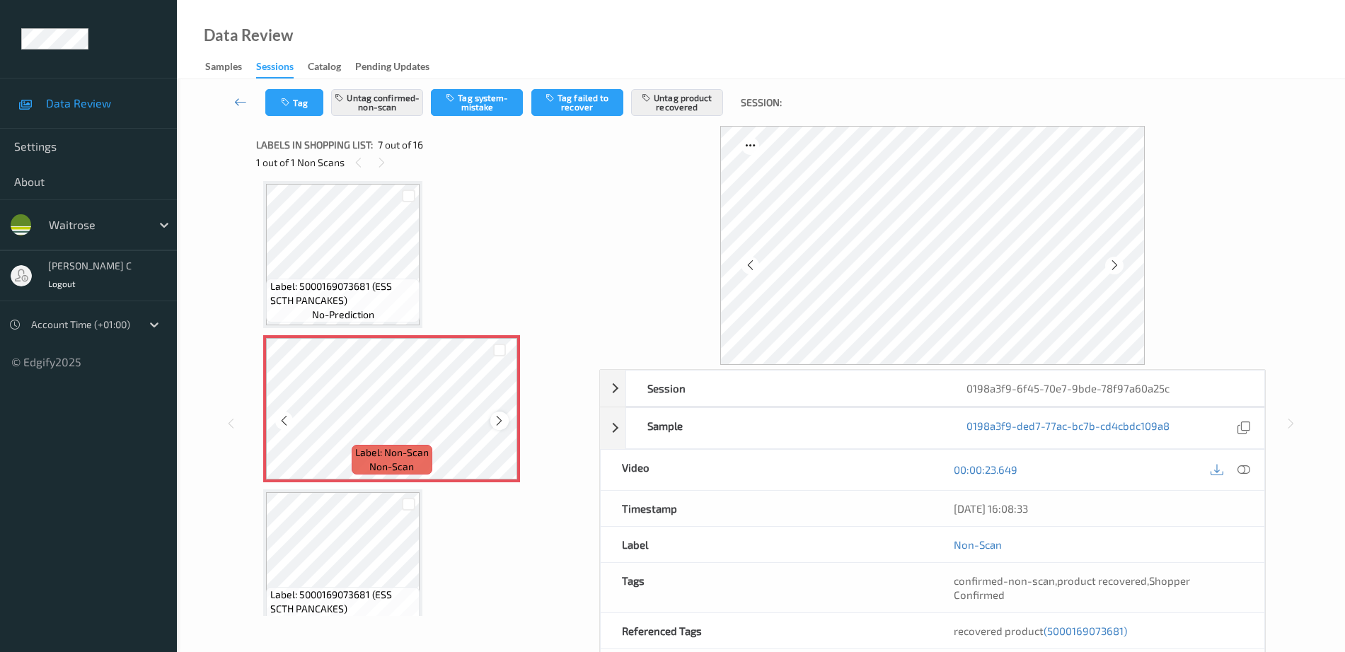
click at [498, 418] on icon at bounding box center [499, 421] width 12 height 13
click at [335, 286] on span "Label: 5000169073681 (ESS SCTH PANCAKES)" at bounding box center [343, 293] width 146 height 28
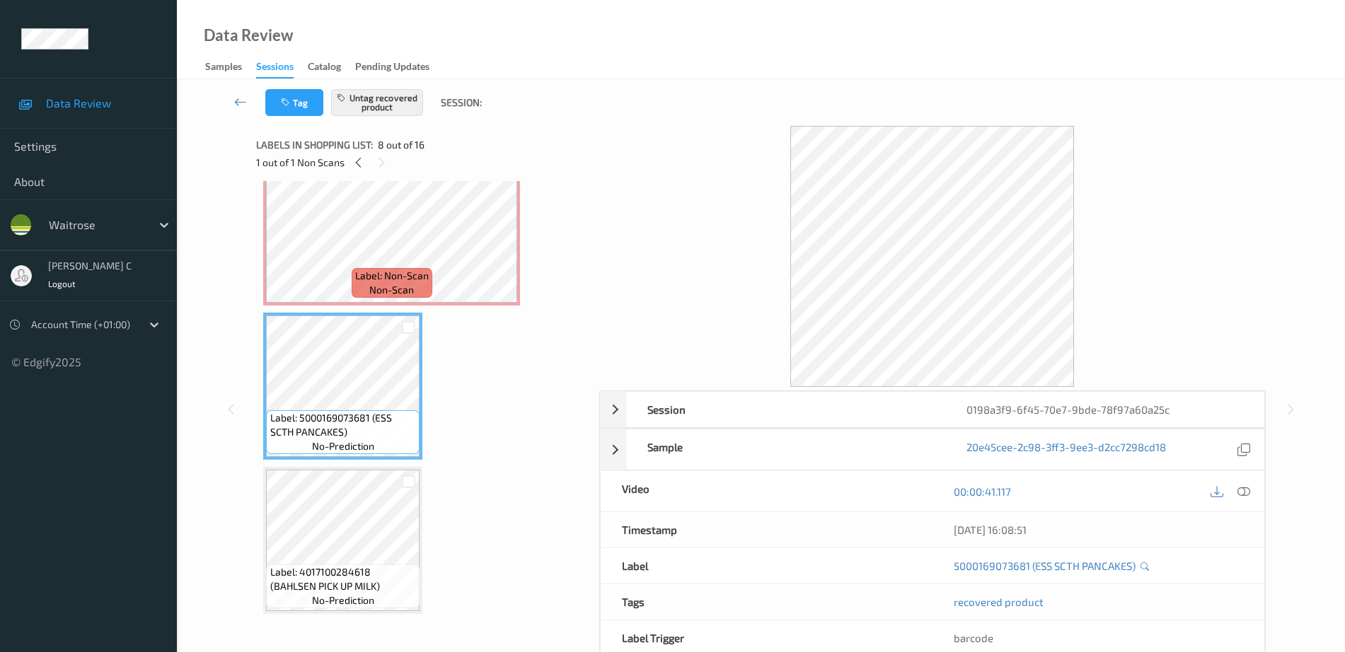
scroll to position [690, 0]
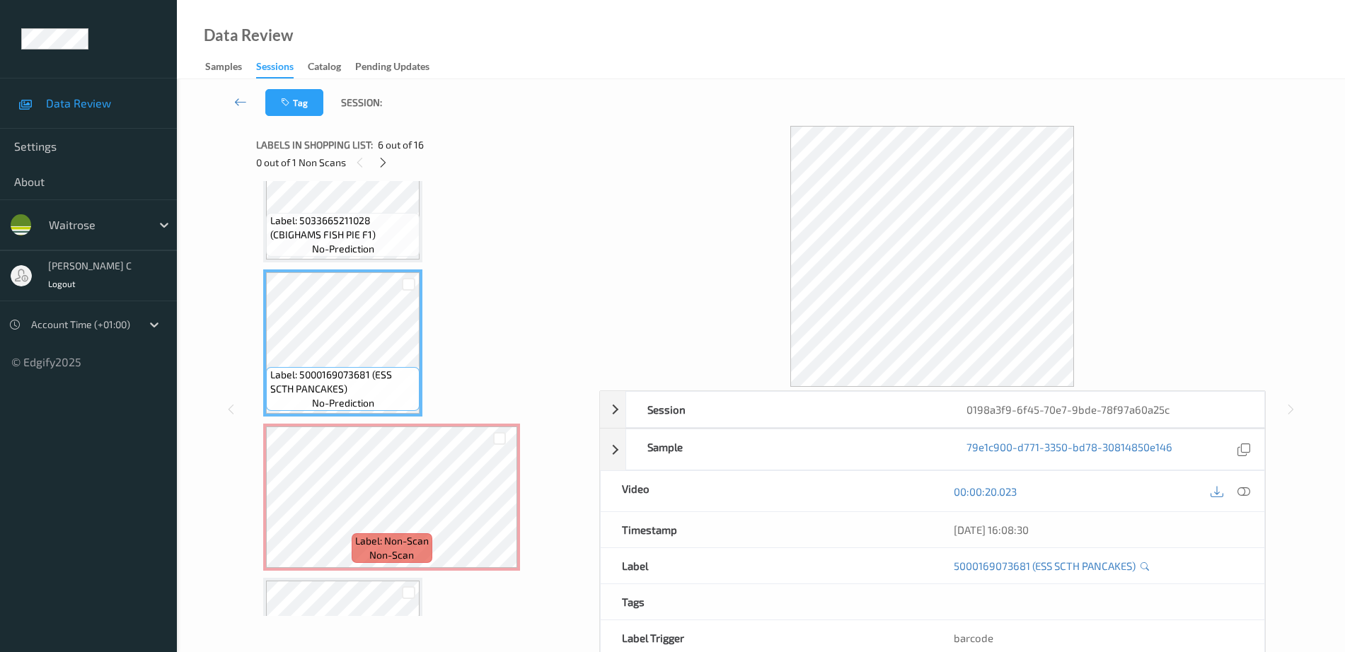
click at [1255, 490] on div "00:00:20.023" at bounding box center [1098, 491] width 332 height 40
click at [1245, 491] on icon at bounding box center [1243, 491] width 13 height 13
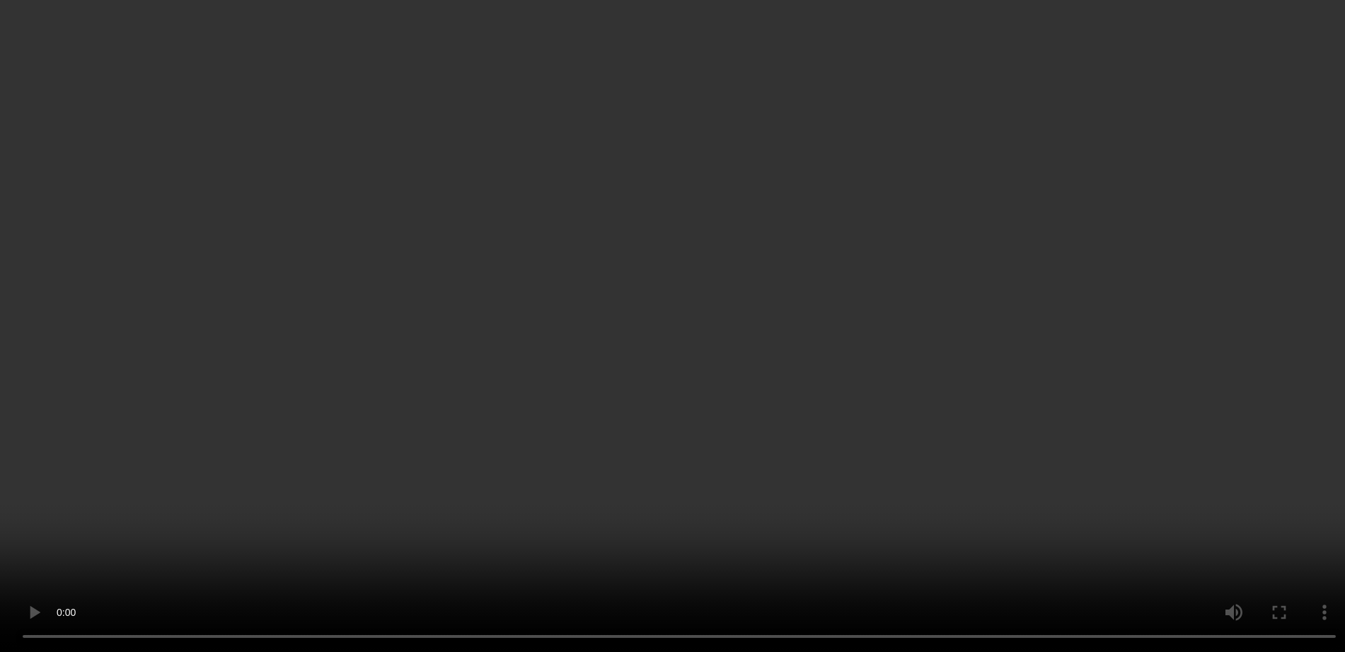
scroll to position [867, 0]
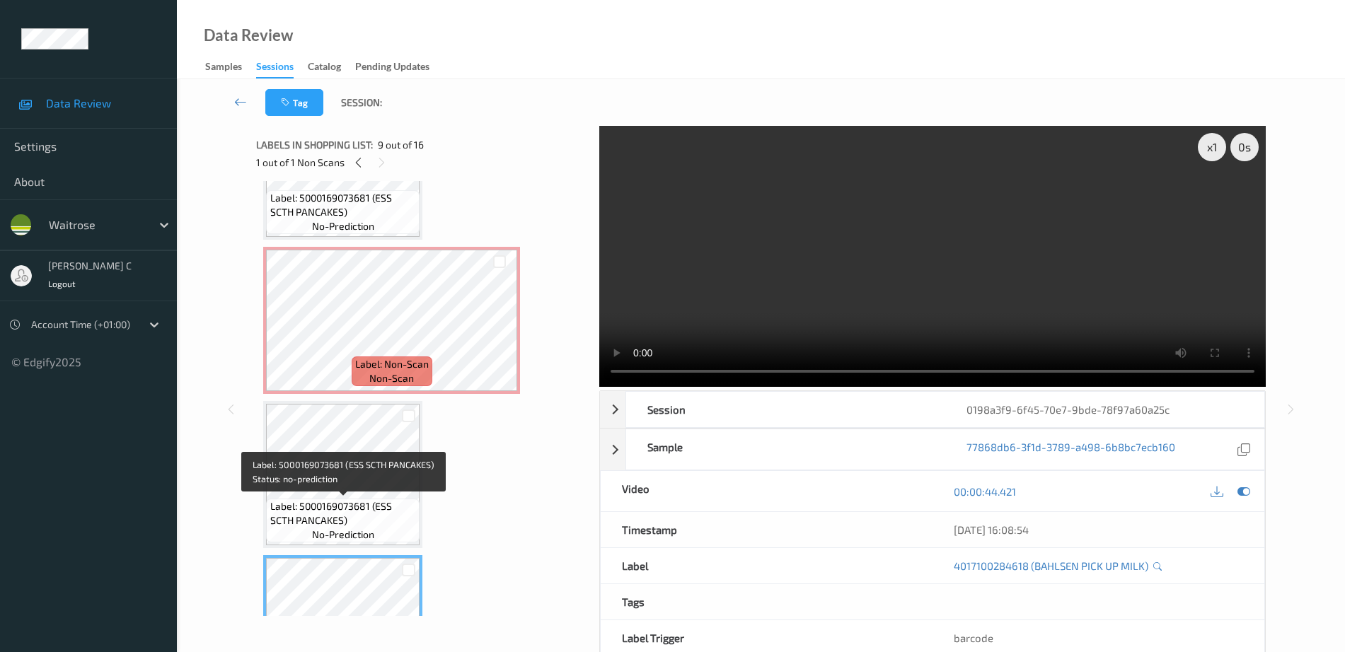
click at [358, 512] on span "Label: 5000169073681 (ESS SCTH PANCAKES)" at bounding box center [343, 513] width 146 height 28
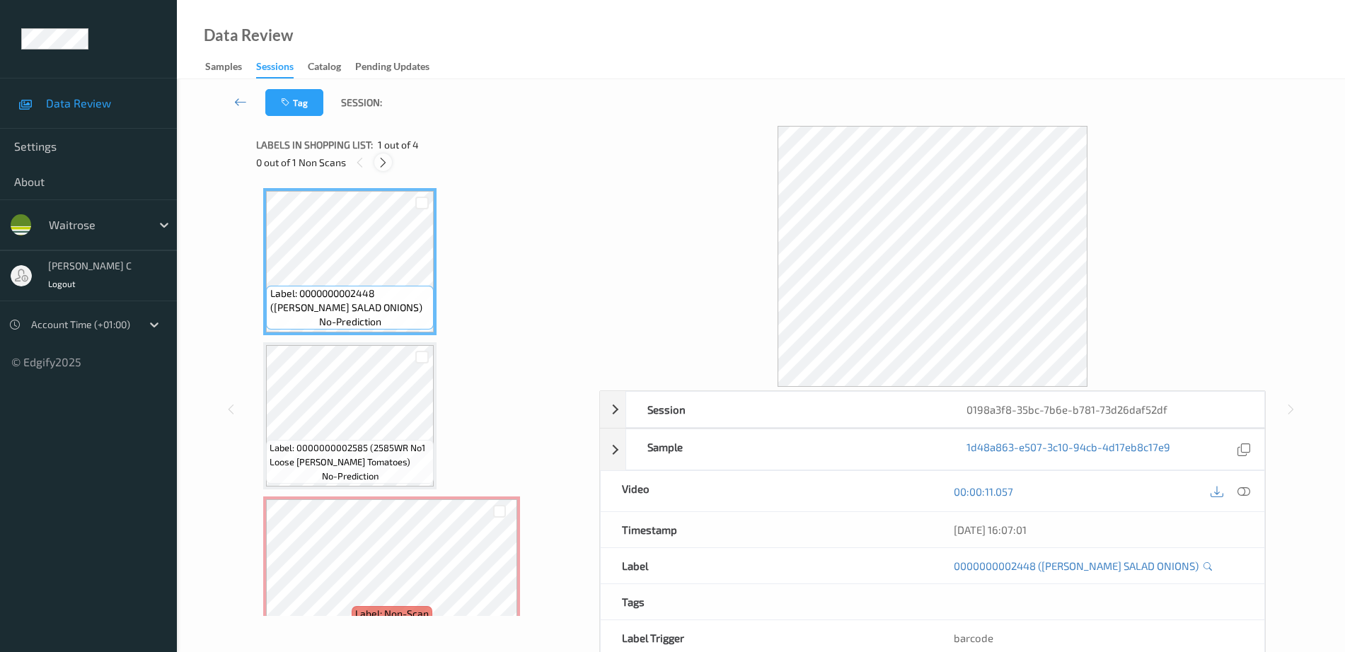
click at [382, 158] on icon at bounding box center [383, 162] width 12 height 13
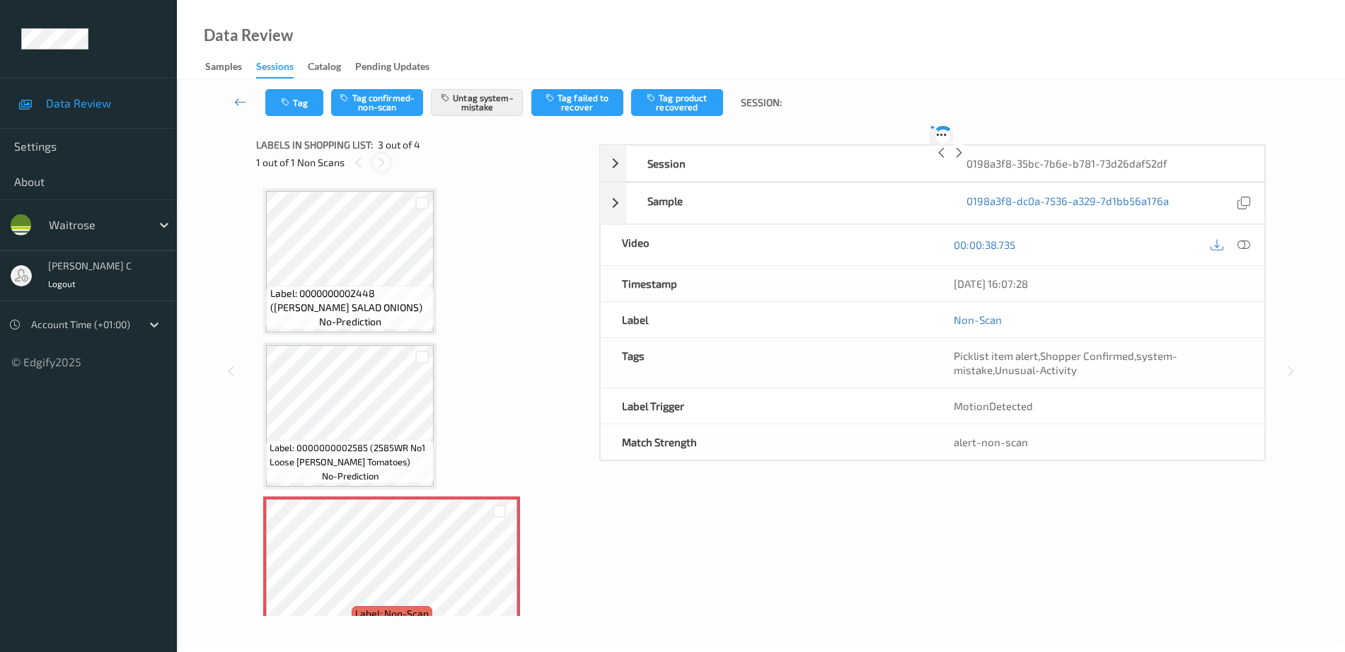
scroll to position [161, 0]
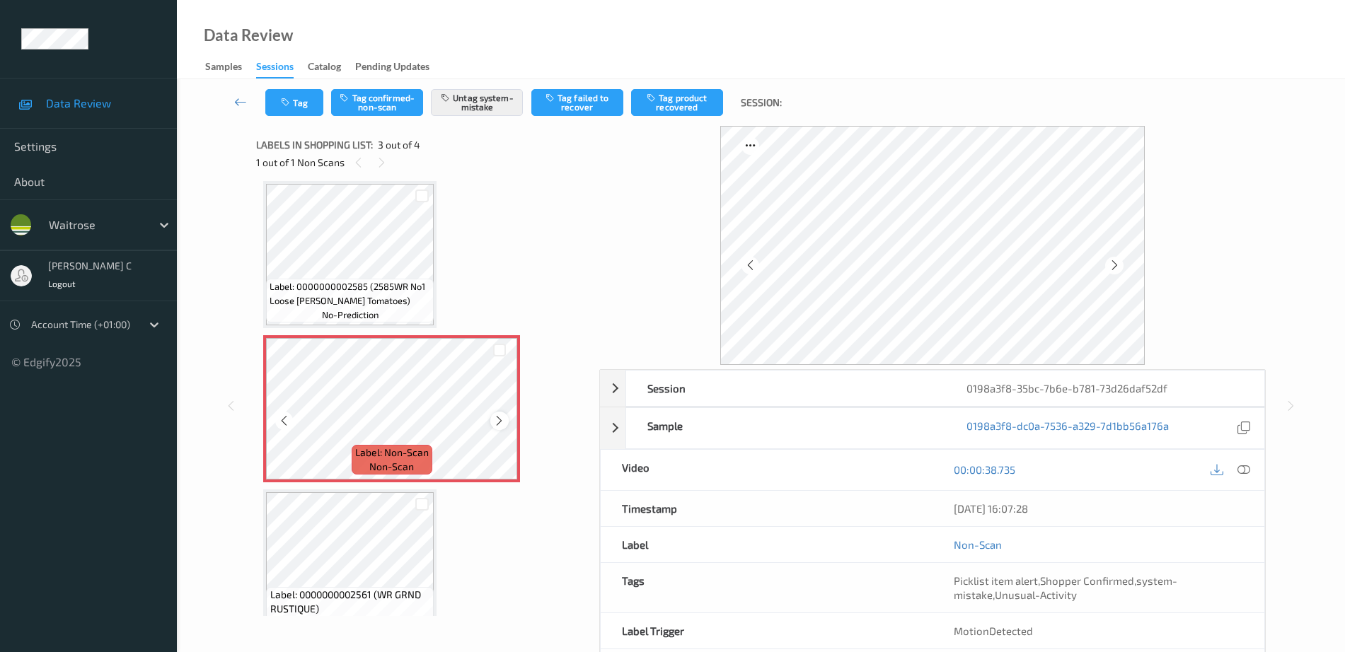
click at [494, 418] on icon at bounding box center [499, 421] width 12 height 13
click at [335, 309] on span "no-prediction" at bounding box center [350, 315] width 57 height 14
